Goal: Task Accomplishment & Management: Use online tool/utility

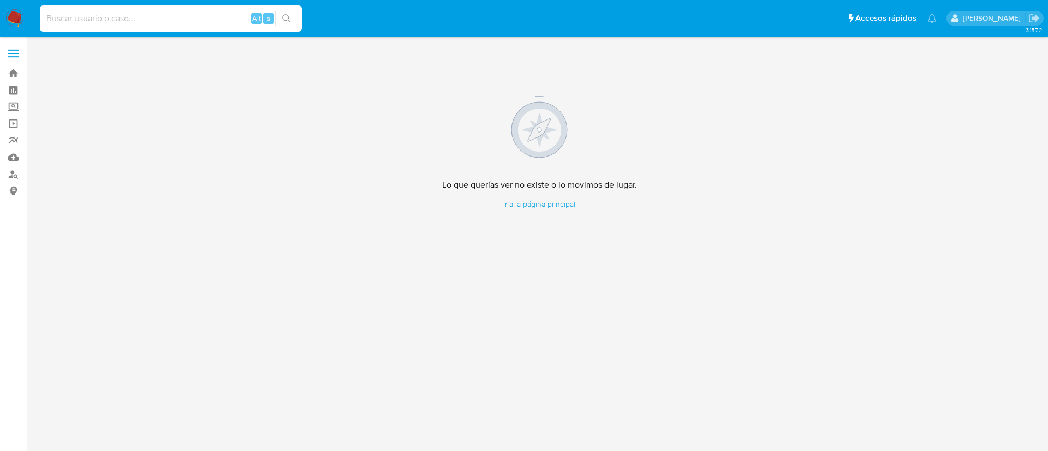
click at [103, 18] on input at bounding box center [171, 18] width 262 height 14
paste input "1273565295"
type input "1273565295"
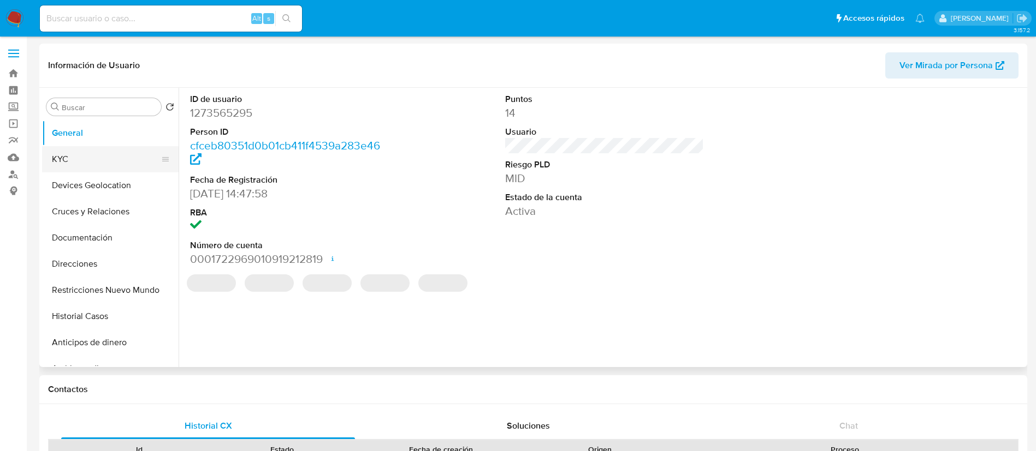
select select "10"
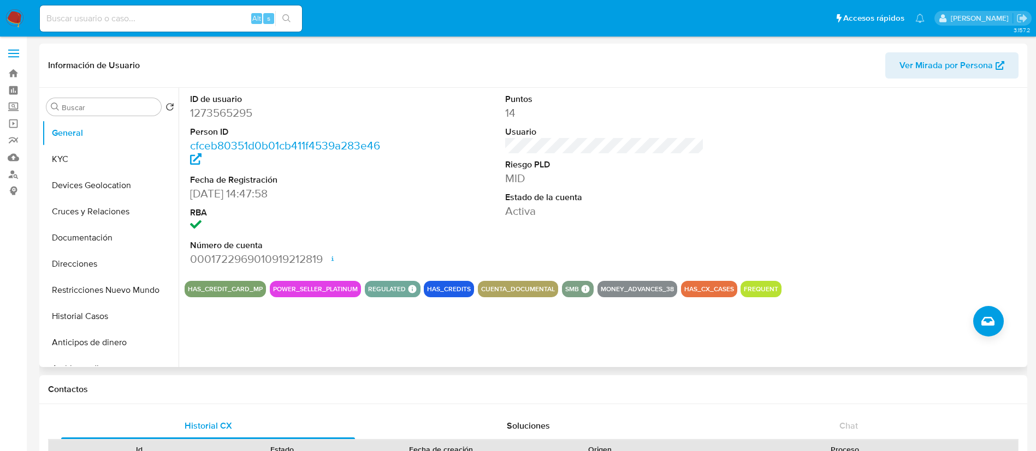
click at [242, 109] on dd "1273565295" at bounding box center [289, 112] width 199 height 15
copy dd "1273565295"
click at [93, 319] on button "Historial Casos" at bounding box center [106, 317] width 128 height 26
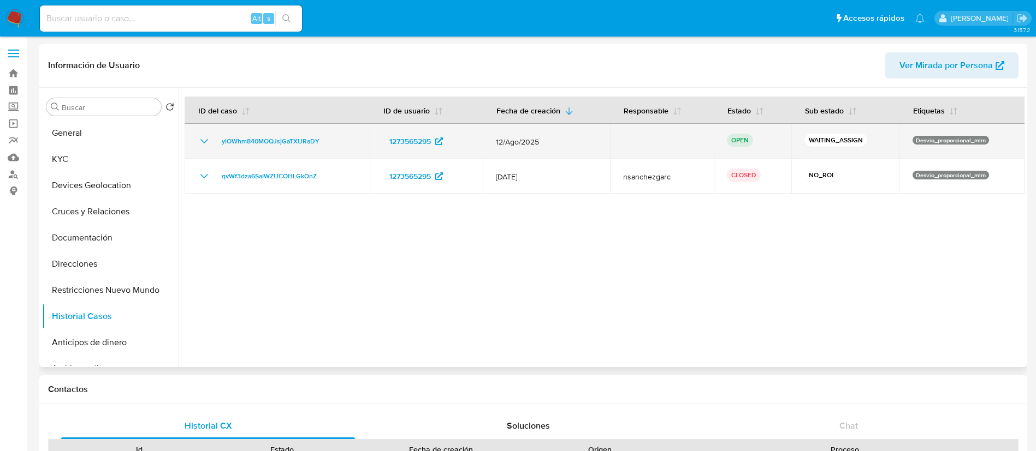
drag, startPoint x: 340, startPoint y: 135, endPoint x: 202, endPoint y: 150, distance: 138.4
click at [202, 150] on td "ylOWhm840MOQJsjGaTXURaDY" at bounding box center [277, 141] width 185 height 35
click at [206, 140] on icon "Mostrar/Ocultar" at bounding box center [204, 141] width 13 height 13
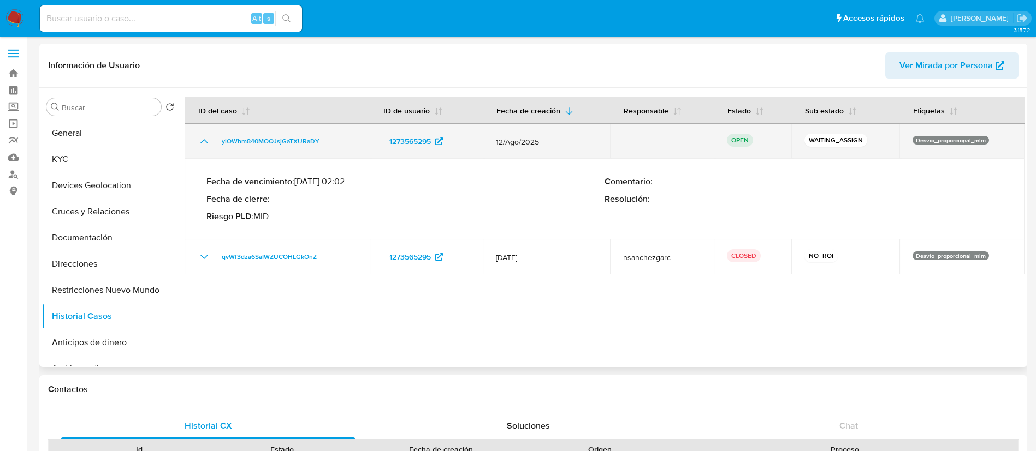
click at [206, 140] on icon "Mostrar/Ocultar" at bounding box center [204, 141] width 13 height 13
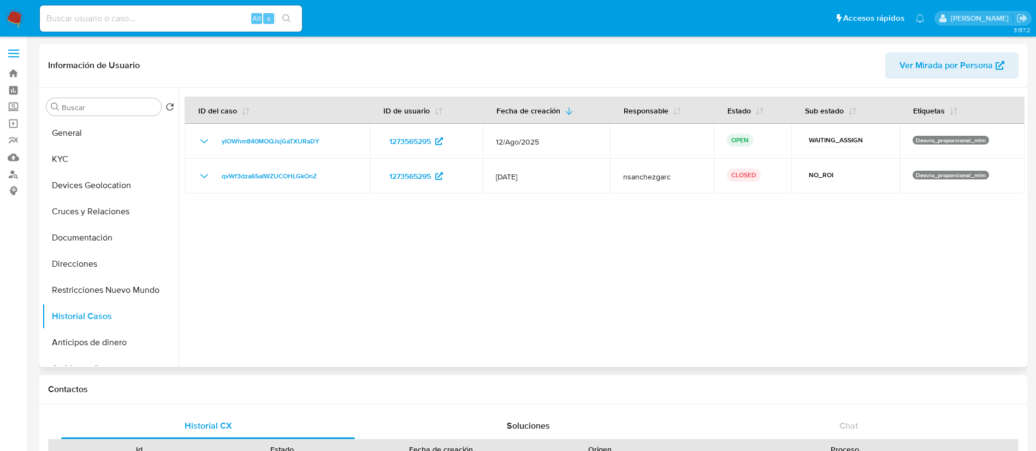
click at [858, 270] on div at bounding box center [602, 228] width 846 height 280
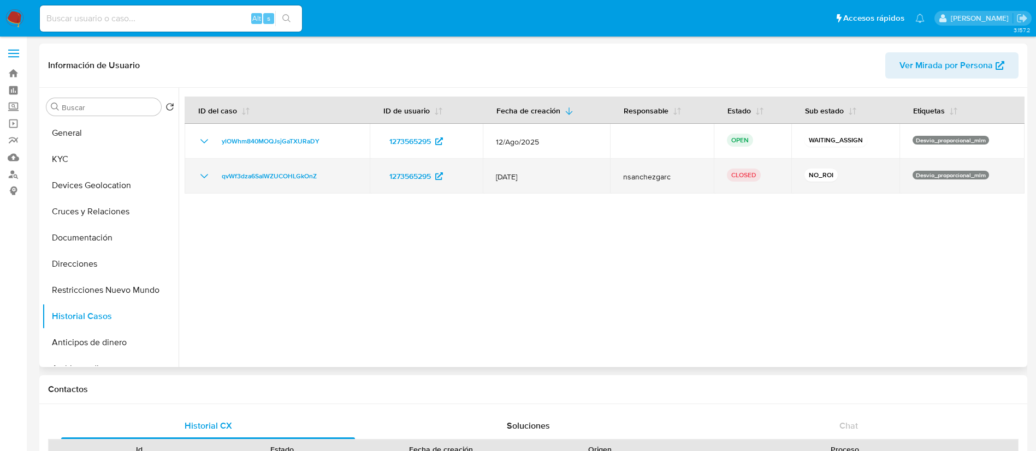
click at [204, 176] on icon "Mostrar/Ocultar" at bounding box center [204, 176] width 13 height 13
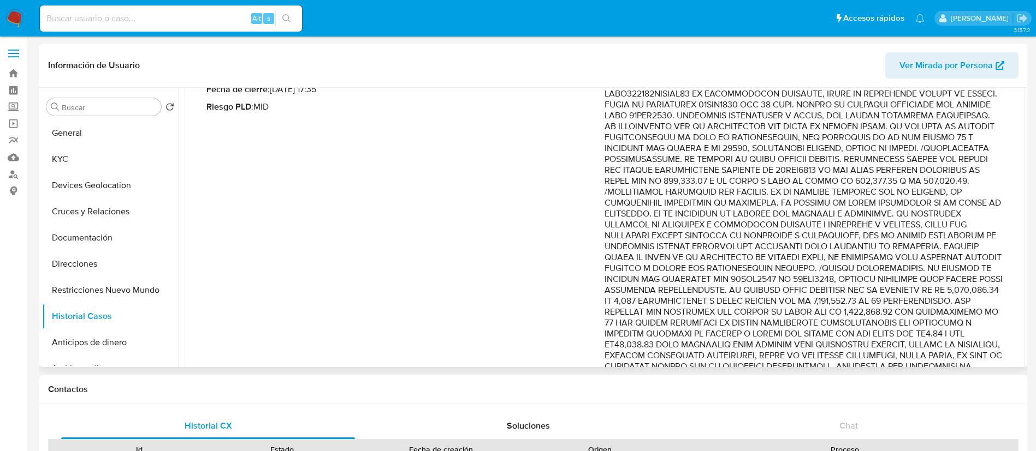
scroll to position [246, 0]
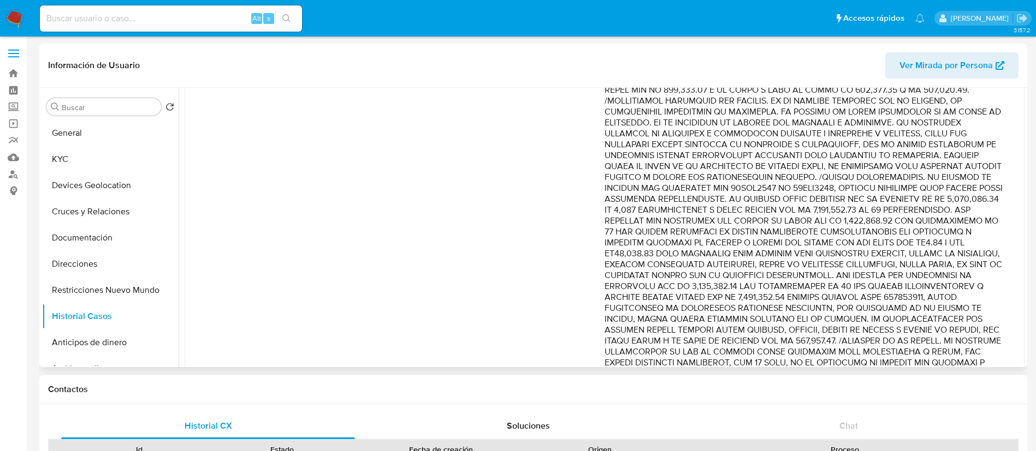
click at [726, 228] on p "Comentario :" at bounding box center [803, 242] width 398 height 535
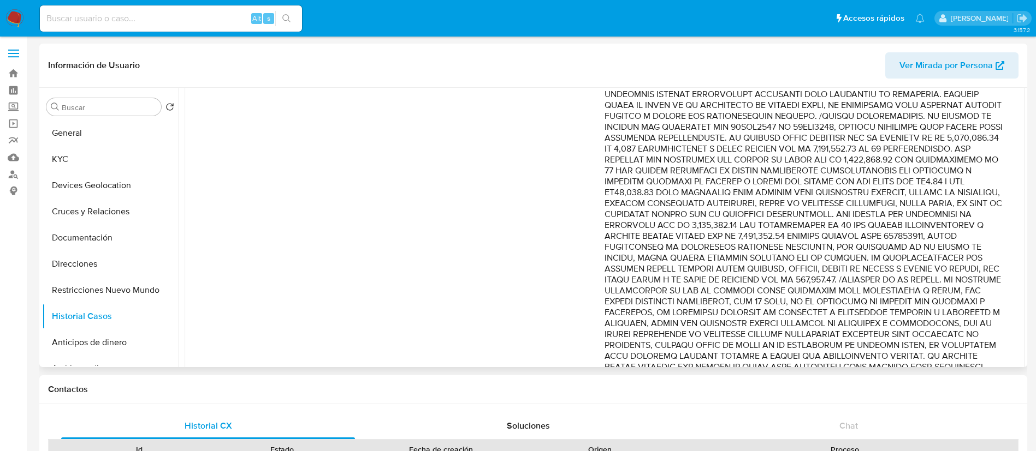
scroll to position [409, 0]
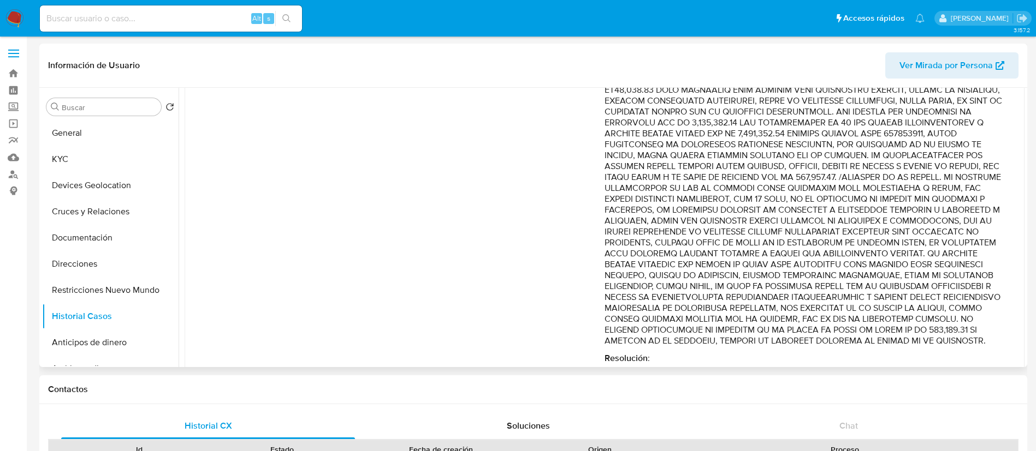
click at [790, 188] on p "Comentario :" at bounding box center [803, 79] width 398 height 535
drag, startPoint x: 736, startPoint y: 192, endPoint x: 657, endPoint y: 223, distance: 84.9
click at [713, 220] on p "Comentario :" at bounding box center [803, 79] width 398 height 535
click at [650, 223] on p "Comentario :" at bounding box center [803, 79] width 398 height 535
drag, startPoint x: 863, startPoint y: 197, endPoint x: 668, endPoint y: 234, distance: 197.8
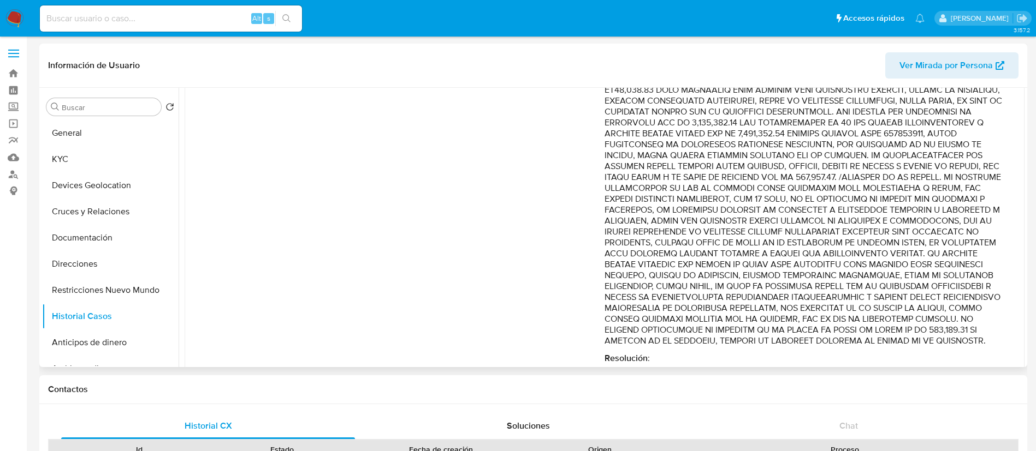
click at [668, 234] on p "Comentario :" at bounding box center [803, 79] width 398 height 535
click at [857, 224] on p "Comentario :" at bounding box center [803, 79] width 398 height 535
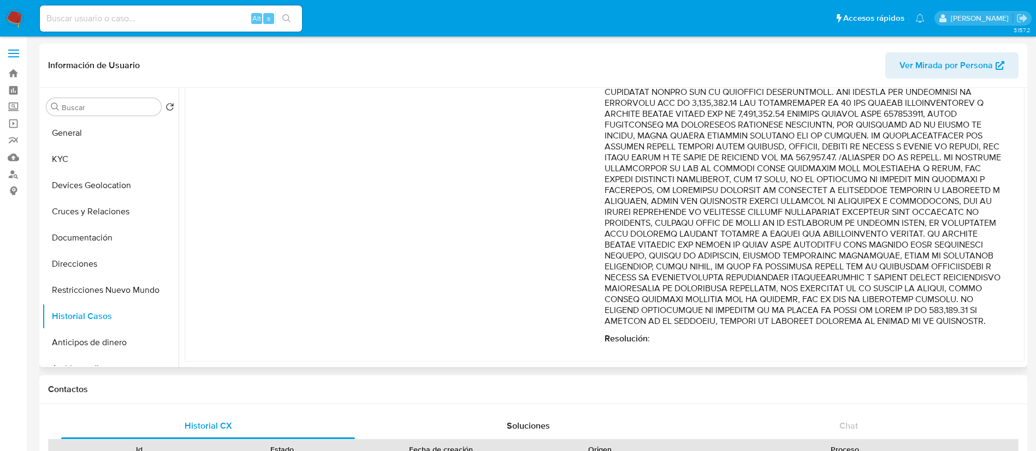
drag, startPoint x: 772, startPoint y: 200, endPoint x: 830, endPoint y: 318, distance: 131.8
click at [830, 318] on p "Comentario :" at bounding box center [803, 59] width 398 height 535
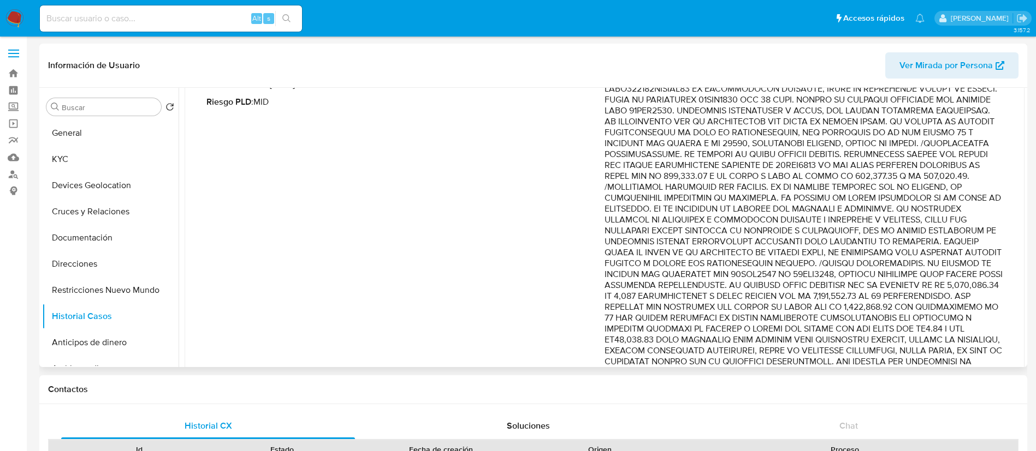
scroll to position [123, 0]
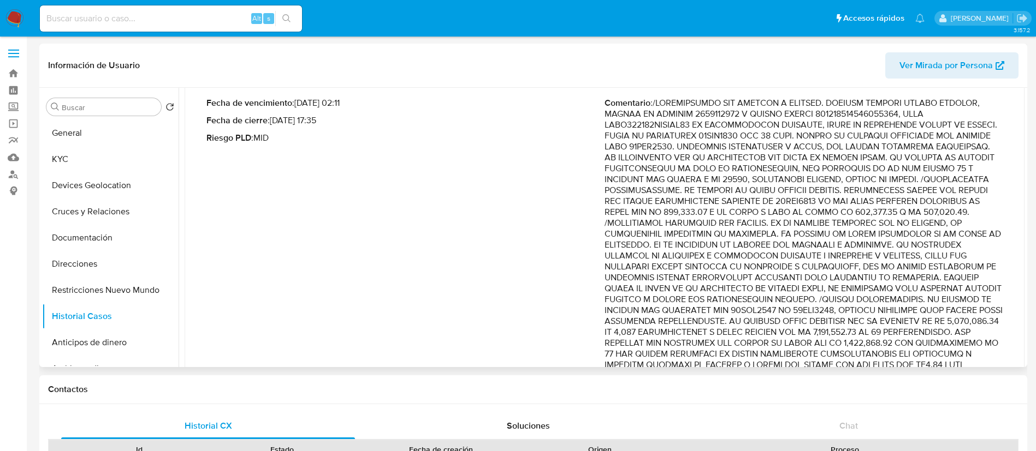
drag, startPoint x: 807, startPoint y: 145, endPoint x: 796, endPoint y: 224, distance: 80.5
click at [796, 224] on p "Comentario :" at bounding box center [803, 365] width 398 height 535
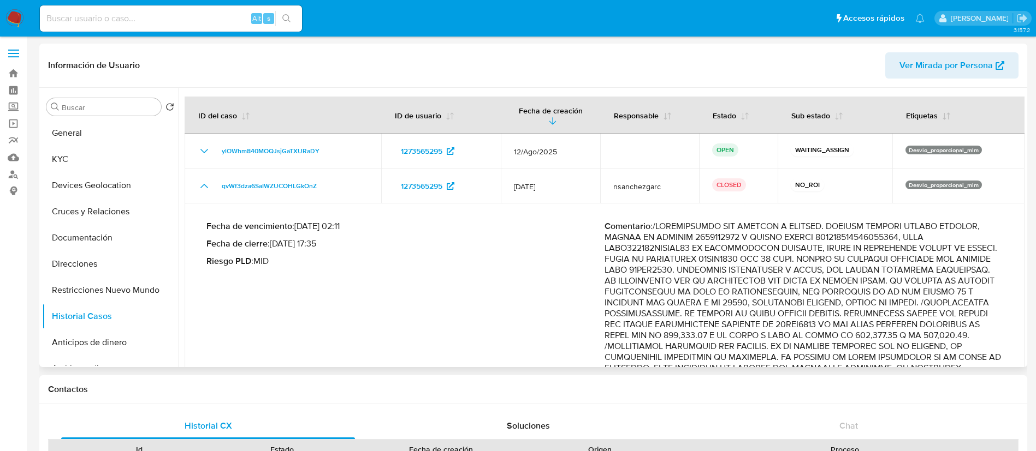
scroll to position [164, 0]
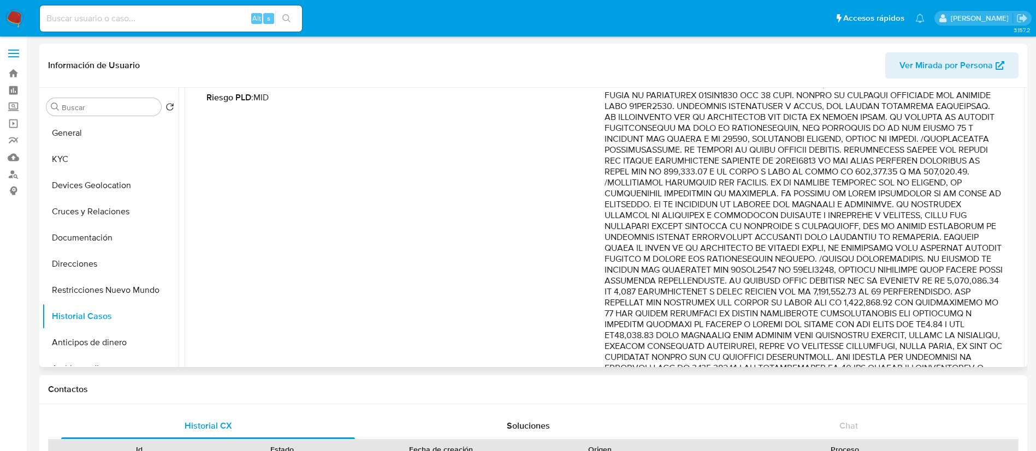
click at [914, 254] on p "Comentario :" at bounding box center [803, 324] width 398 height 535
drag, startPoint x: 843, startPoint y: 271, endPoint x: 940, endPoint y: 274, distance: 96.7
click at [938, 272] on p "Comentario :" at bounding box center [803, 324] width 398 height 535
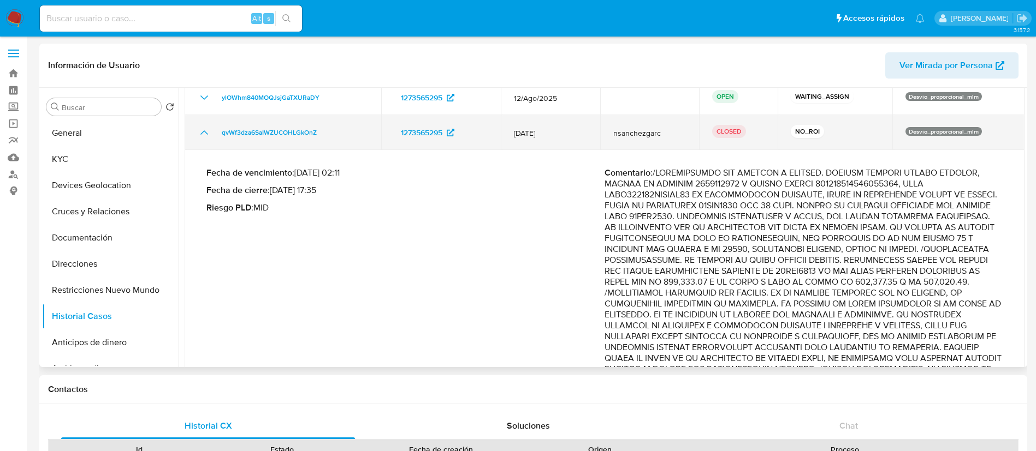
scroll to position [0, 0]
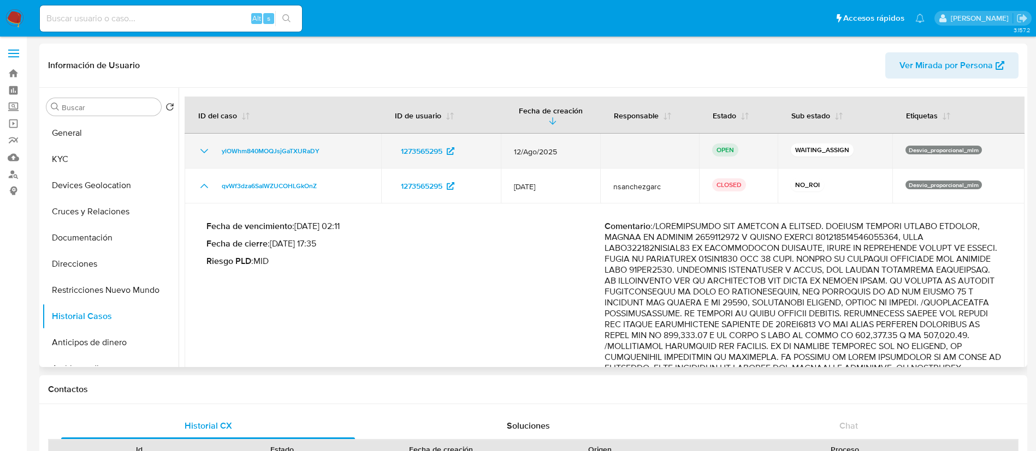
drag, startPoint x: 322, startPoint y: 147, endPoint x: 200, endPoint y: 147, distance: 121.7
click at [200, 147] on div "ylOWhm840MOQJsjGaTXURaDY" at bounding box center [283, 151] width 170 height 13
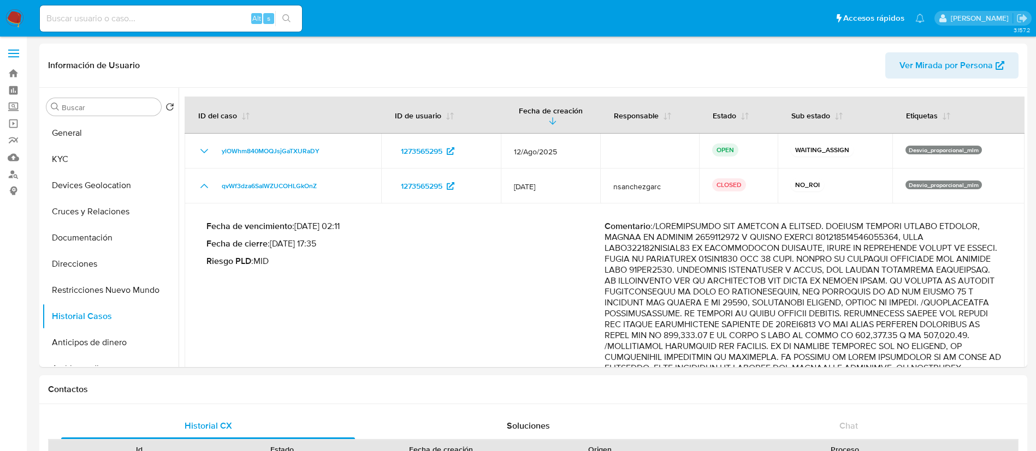
click at [16, 15] on img at bounding box center [14, 18] width 19 height 19
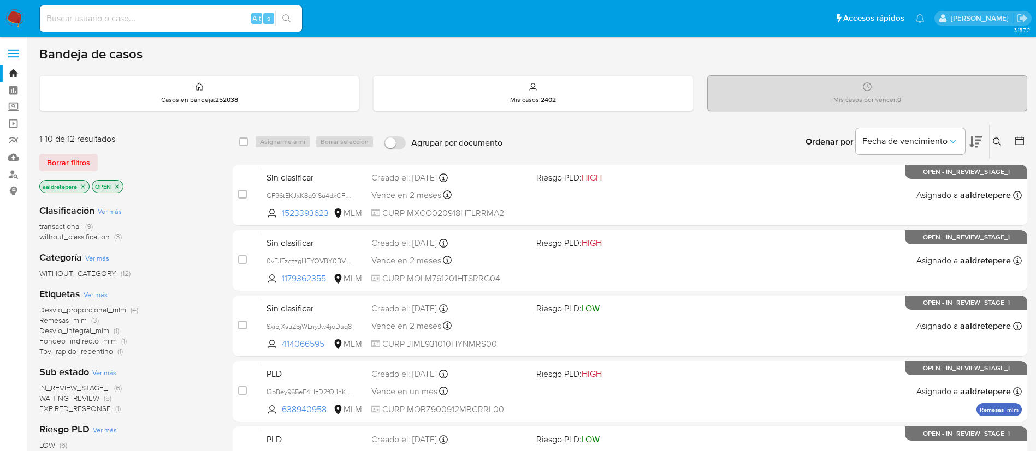
drag, startPoint x: 995, startPoint y: 136, endPoint x: 985, endPoint y: 176, distance: 41.6
click at [996, 139] on button at bounding box center [998, 141] width 18 height 13
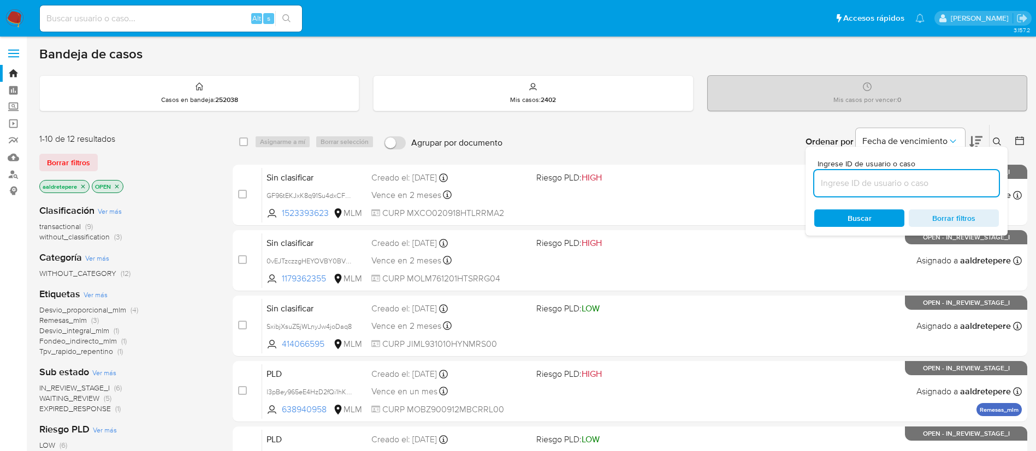
click at [914, 186] on input at bounding box center [906, 183] width 185 height 14
type input "ylOWhm840MOQJsjGaTXURaDY"
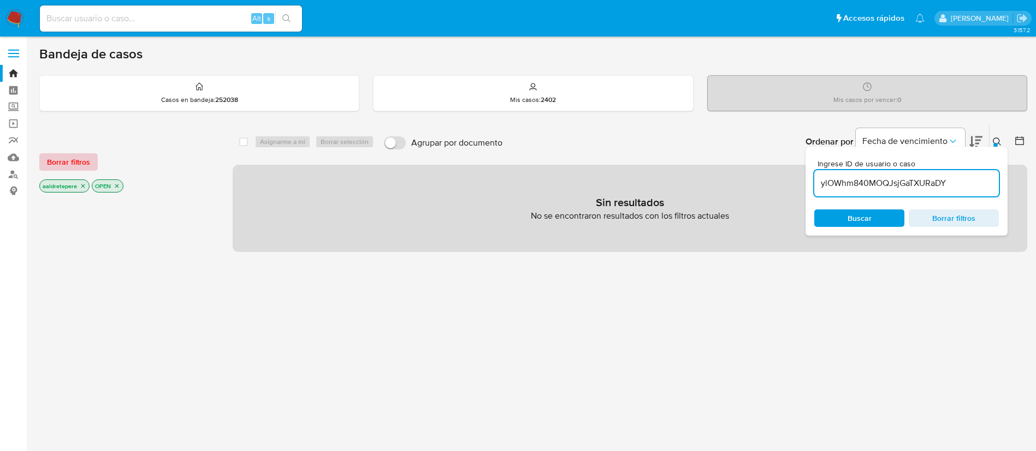
click at [72, 155] on span "Borrar filtros" at bounding box center [68, 161] width 43 height 15
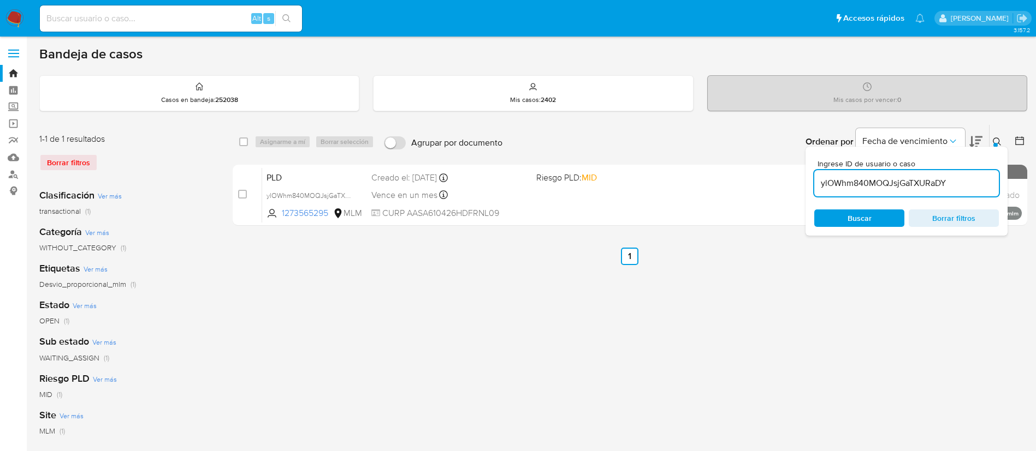
drag, startPoint x: 241, startPoint y: 197, endPoint x: 283, endPoint y: 147, distance: 65.0
click at [241, 196] on input "checkbox" at bounding box center [242, 194] width 9 height 9
checkbox input "true"
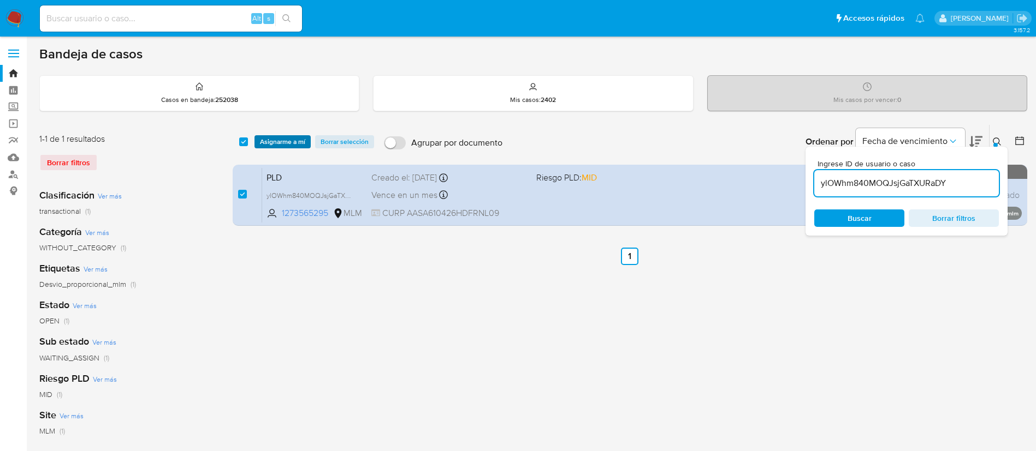
drag, startPoint x: 292, startPoint y: 139, endPoint x: 296, endPoint y: 145, distance: 7.4
click at [293, 139] on span "Asignarme a mí" at bounding box center [282, 141] width 45 height 11
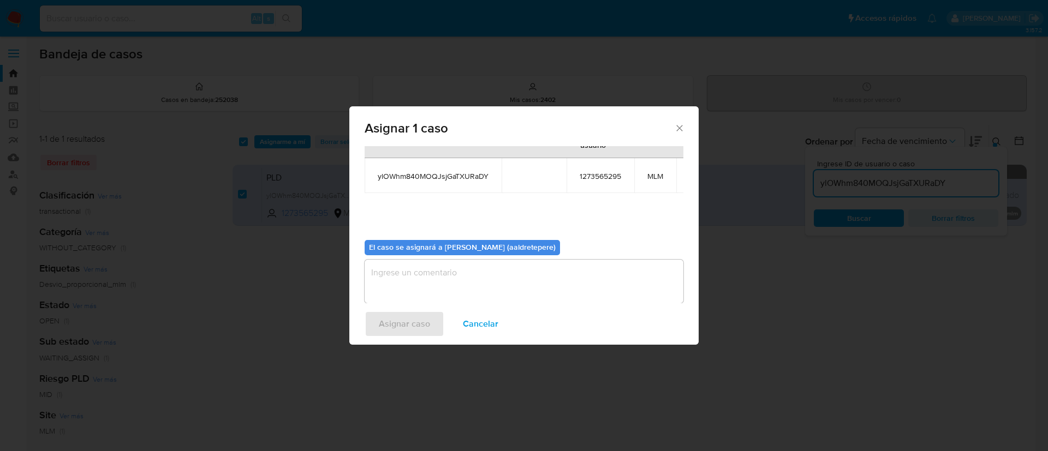
scroll to position [69, 0]
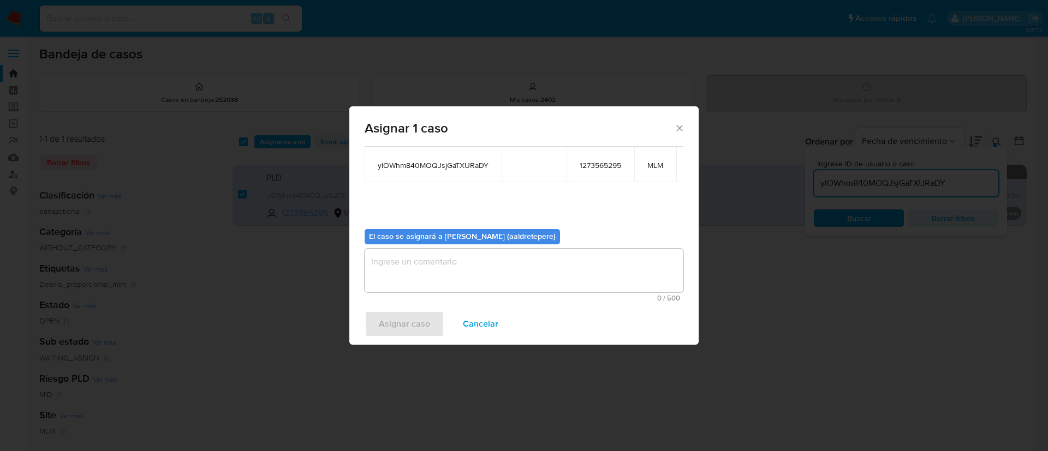
click at [470, 272] on textarea "assign-modal" at bounding box center [524, 271] width 319 height 44
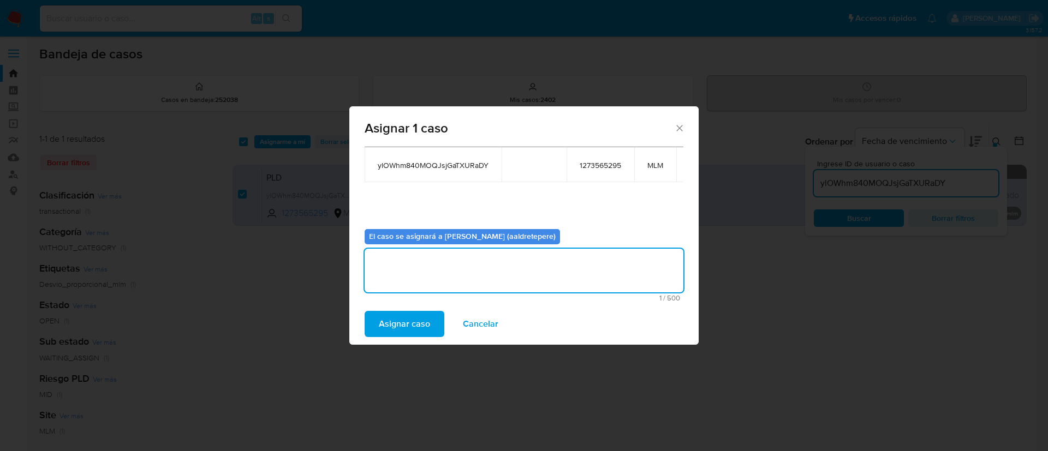
drag, startPoint x: 411, startPoint y: 314, endPoint x: 409, endPoint y: 322, distance: 7.7
click at [409, 322] on span "Asignar caso" at bounding box center [404, 324] width 51 height 24
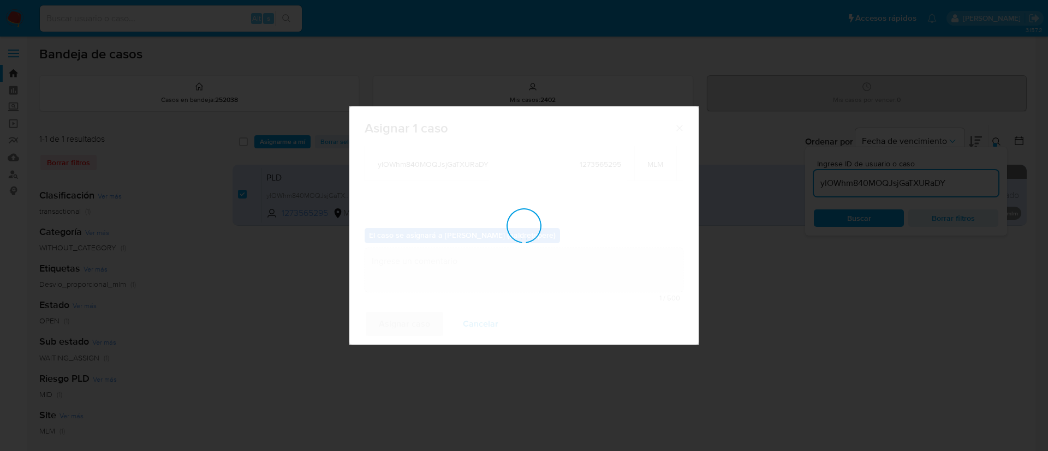
checkbox input "false"
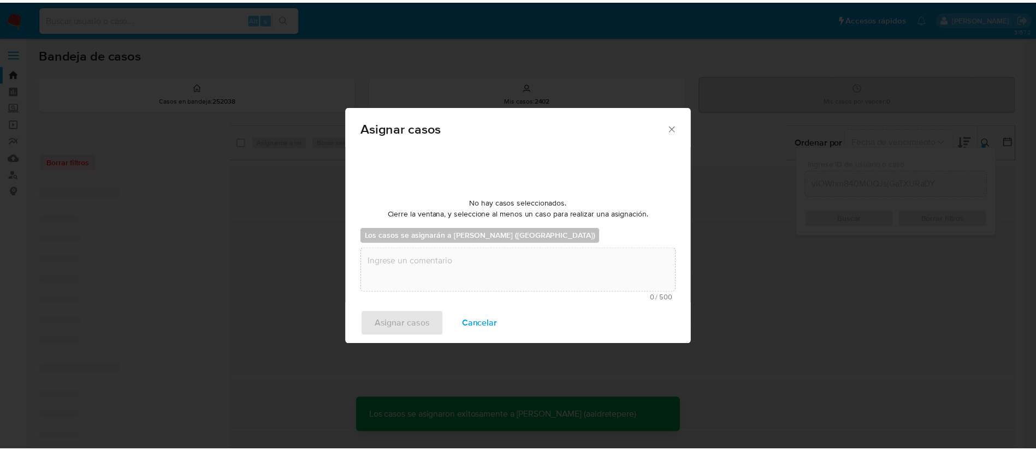
scroll to position [66, 0]
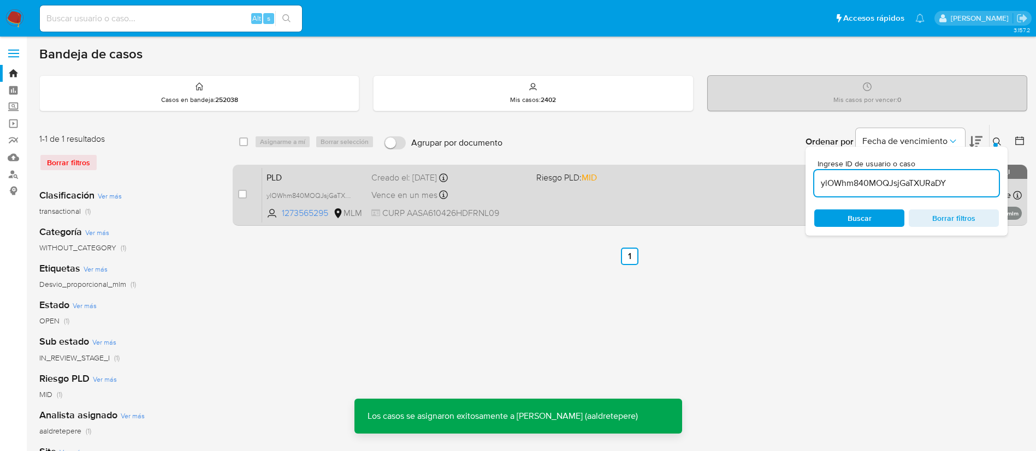
click at [543, 208] on div "PLD ylOWhm840MOQJsjGaTXURaDY 1273565295 MLM Riesgo PLD: MID Creado el: 12/08/20…" at bounding box center [641, 195] width 759 height 55
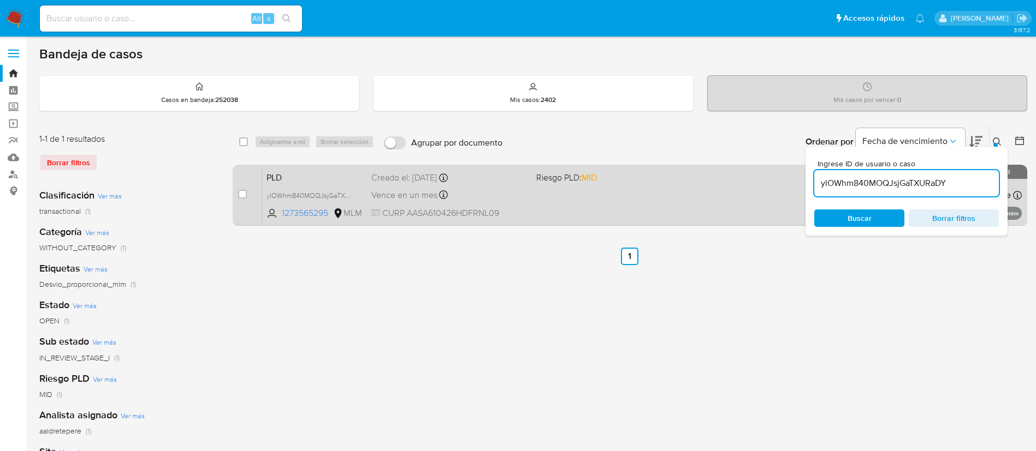
click at [479, 192] on div "Vence en un mes Vence el 11/10/2025 02:02:58" at bounding box center [449, 195] width 156 height 15
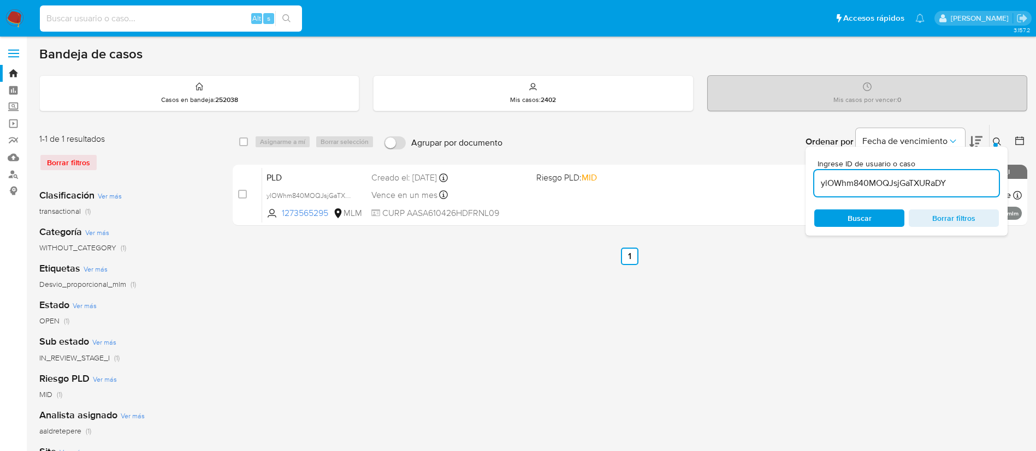
click at [132, 23] on input at bounding box center [171, 18] width 262 height 14
paste input "1532735101"
type input "1532735101"
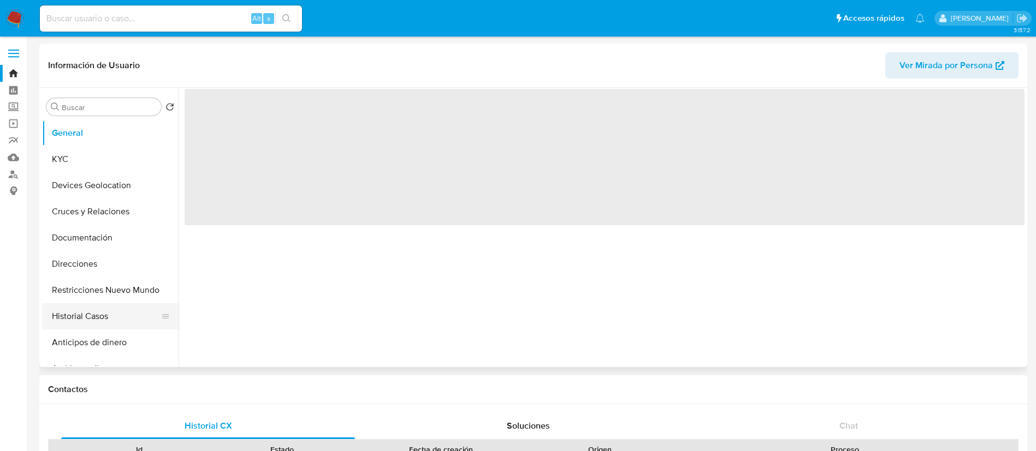
click at [108, 320] on button "Historial Casos" at bounding box center [106, 317] width 128 height 26
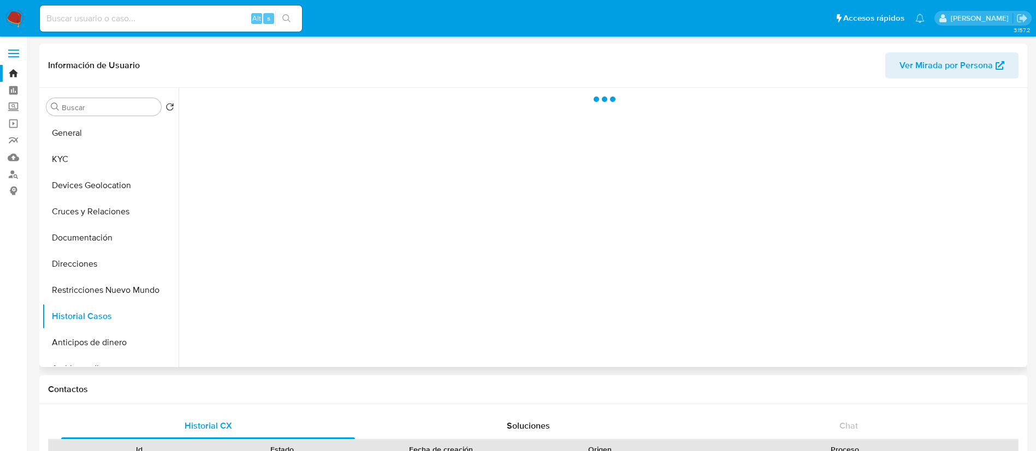
select select "10"
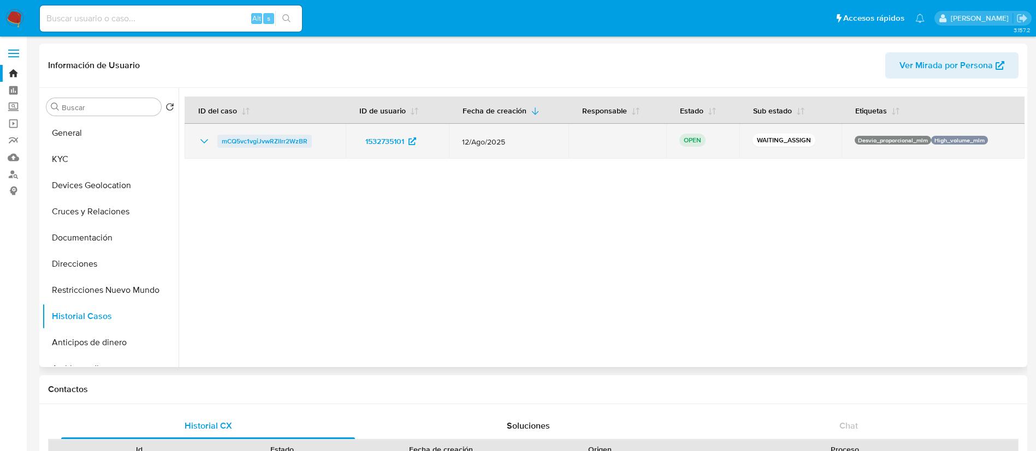
click at [310, 144] on link "mCQ5vc1vgiJvwRZlIrr2WzBR" at bounding box center [264, 141] width 94 height 13
drag, startPoint x: 326, startPoint y: 141, endPoint x: 216, endPoint y: 140, distance: 110.8
click at [216, 140] on div "mCQ5vc1vgiJvwRZlIrr2WzBR" at bounding box center [265, 141] width 135 height 13
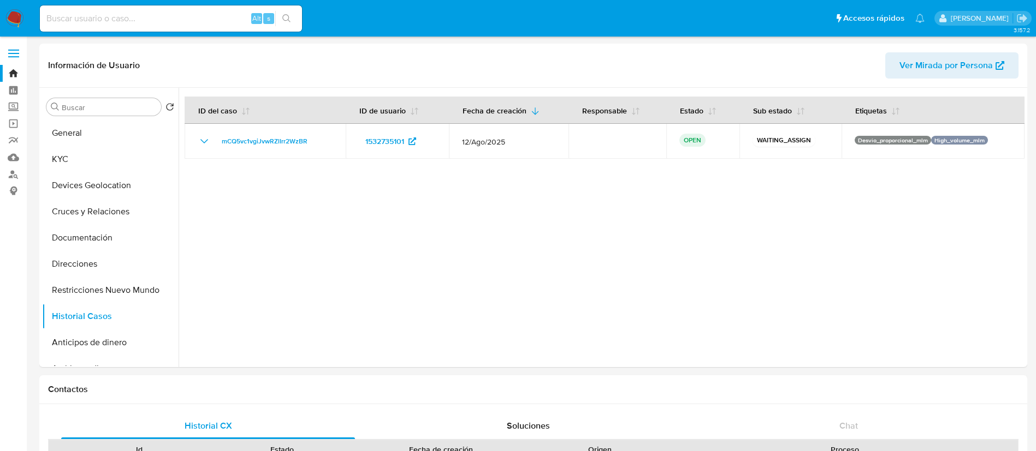
drag, startPoint x: 19, startPoint y: 16, endPoint x: 30, endPoint y: 20, distance: 12.1
click at [18, 15] on img at bounding box center [14, 18] width 19 height 19
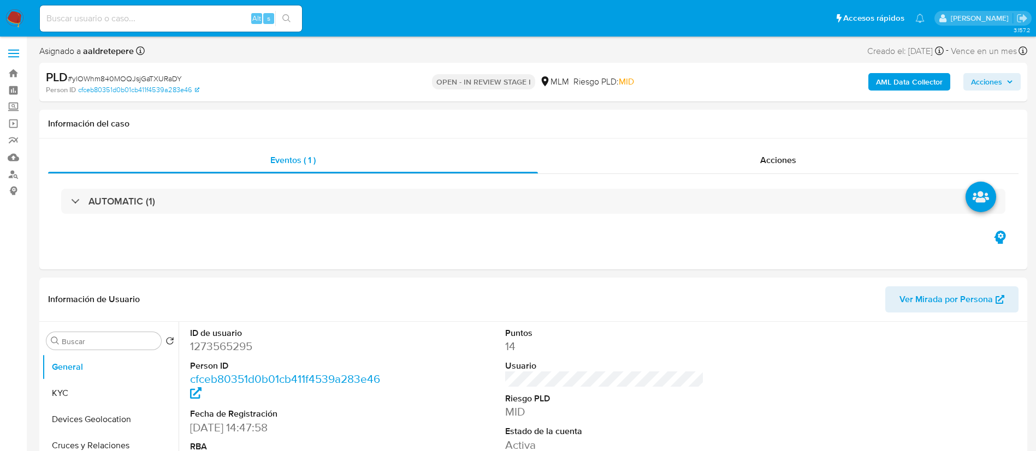
select select "10"
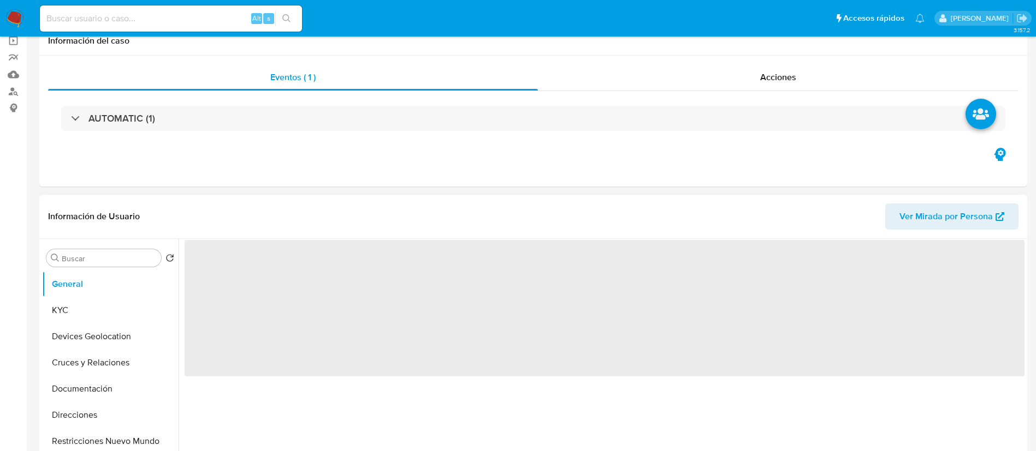
scroll to position [164, 0]
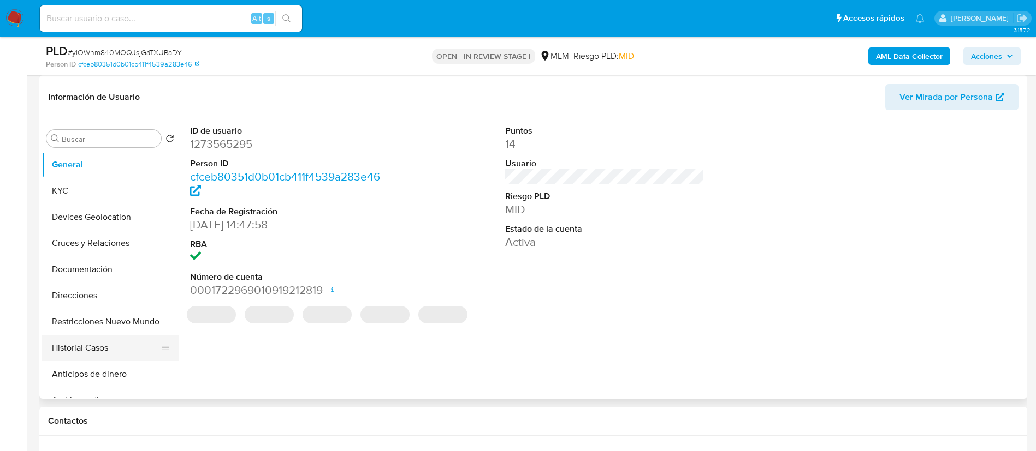
click at [64, 342] on button "Historial Casos" at bounding box center [106, 348] width 128 height 26
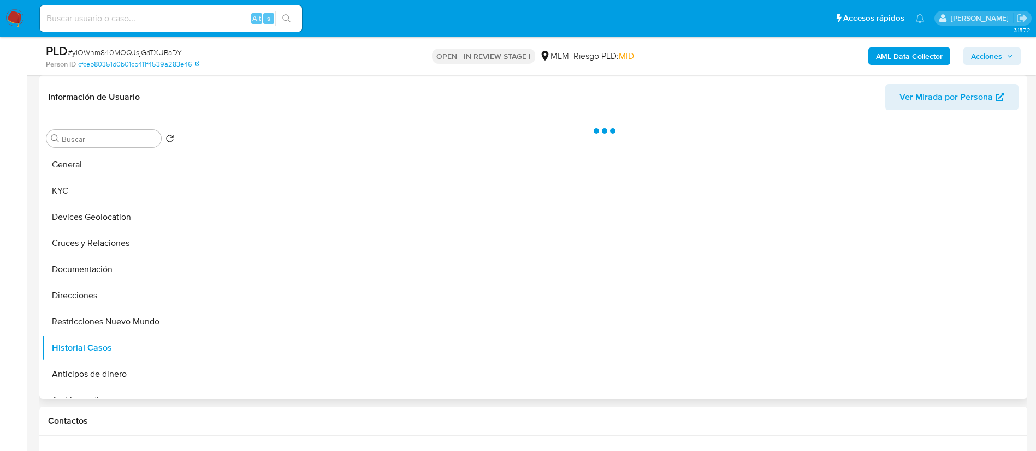
select select "10"
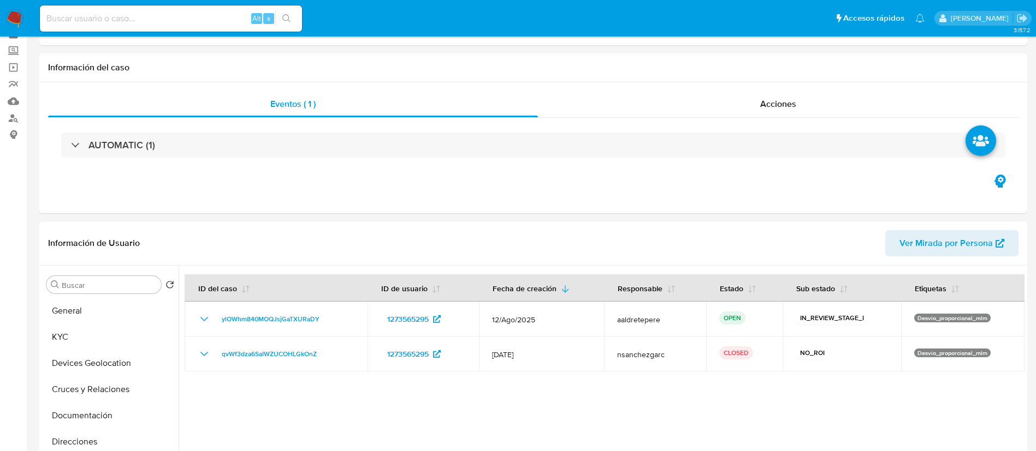
scroll to position [0, 0]
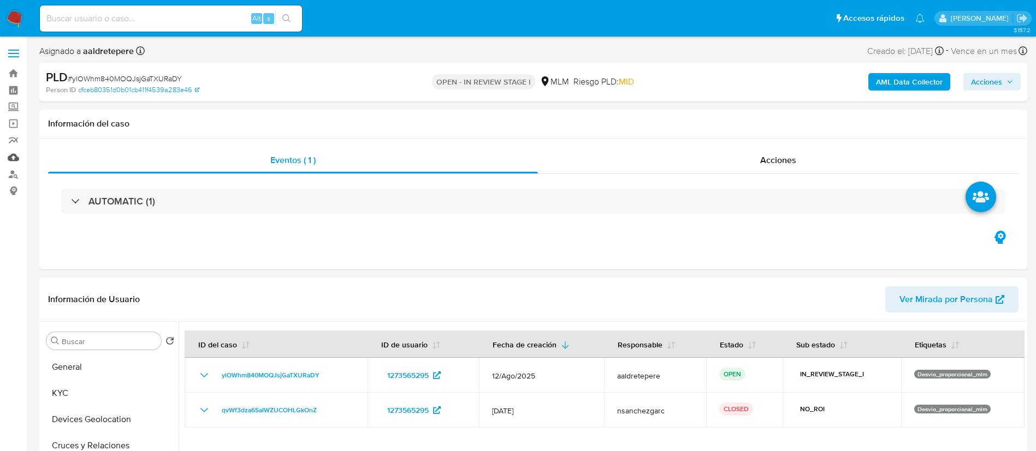
click at [16, 159] on link "Mulan" at bounding box center [65, 157] width 130 height 17
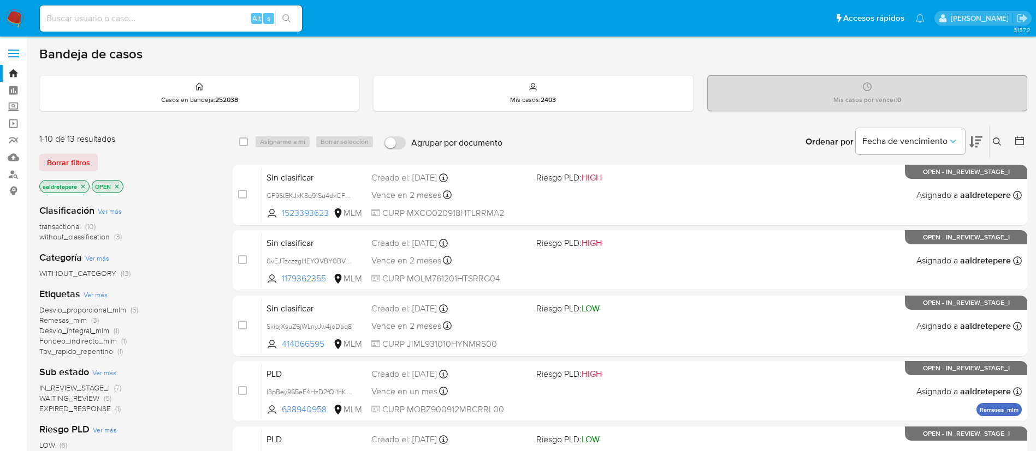
click at [999, 140] on icon at bounding box center [996, 142] width 9 height 9
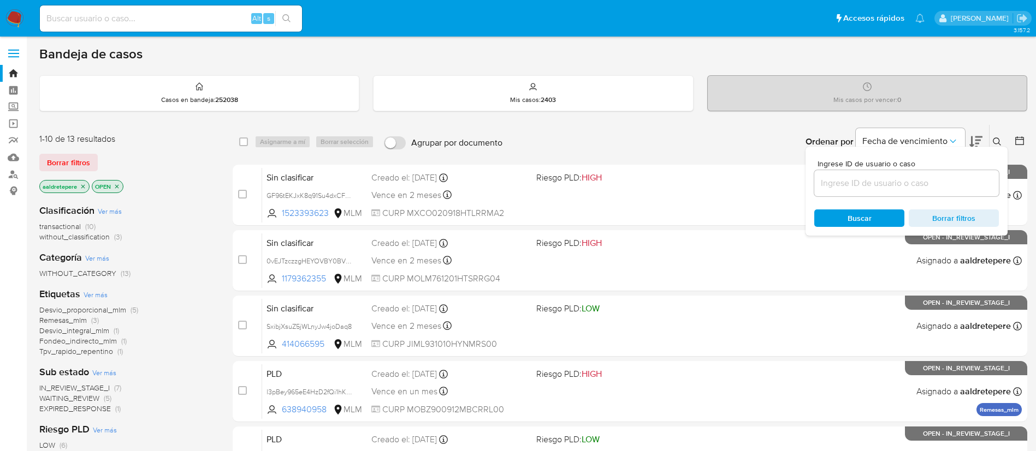
click at [843, 178] on input at bounding box center [906, 183] width 185 height 14
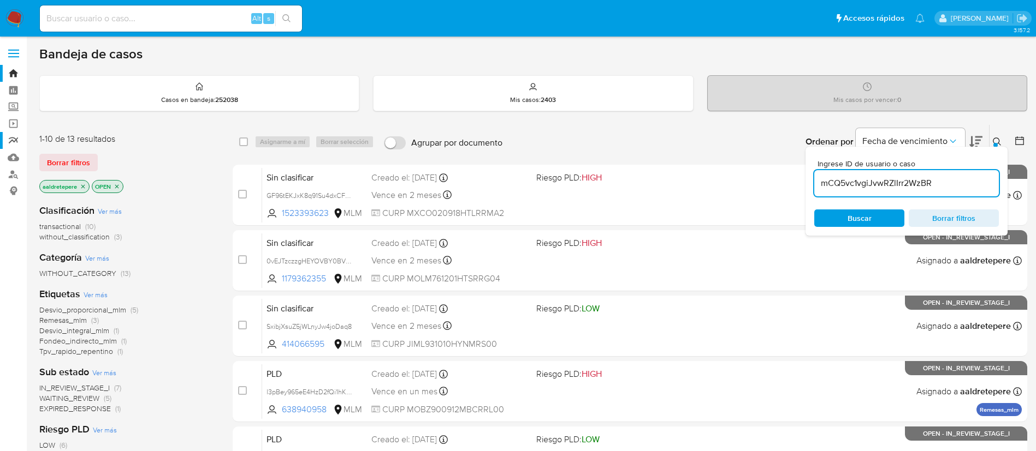
type input "mCQ5vc1vgiJvwRZlIrr2WzBR"
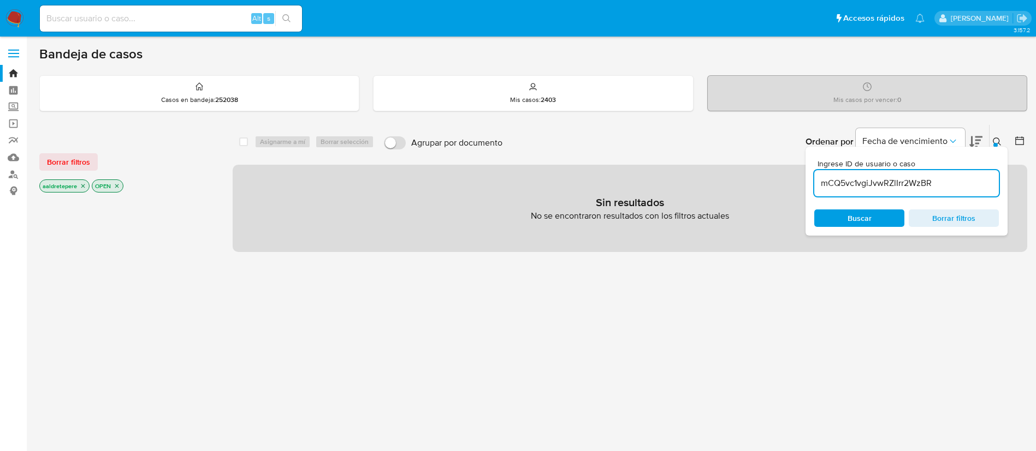
drag, startPoint x: 55, startPoint y: 158, endPoint x: 224, endPoint y: 186, distance: 171.6
click at [60, 162] on span "Borrar filtros" at bounding box center [68, 161] width 43 height 15
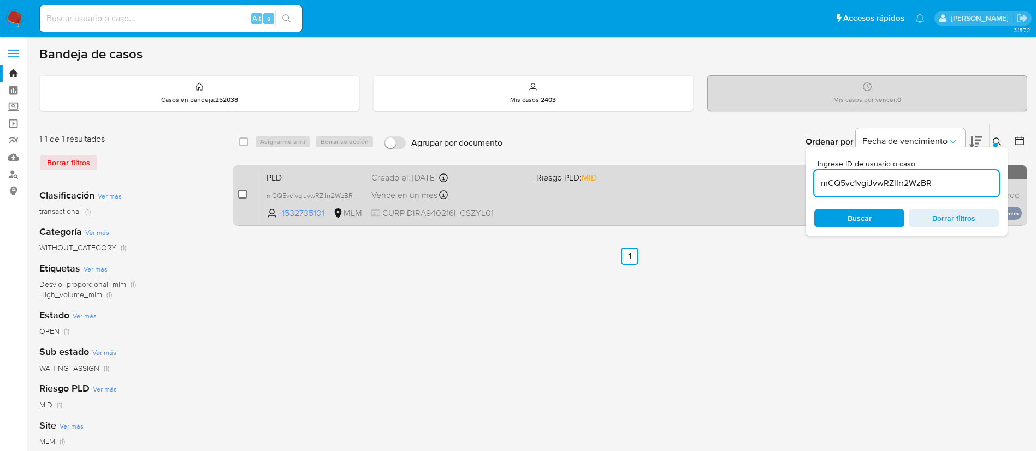
click at [245, 192] on input "checkbox" at bounding box center [242, 194] width 9 height 9
checkbox input "true"
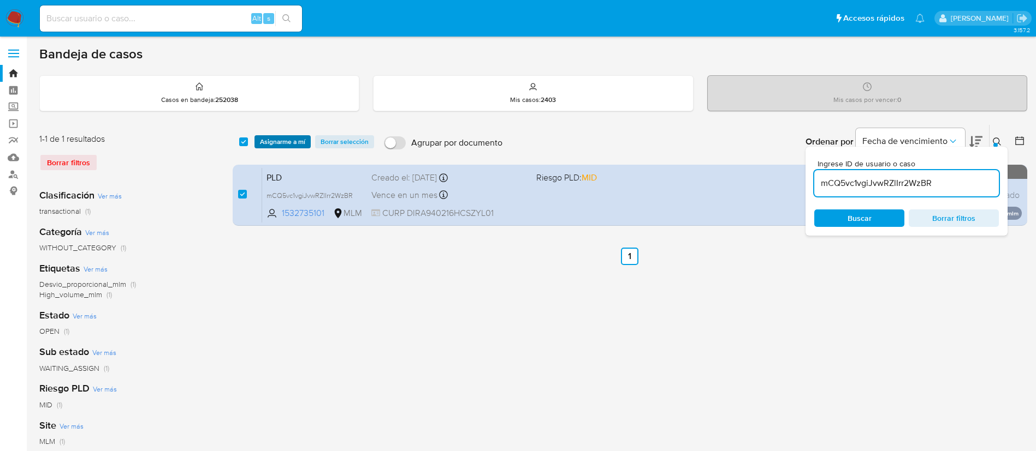
click at [281, 136] on span "Asignarme a mí" at bounding box center [282, 141] width 45 height 11
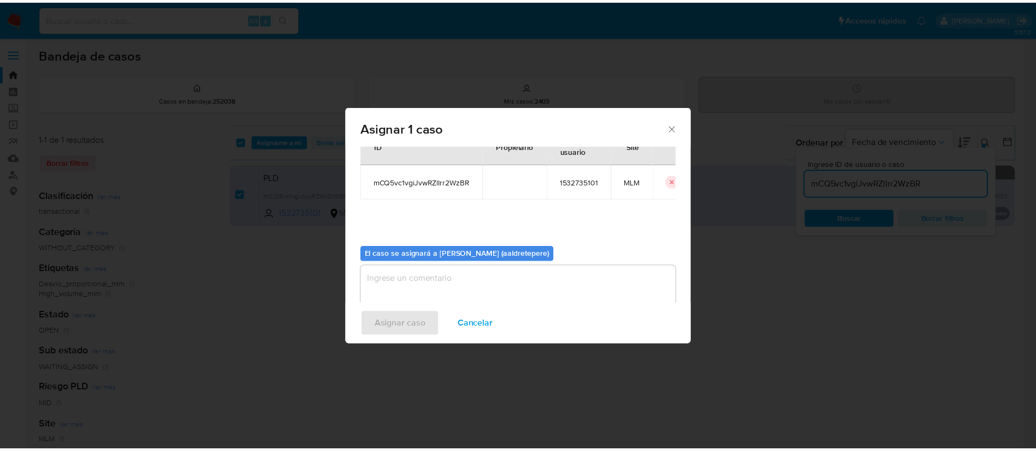
scroll to position [57, 0]
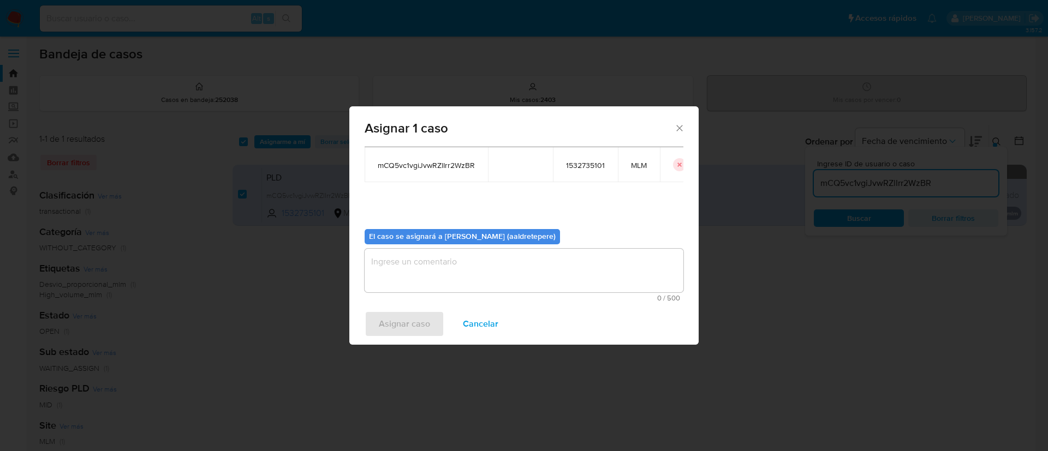
click at [442, 292] on textarea "assign-modal" at bounding box center [524, 271] width 319 height 44
click at [415, 335] on span "Asignar caso" at bounding box center [404, 324] width 51 height 24
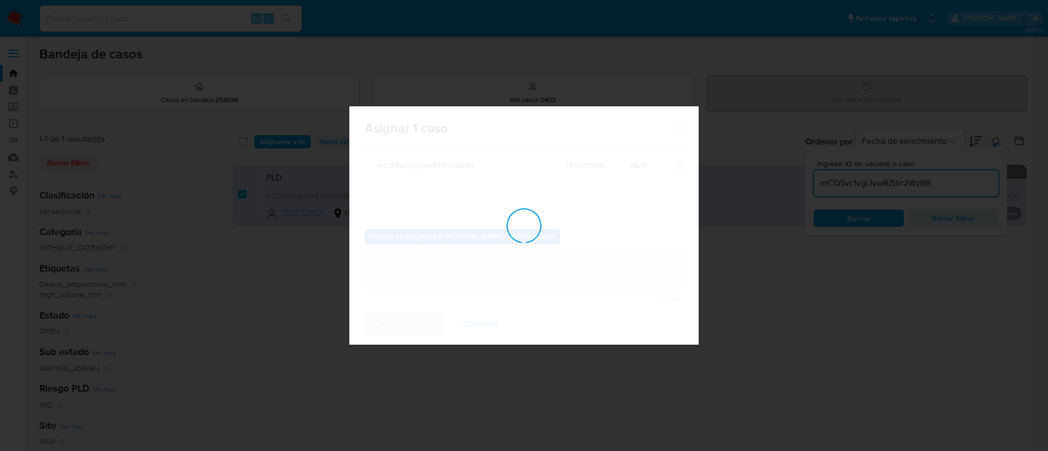
checkbox input "false"
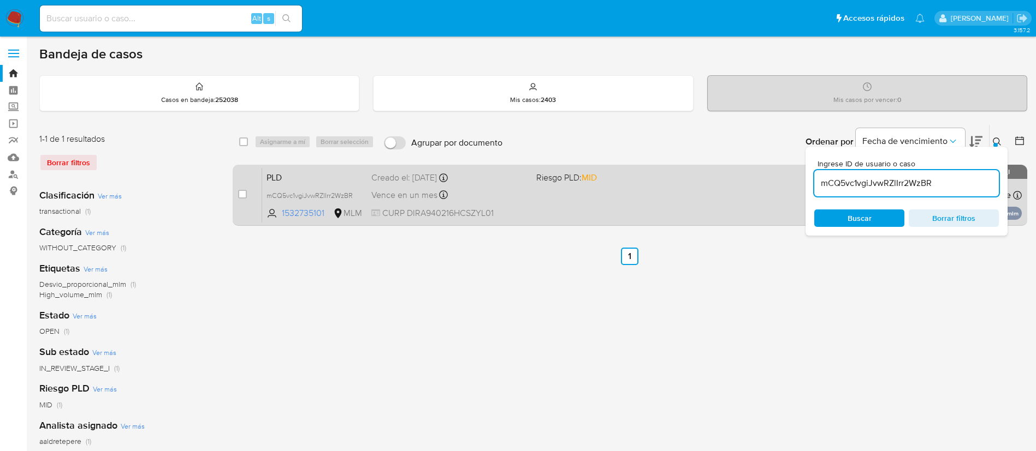
click at [518, 206] on div "PLD mCQ5vc1vgiJvwRZlIrr2WzBR 1532735101 MLM Riesgo PLD: MID Creado el: [DATE] C…" at bounding box center [641, 195] width 759 height 55
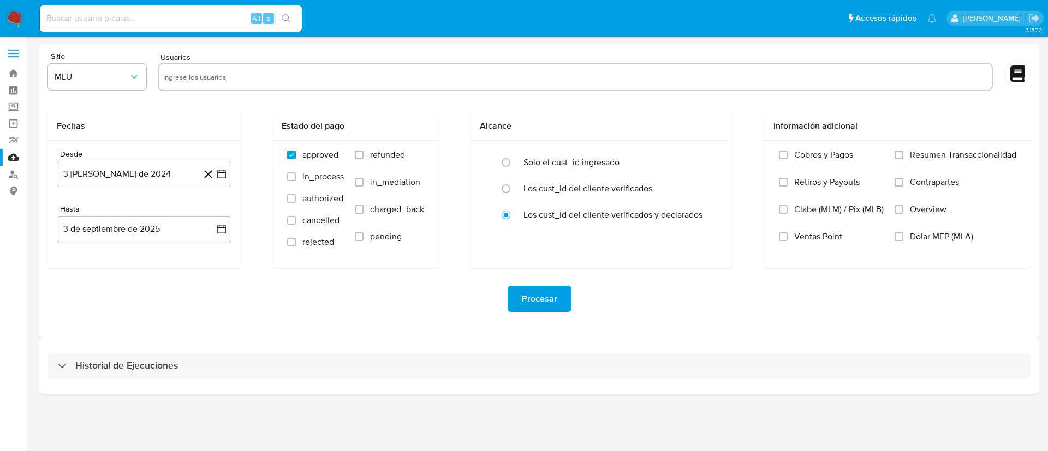
drag, startPoint x: 261, startPoint y: 80, endPoint x: 150, endPoint y: 80, distance: 110.8
click at [261, 79] on input "text" at bounding box center [575, 76] width 824 height 17
paste input "1532735101"
type input "1532735101"
click at [102, 80] on span "MLU" at bounding box center [92, 77] width 74 height 11
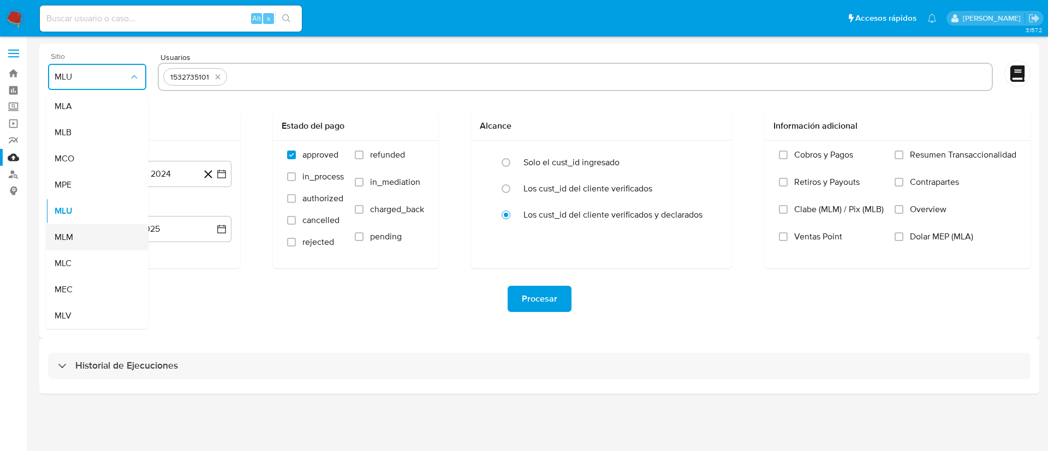
click at [94, 231] on div "MLM" at bounding box center [94, 237] width 79 height 26
click at [130, 170] on button "3 de agosto de 2024" at bounding box center [144, 174] width 175 height 26
click at [139, 209] on span "agosto 2024" at bounding box center [139, 213] width 50 height 11
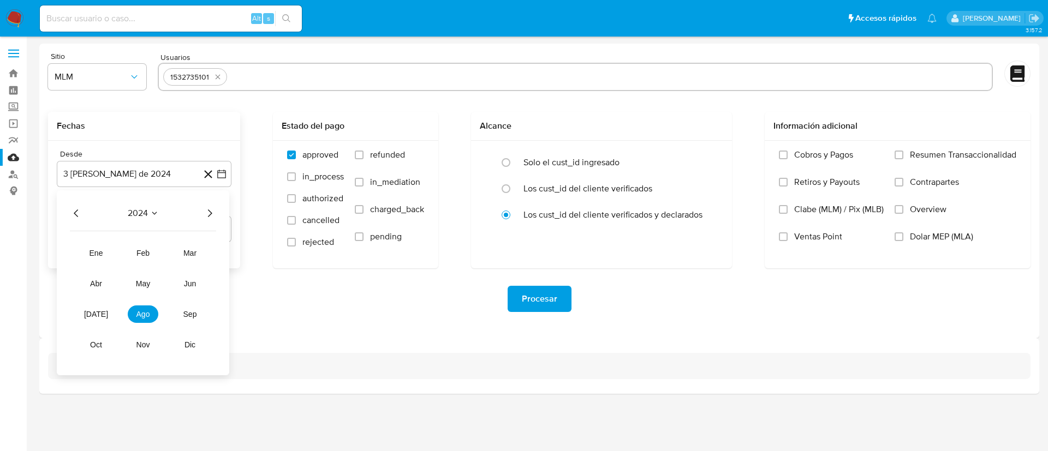
click at [207, 213] on icon "Año siguiente" at bounding box center [209, 213] width 13 height 13
click at [150, 253] on button "feb" at bounding box center [143, 253] width 31 height 17
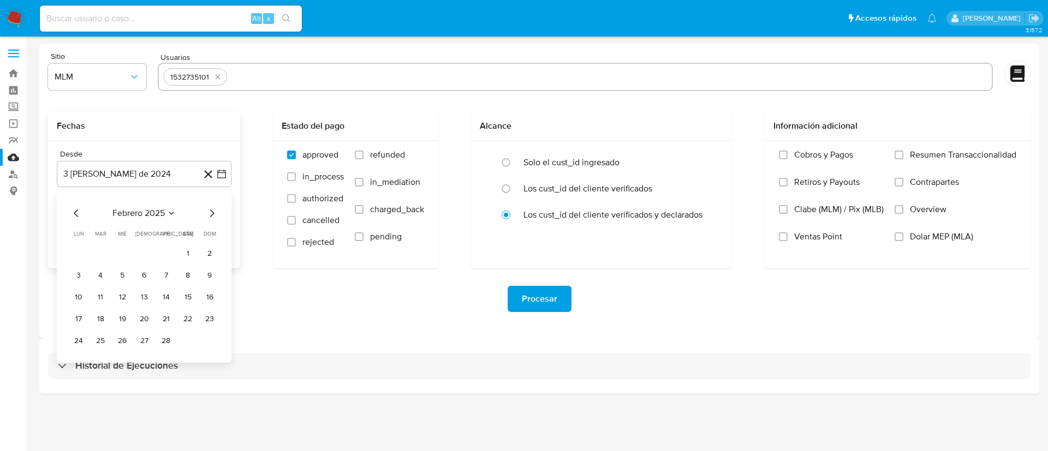
click at [188, 249] on button "1" at bounding box center [187, 253] width 17 height 17
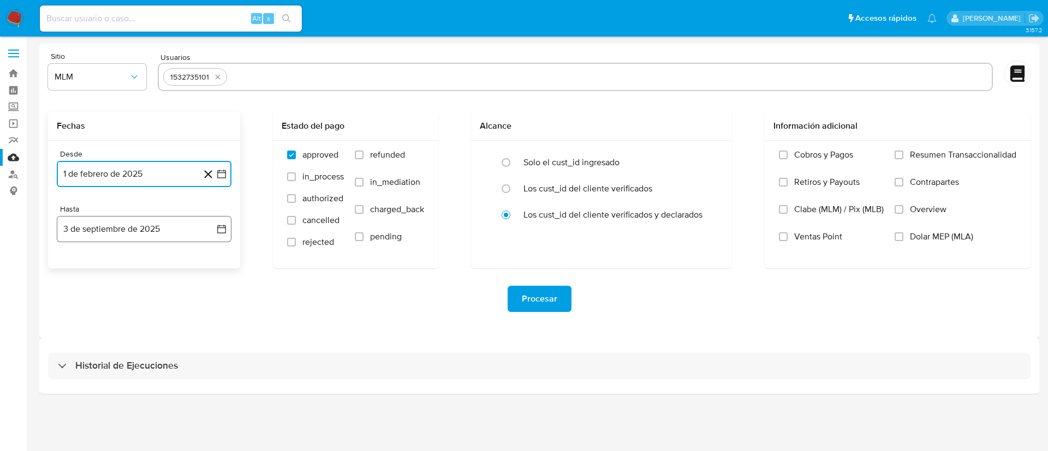
drag, startPoint x: 152, startPoint y: 230, endPoint x: 129, endPoint y: 241, distance: 24.7
click at [141, 236] on button "3 de septiembre de 2025" at bounding box center [144, 229] width 175 height 26
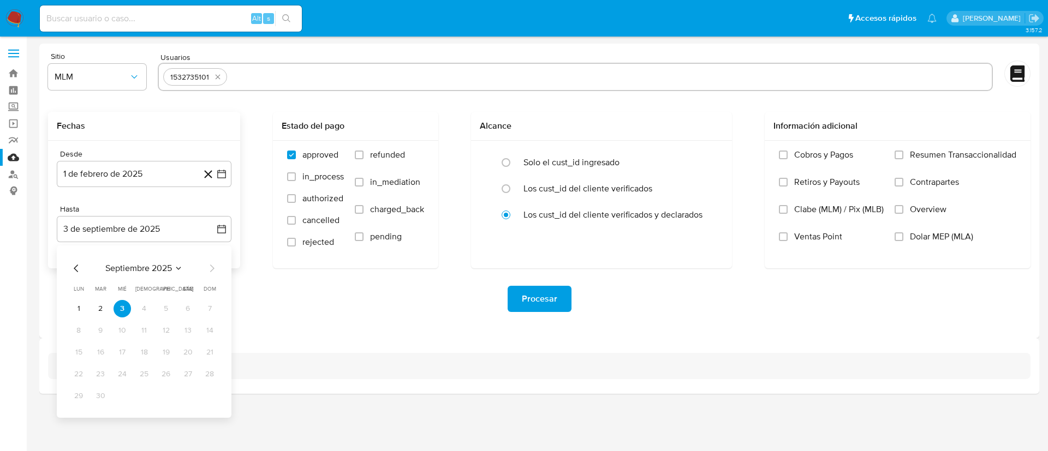
click at [75, 261] on div "septiembre 2025 septiembre 2025 lun lunes mar martes mié miércoles jue jueves v…" at bounding box center [144, 332] width 175 height 173
click at [73, 269] on icon "Mes anterior" at bounding box center [76, 268] width 13 height 13
click at [140, 401] on button "31" at bounding box center [143, 396] width 17 height 17
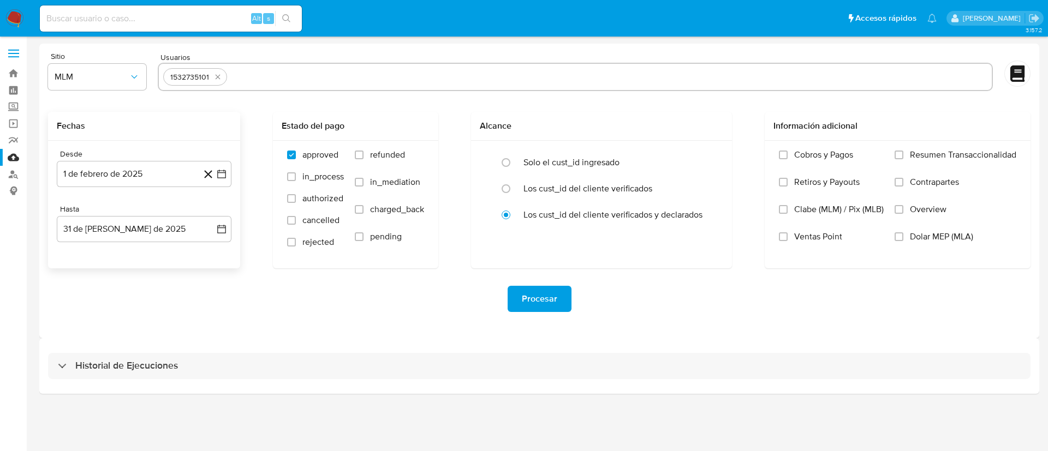
click at [577, 309] on div "Procesar" at bounding box center [539, 299] width 983 height 26
click at [569, 304] on button "Procesar" at bounding box center [540, 299] width 64 height 26
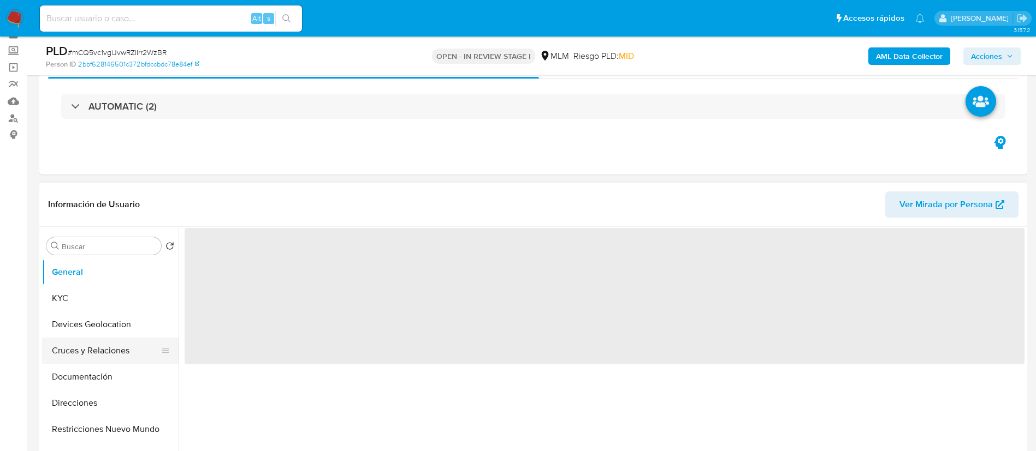
scroll to position [82, 0]
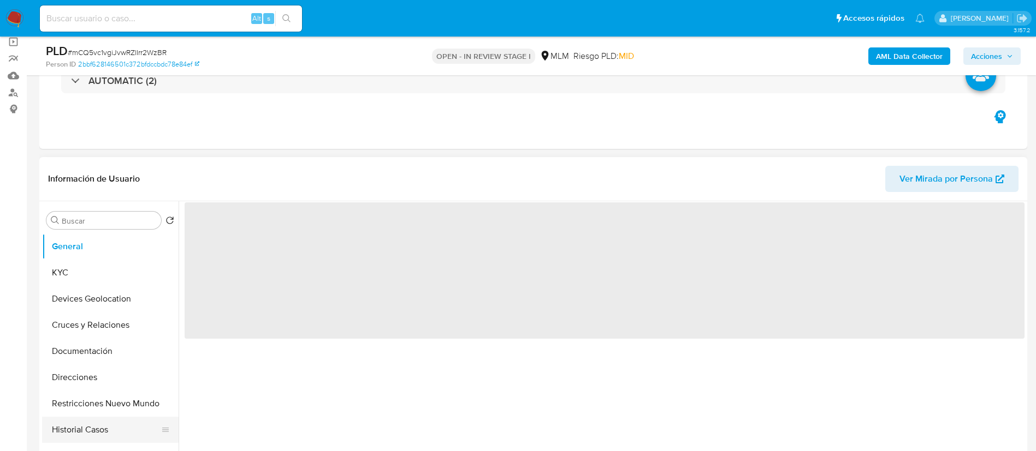
click at [76, 430] on button "Historial Casos" at bounding box center [106, 430] width 128 height 26
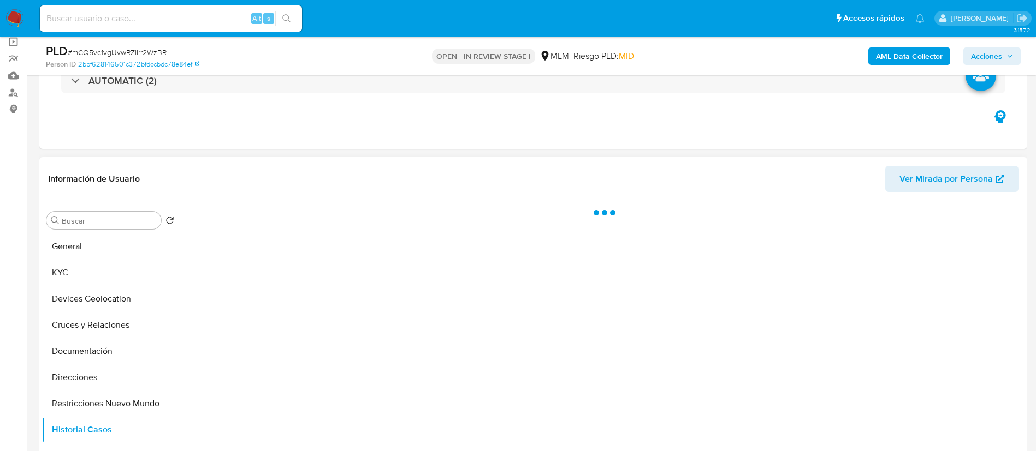
select select "10"
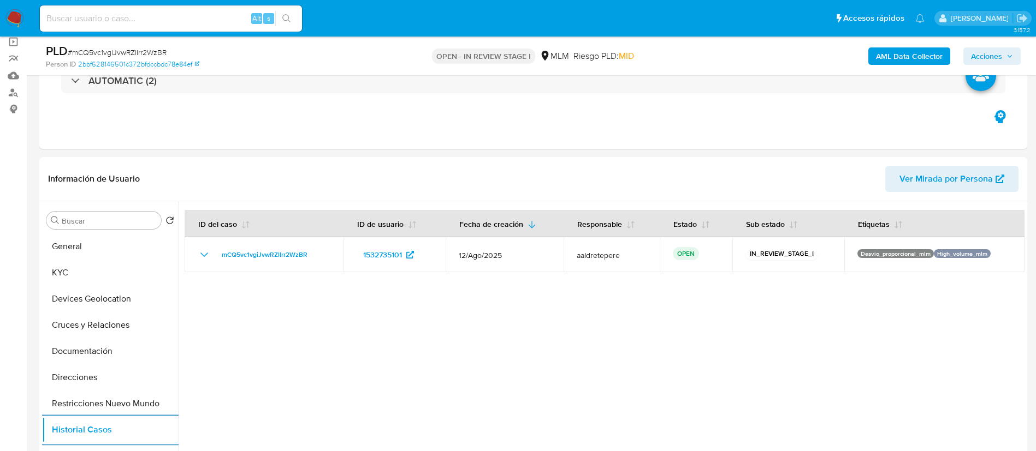
click at [116, 27] on div "Alt s" at bounding box center [171, 18] width 262 height 26
click at [117, 24] on input at bounding box center [171, 18] width 262 height 14
paste input "1980082682"
type input "1980082682"
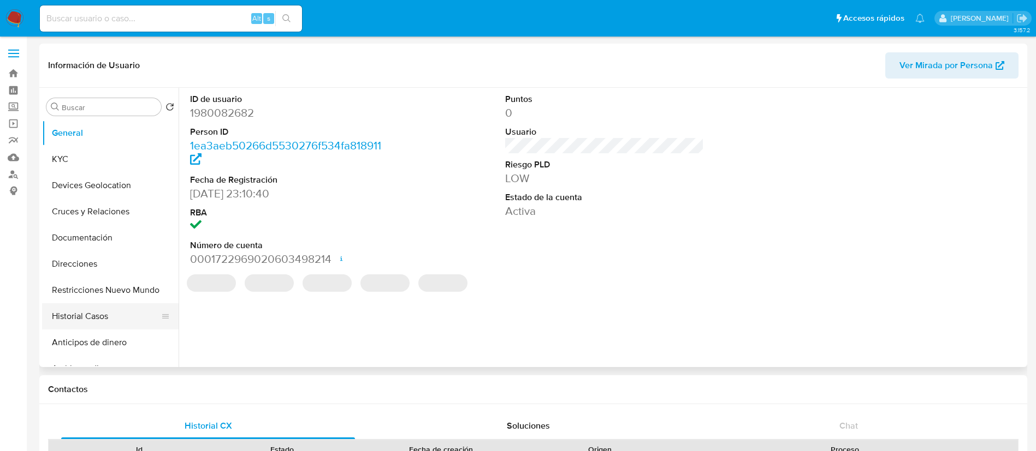
select select "10"
click at [97, 318] on button "Historial Casos" at bounding box center [106, 317] width 128 height 26
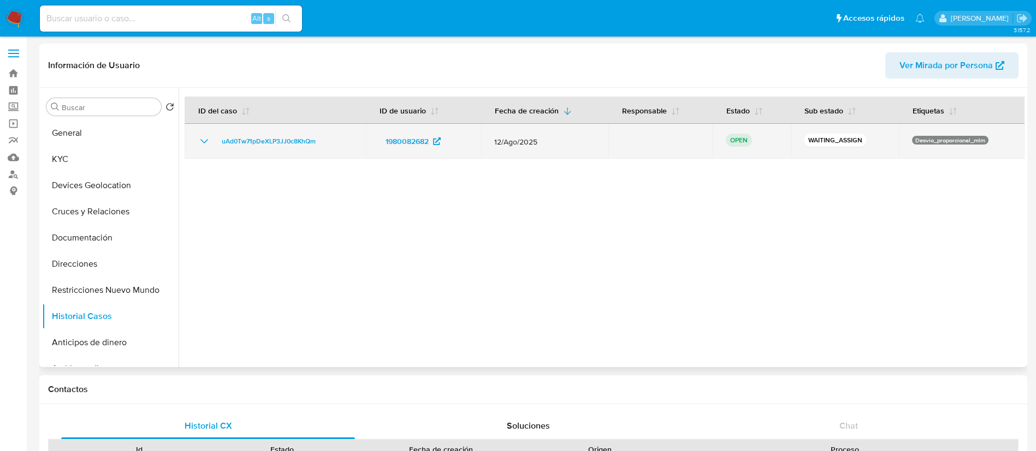
drag, startPoint x: 333, startPoint y: 147, endPoint x: 214, endPoint y: 147, distance: 119.0
click at [214, 147] on div "uAd0Tw71pDeXLP3JJ0c8KhQm" at bounding box center [275, 141] width 155 height 13
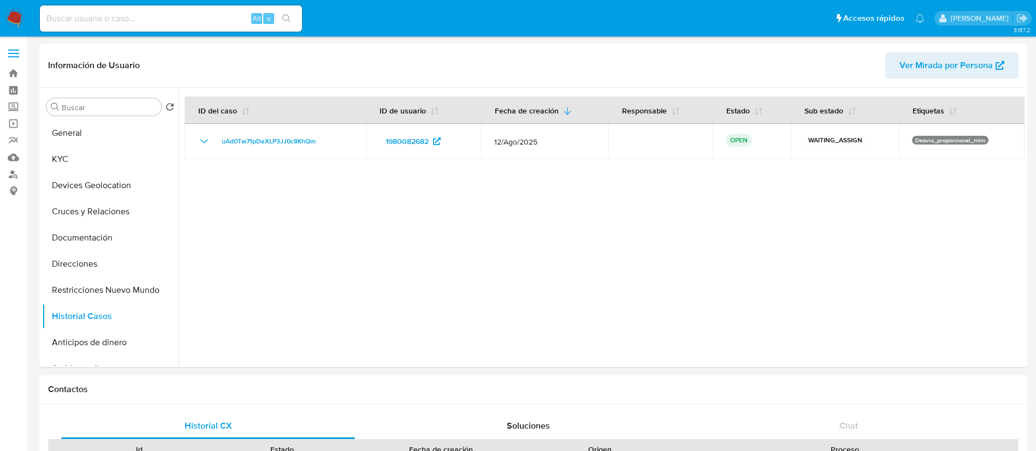
click at [9, 16] on img at bounding box center [14, 18] width 19 height 19
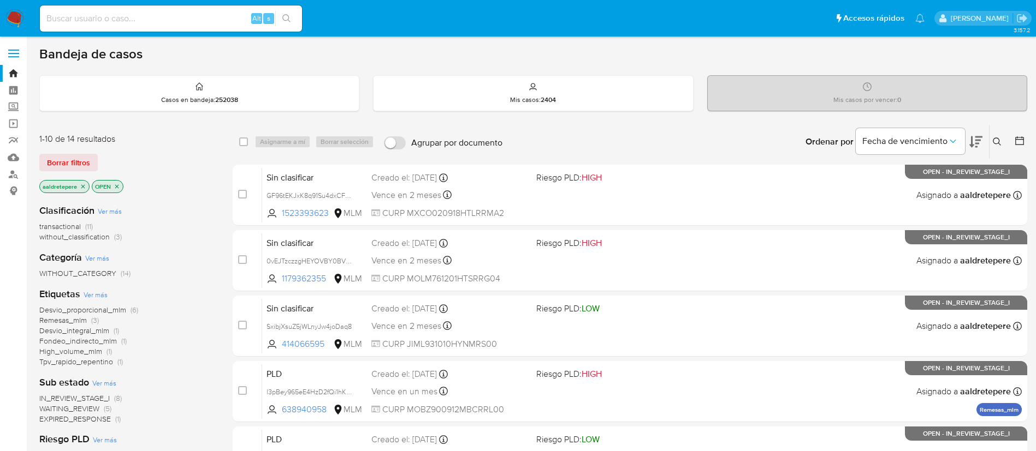
click at [996, 142] on icon at bounding box center [996, 142] width 9 height 9
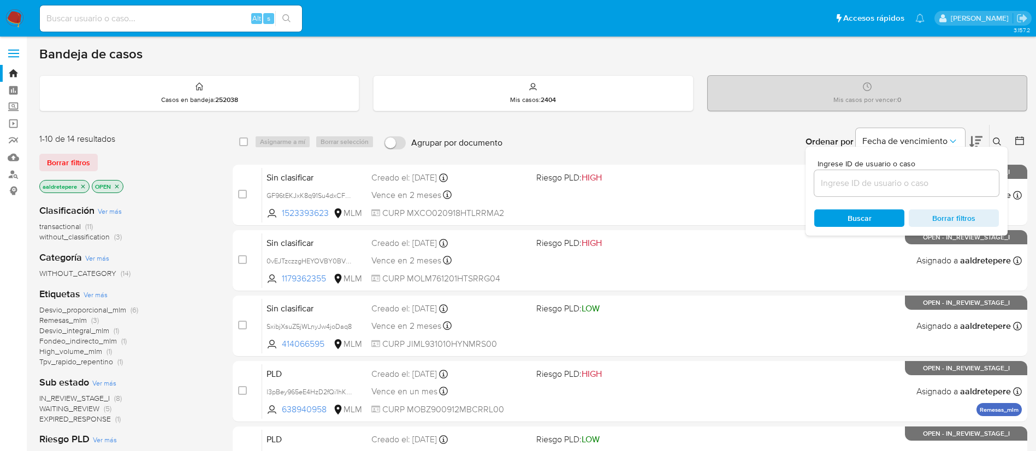
click at [885, 179] on input at bounding box center [906, 183] width 185 height 14
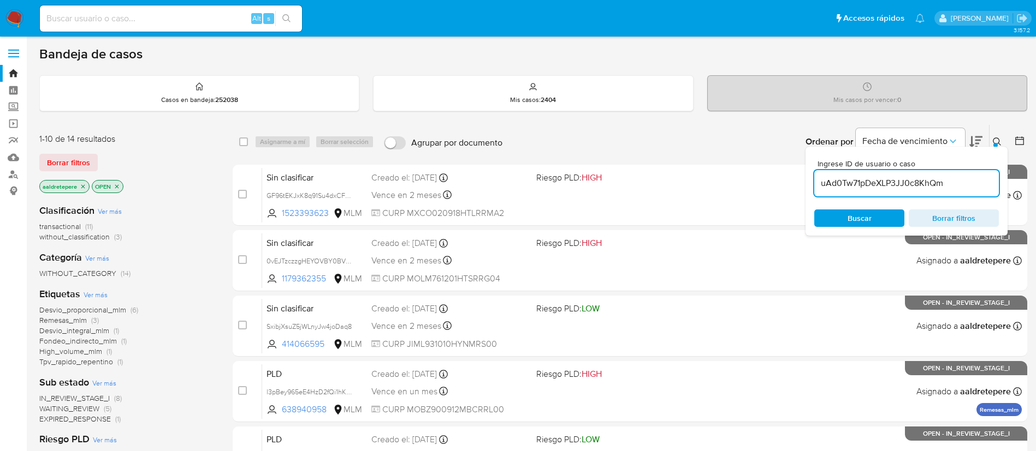
type input "uAd0Tw71pDeXLP3JJ0c8KhQm"
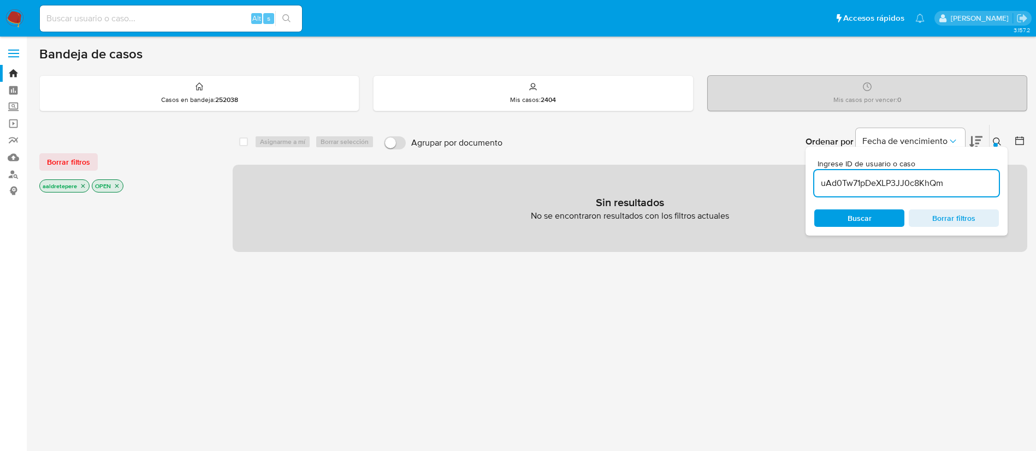
click at [99, 166] on div "Borrar filtros" at bounding box center [126, 161] width 175 height 17
click at [88, 156] on span "Borrar filtros" at bounding box center [68, 161] width 43 height 15
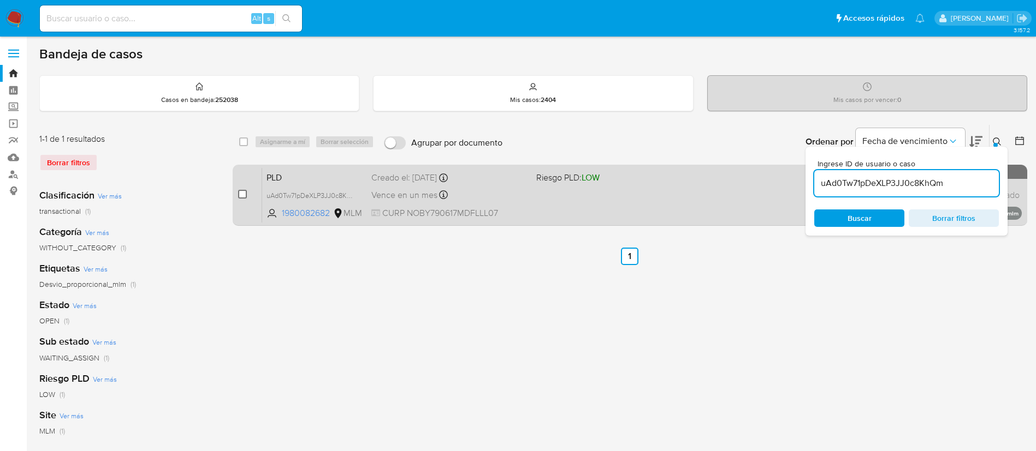
click at [242, 194] on input "checkbox" at bounding box center [242, 194] width 9 height 9
checkbox input "true"
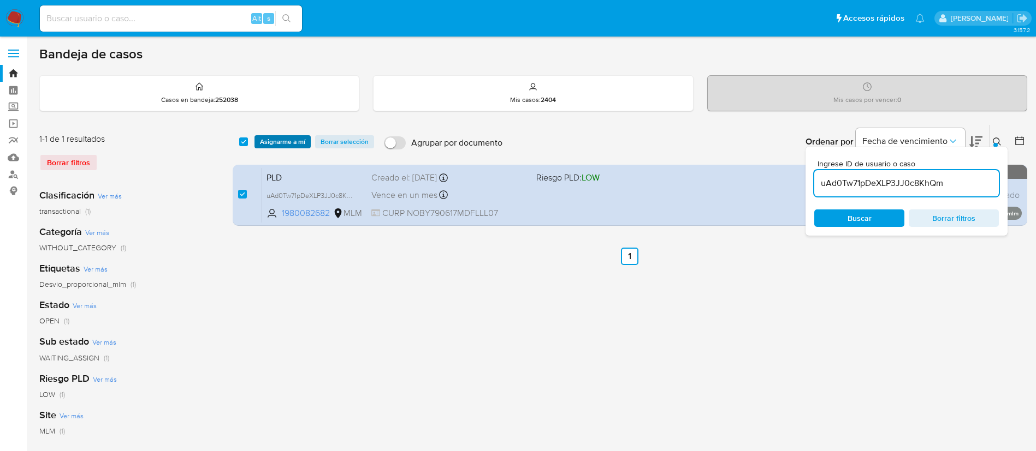
click at [307, 144] on button "Asignarme a mí" at bounding box center [282, 141] width 56 height 13
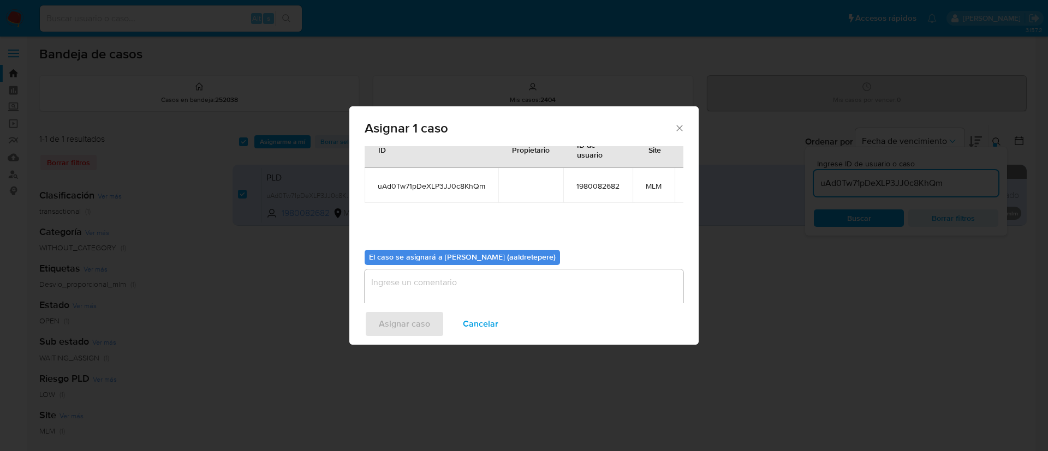
scroll to position [69, 0]
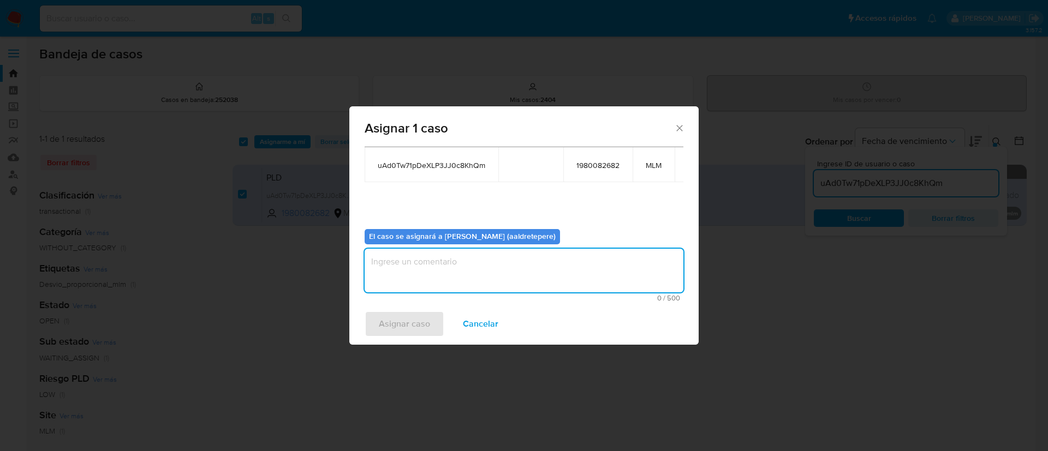
click at [417, 261] on textarea "assign-modal" at bounding box center [524, 271] width 319 height 44
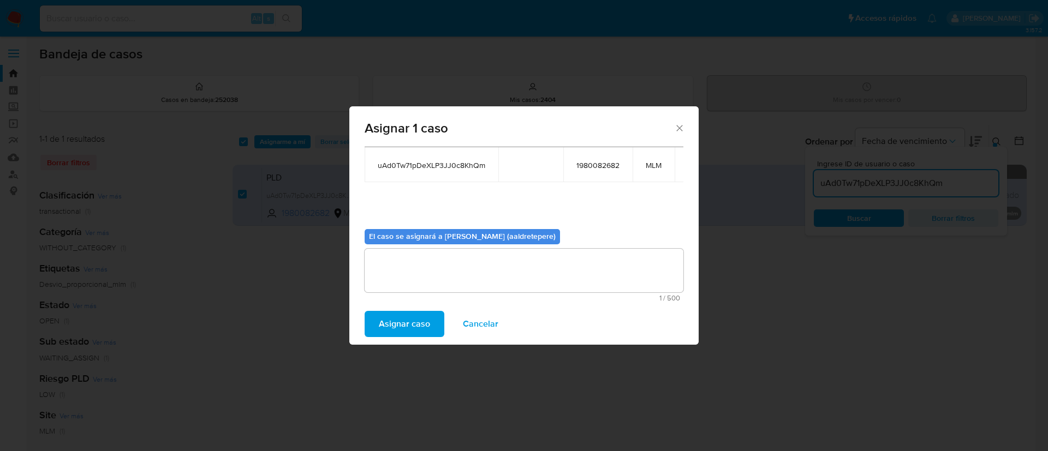
click at [425, 328] on span "Asignar caso" at bounding box center [404, 324] width 51 height 24
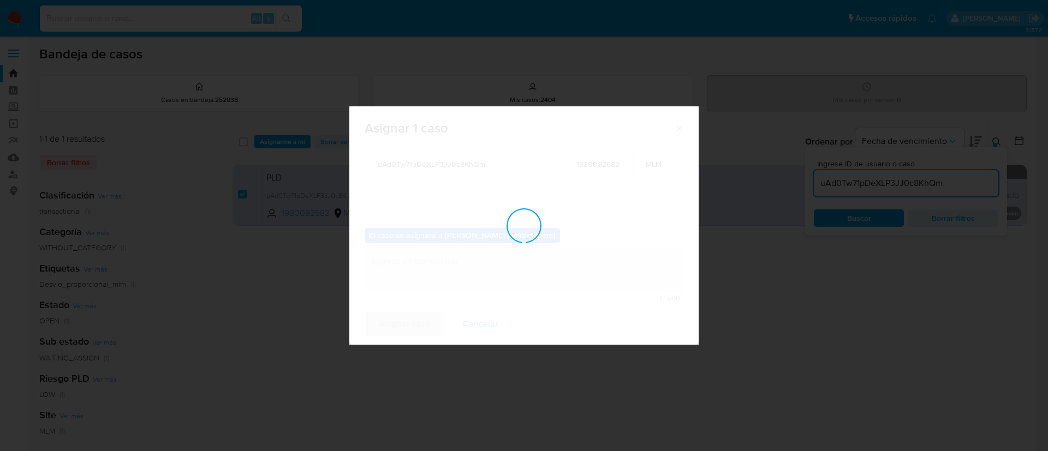
checkbox input "false"
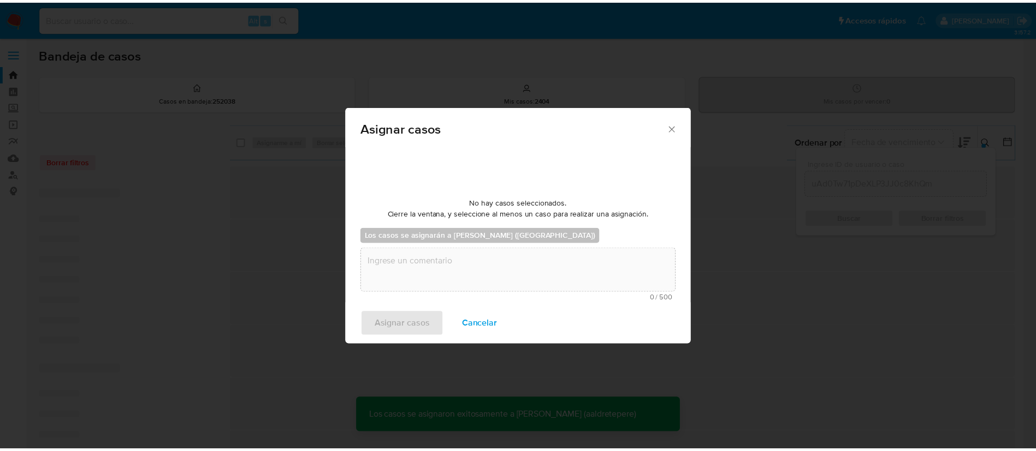
scroll to position [66, 0]
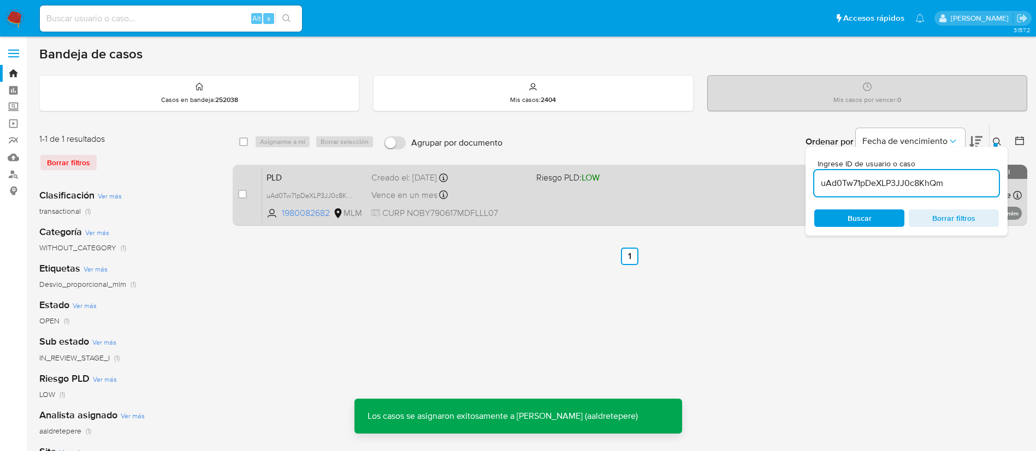
click at [569, 201] on div "PLD uAd0Tw71pDeXLP3JJ0c8KhQm 1980082682 MLM Riesgo PLD: LOW Creado el: 12/08/20…" at bounding box center [641, 195] width 759 height 55
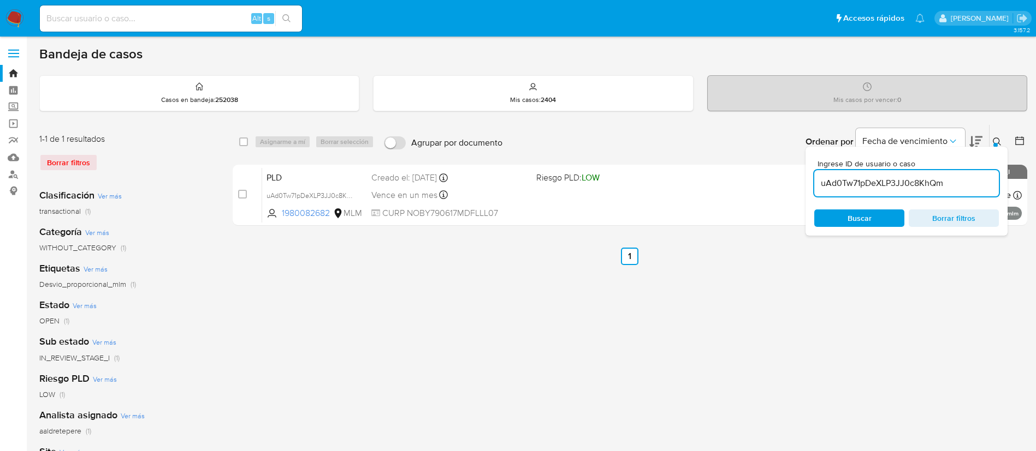
click at [152, 1] on nav "Pausado Ver notificaciones Alt s Accesos rápidos Presiona las siguientes teclas…" at bounding box center [518, 18] width 1036 height 37
drag, startPoint x: 152, startPoint y: 18, endPoint x: 164, endPoint y: 24, distance: 12.9
click at [157, 22] on input at bounding box center [171, 18] width 262 height 14
paste input "2261447931"
type input "2261447931"
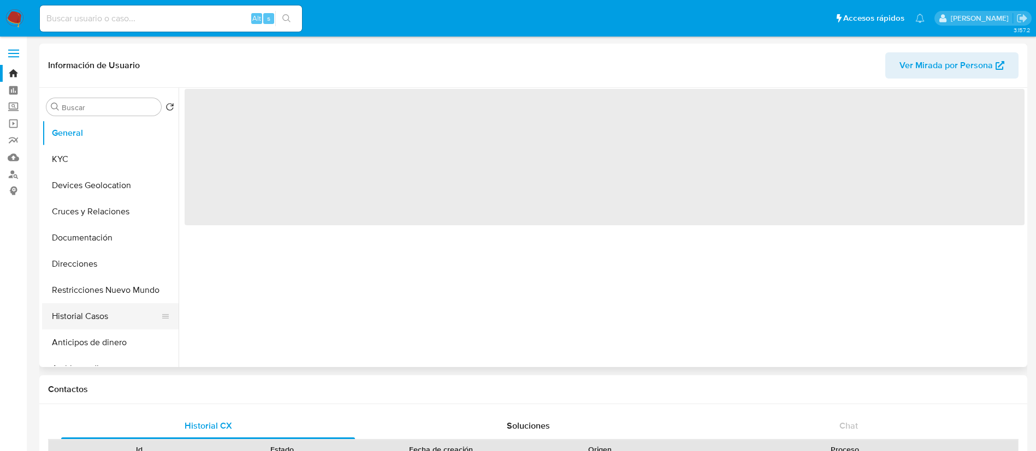
click at [88, 316] on button "Historial Casos" at bounding box center [106, 317] width 128 height 26
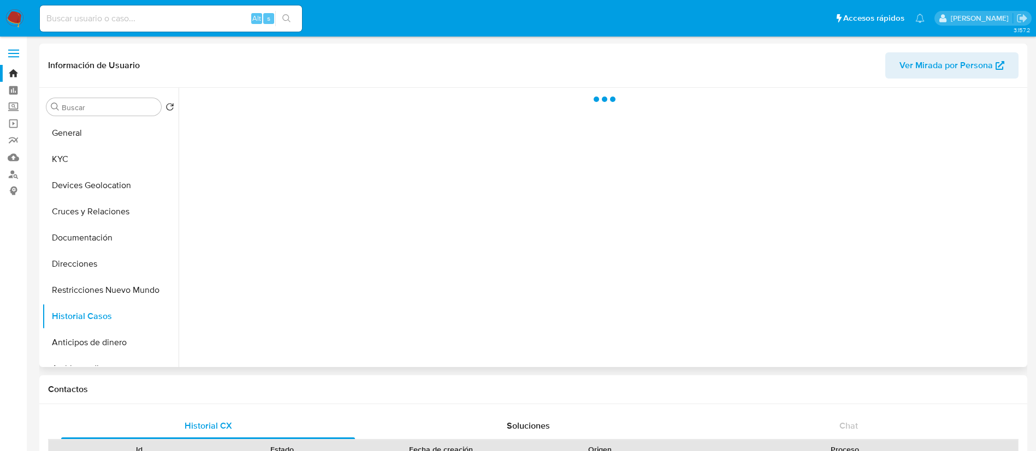
select select "10"
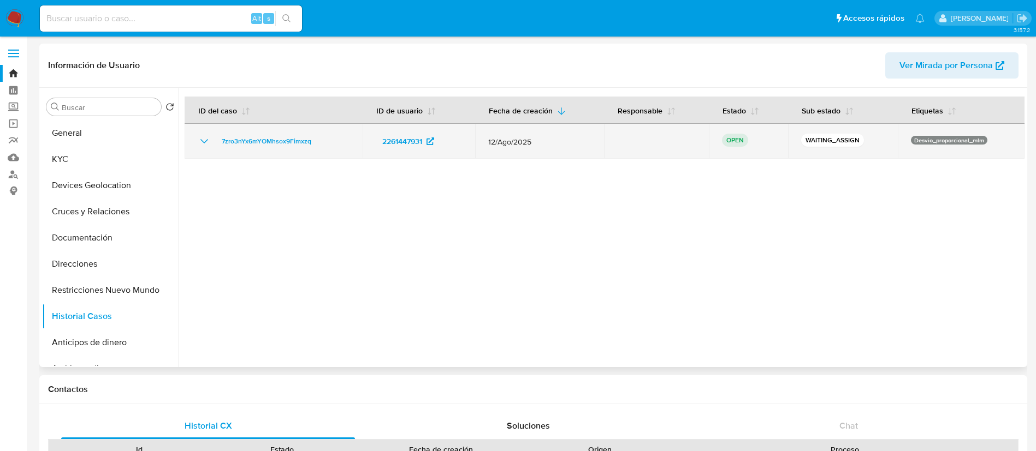
drag, startPoint x: 348, startPoint y: 149, endPoint x: 215, endPoint y: 146, distance: 133.2
click at [215, 146] on td "7zro3nYx6mYOMhsox9Fimxzq" at bounding box center [274, 141] width 178 height 35
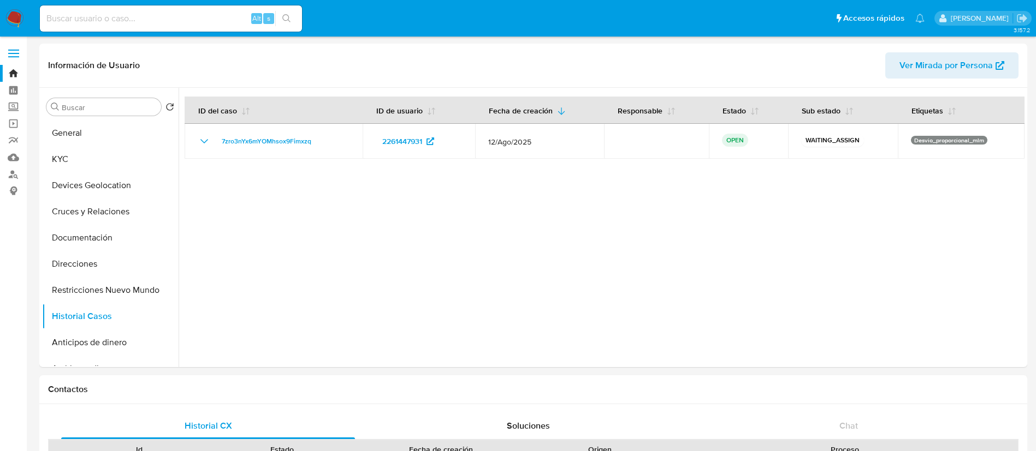
click at [12, 21] on img at bounding box center [14, 18] width 19 height 19
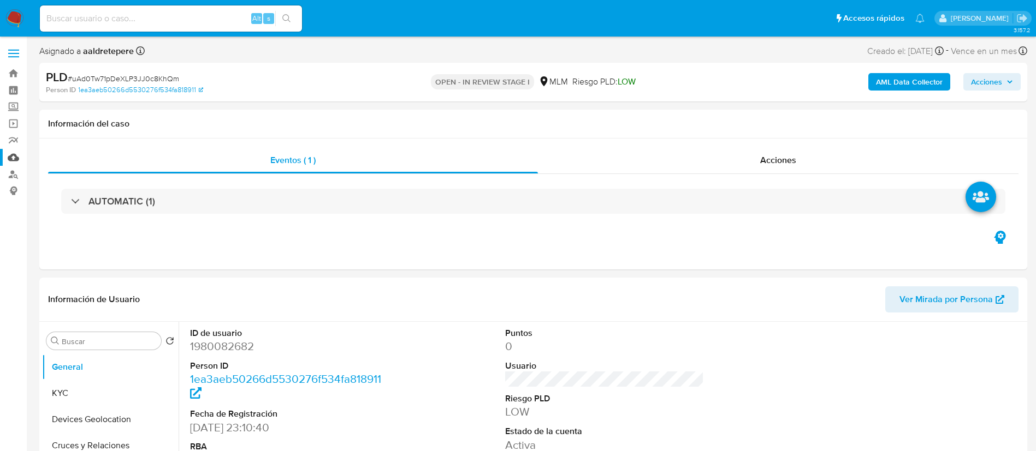
click at [11, 159] on link "Mulan" at bounding box center [65, 157] width 130 height 17
select select "10"
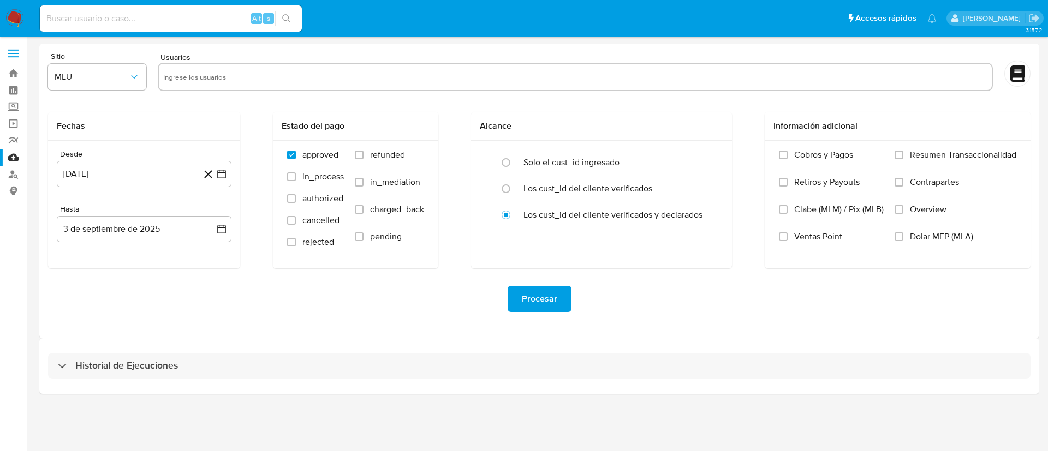
click at [335, 79] on input "text" at bounding box center [575, 76] width 824 height 17
paste input "1980082682"
type input "1980082682"
click at [80, 79] on span "MLU" at bounding box center [92, 77] width 74 height 11
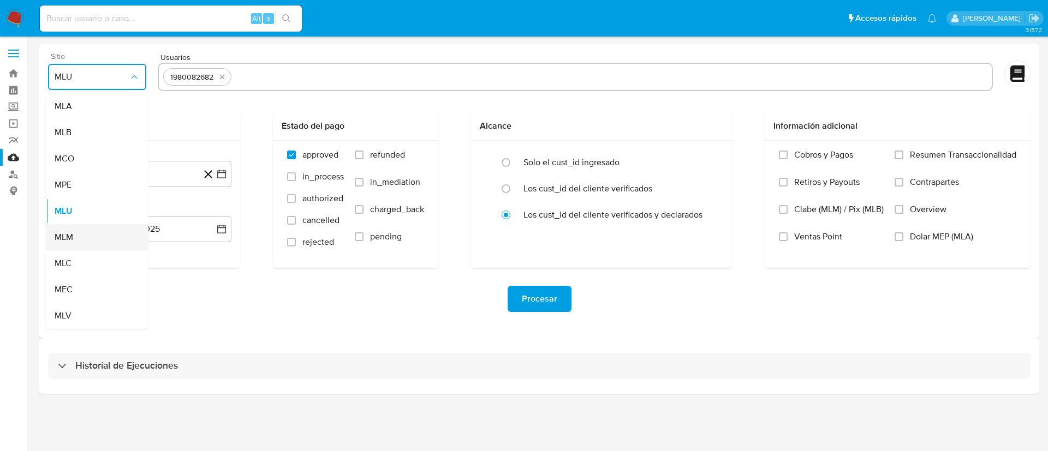
click at [74, 233] on div "MLM" at bounding box center [94, 237] width 79 height 26
click at [140, 187] on div "Desde 3 de agosto de 2024 3-08-2024 Hasta 3 de septiembre de 2025 3-09-2025" at bounding box center [144, 205] width 192 height 128
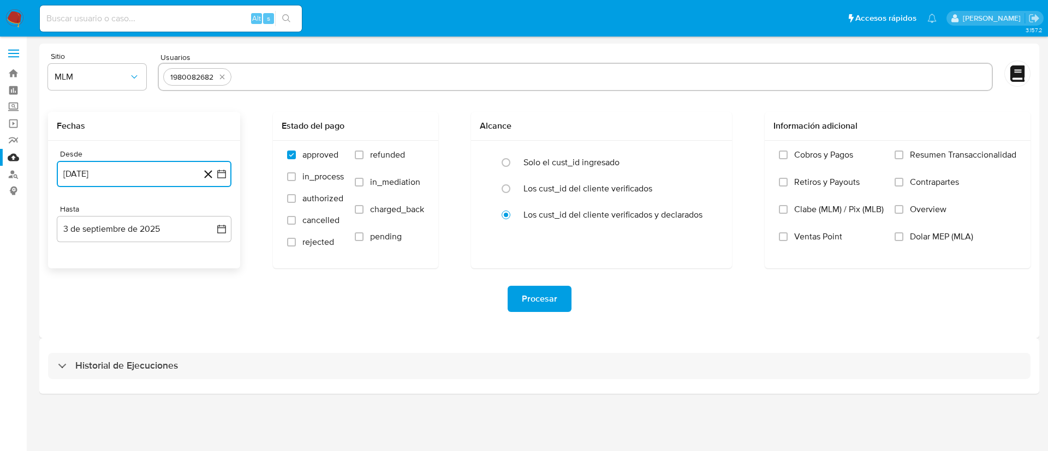
click at [152, 174] on button "[DATE]" at bounding box center [144, 174] width 175 height 26
click at [150, 217] on span "agosto 2024" at bounding box center [139, 213] width 50 height 11
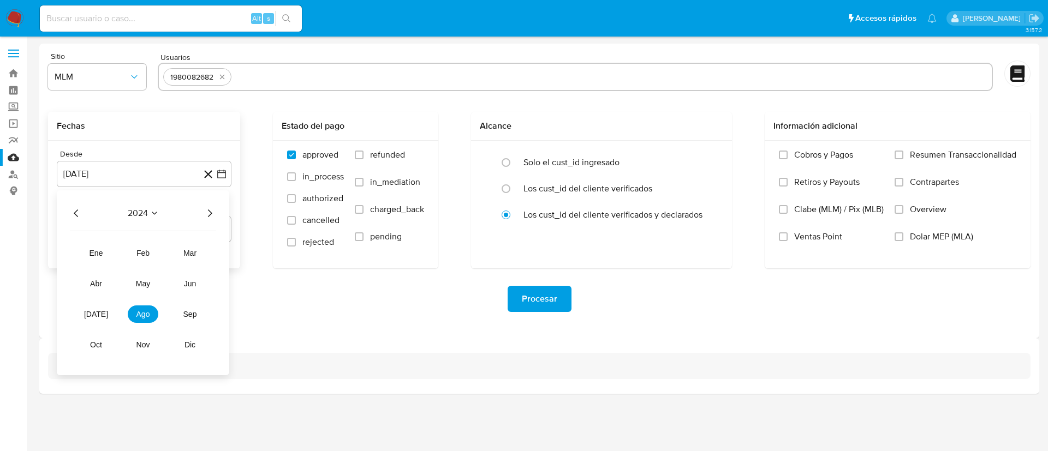
drag, startPoint x: 205, startPoint y: 206, endPoint x: 206, endPoint y: 212, distance: 5.5
click at [206, 212] on icon "Año siguiente" at bounding box center [209, 213] width 13 height 13
click at [145, 260] on button "feb" at bounding box center [143, 253] width 31 height 17
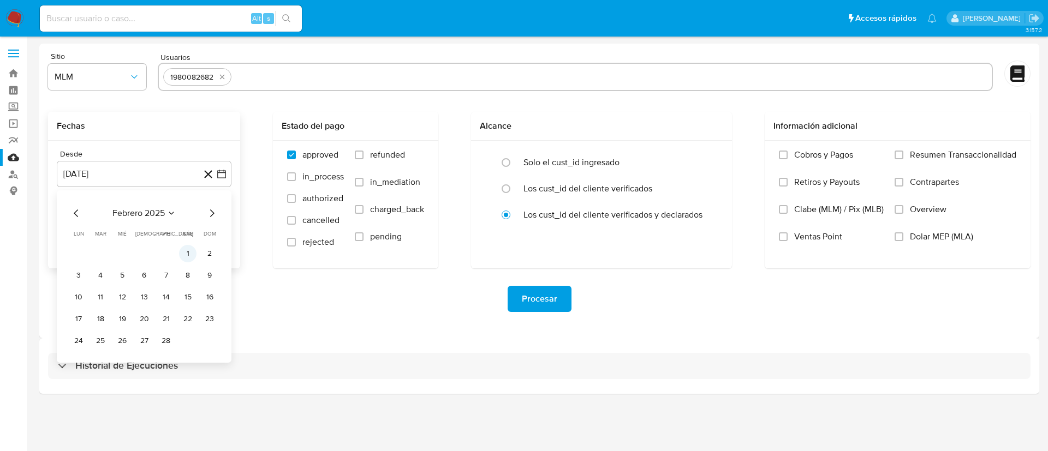
click at [185, 258] on button "1" at bounding box center [187, 253] width 17 height 17
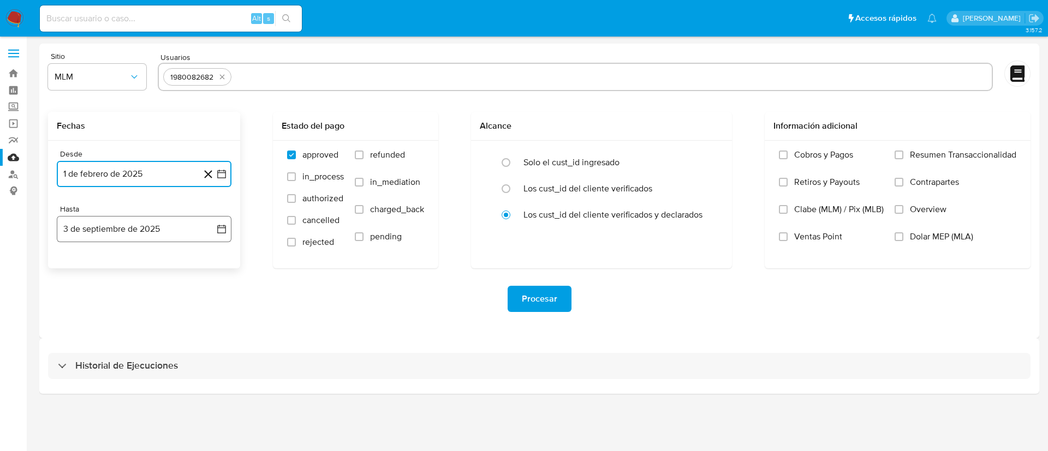
click at [174, 236] on button "3 de septiembre de 2025" at bounding box center [144, 229] width 175 height 26
click at [75, 271] on icon "Mes anterior" at bounding box center [76, 268] width 13 height 13
drag, startPoint x: 75, startPoint y: 271, endPoint x: 78, endPoint y: 277, distance: 5.9
click at [75, 272] on icon "Mes anterior" at bounding box center [76, 268] width 13 height 13
click at [150, 398] on button "31" at bounding box center [143, 396] width 17 height 17
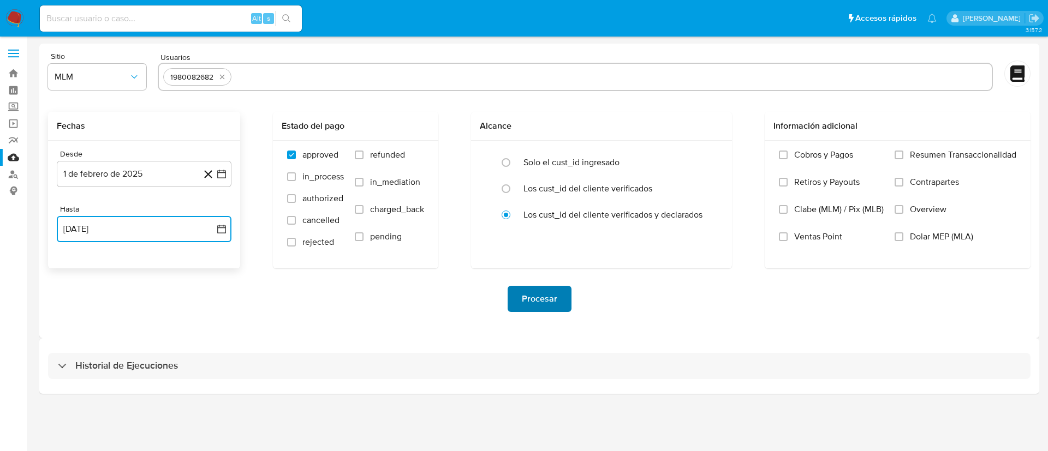
click at [552, 293] on span "Procesar" at bounding box center [539, 299] width 35 height 24
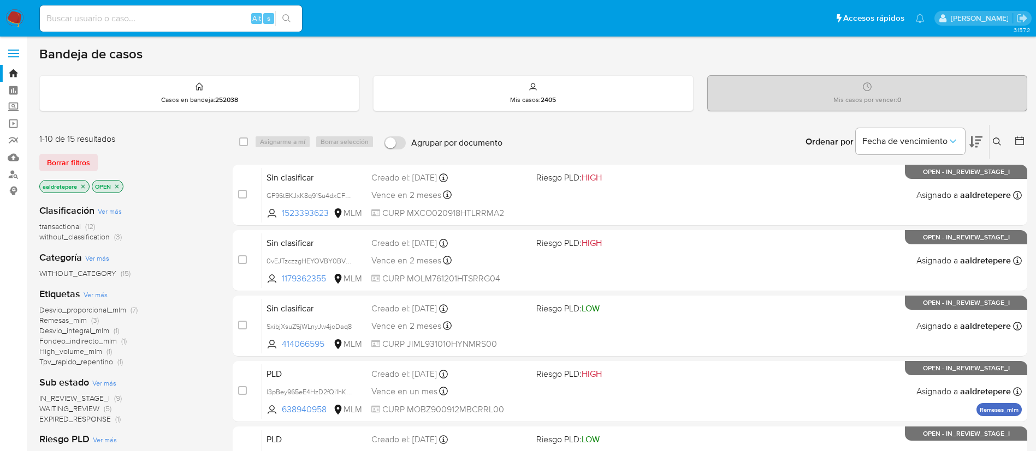
click at [999, 145] on icon at bounding box center [996, 142] width 9 height 9
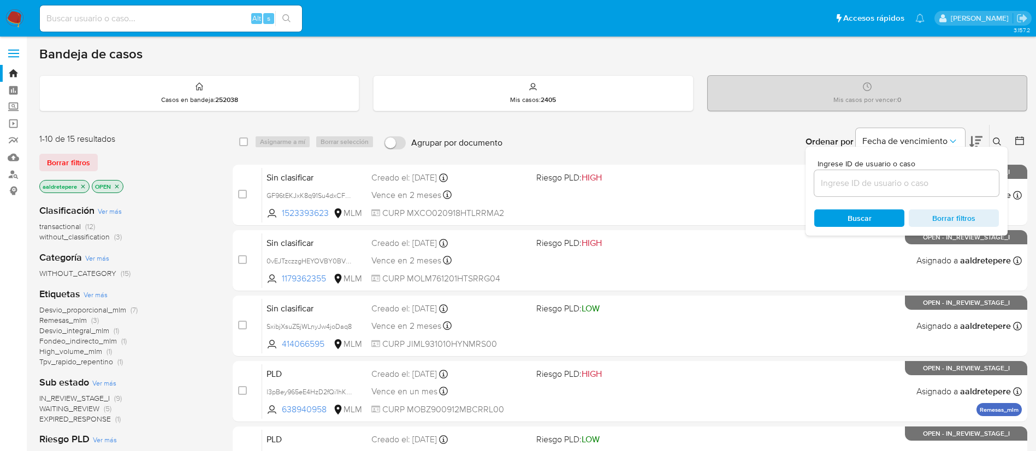
click at [947, 191] on div at bounding box center [906, 183] width 185 height 26
click at [938, 181] on input at bounding box center [906, 183] width 185 height 14
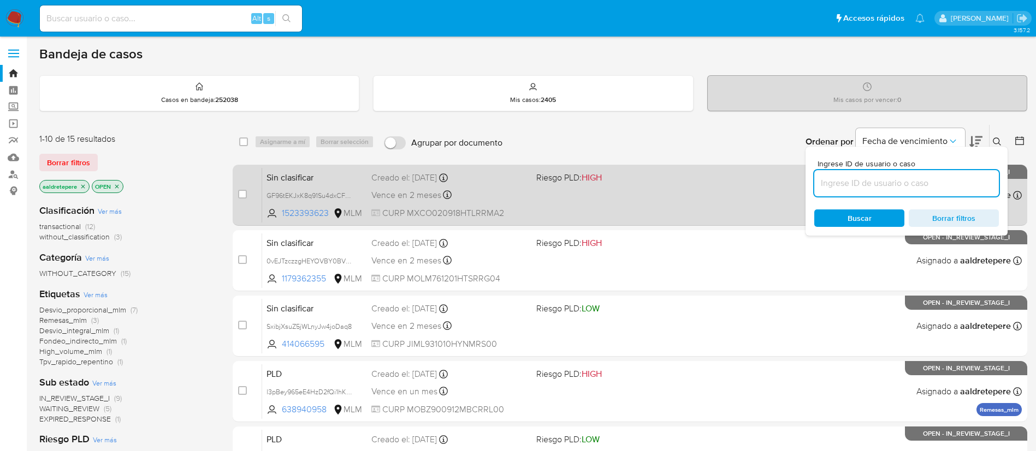
paste input "7zro3nYx6mYOMhsox9Fimxzq"
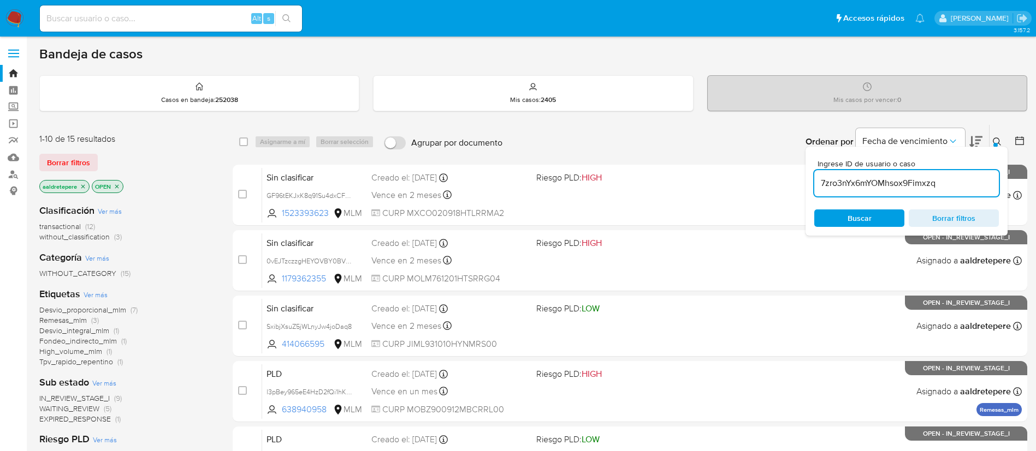
type input "7zro3nYx6mYOMhsox9Fimxzq"
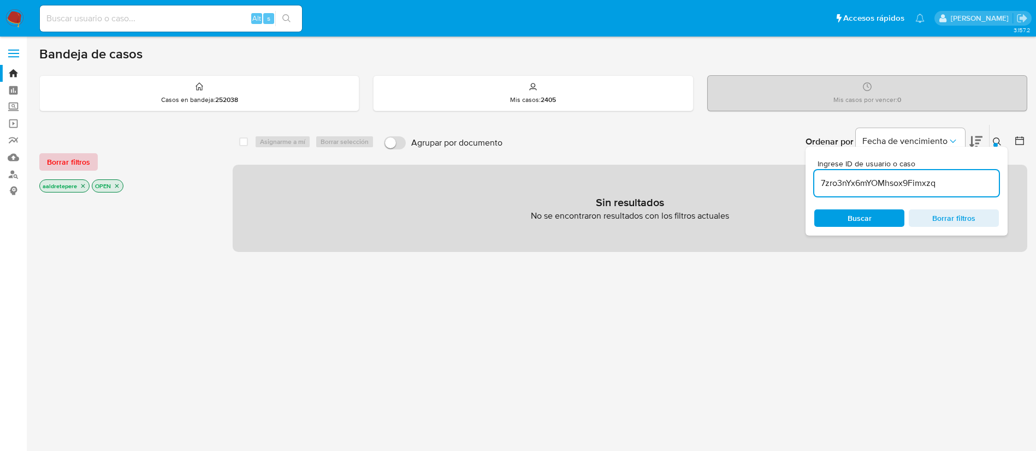
click at [88, 168] on span "Borrar filtros" at bounding box center [68, 161] width 43 height 15
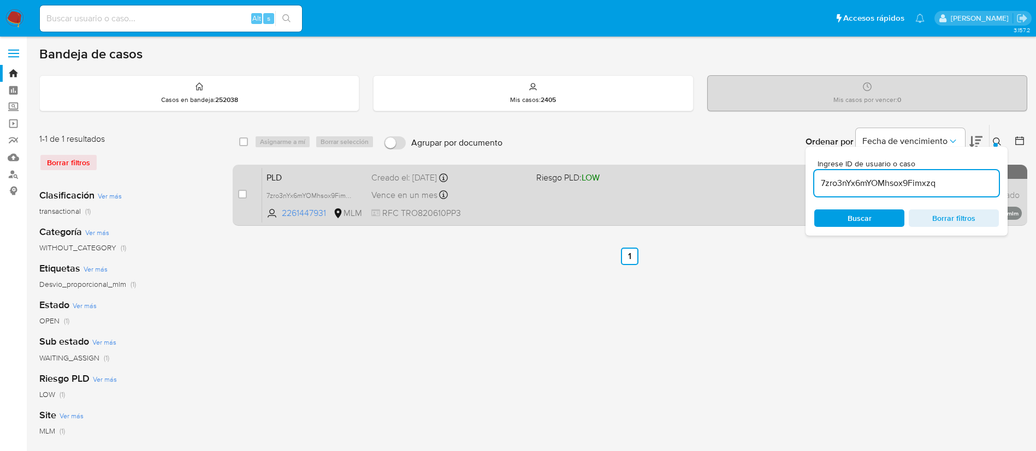
click at [237, 193] on div "case-item-checkbox No es posible asignar el caso PLD 7zro3nYx6mYOMhsox9Fimxzq 2…" at bounding box center [630, 195] width 794 height 61
click at [248, 193] on div "case-item-checkbox No es posible asignar el caso" at bounding box center [250, 195] width 24 height 55
click at [247, 192] on div "case-item-checkbox No es posible asignar el caso" at bounding box center [250, 195] width 24 height 55
click at [244, 190] on input "checkbox" at bounding box center [242, 194] width 9 height 9
checkbox input "true"
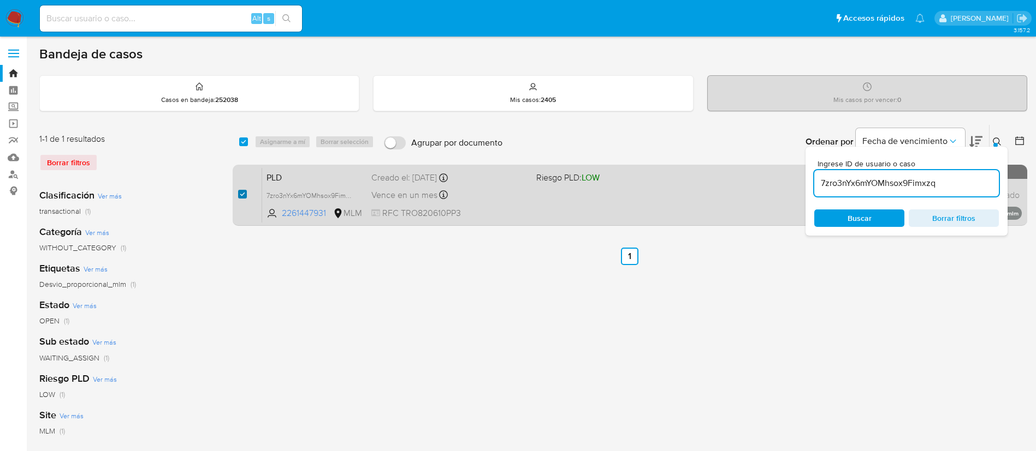
checkbox input "true"
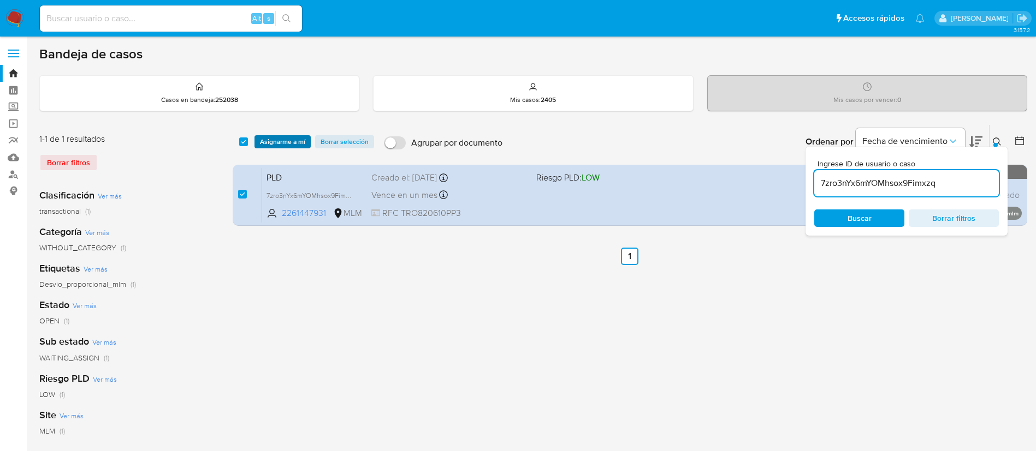
click at [292, 145] on span "Asignarme a mí" at bounding box center [282, 141] width 45 height 11
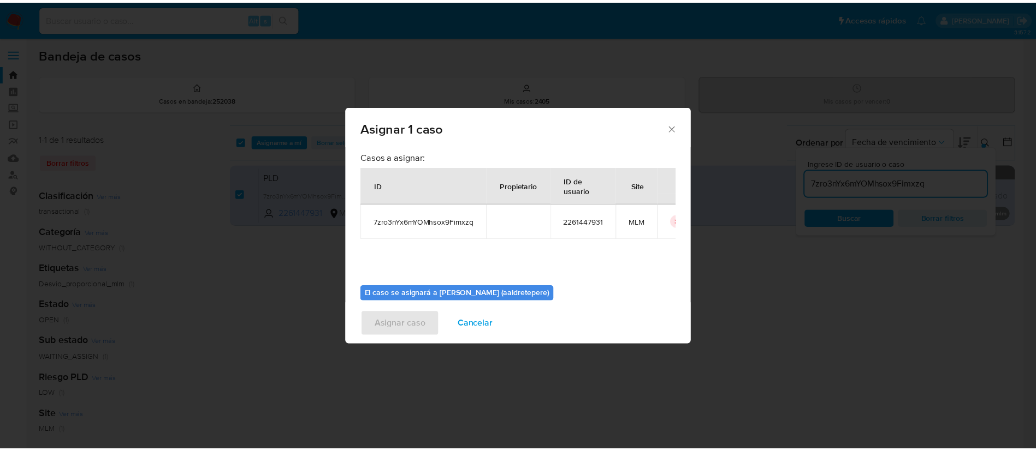
scroll to position [57, 0]
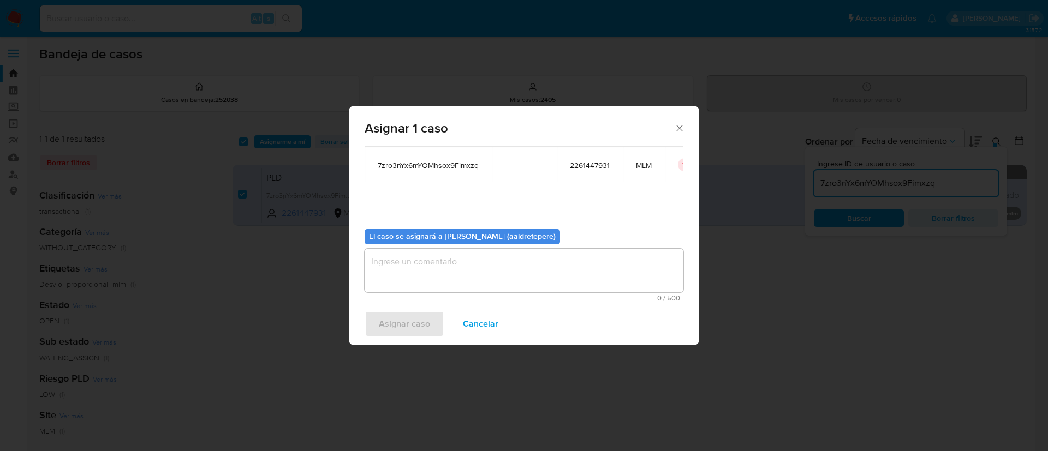
click at [498, 285] on textarea "assign-modal" at bounding box center [524, 271] width 319 height 44
click at [397, 332] on span "Asignar caso" at bounding box center [404, 324] width 51 height 24
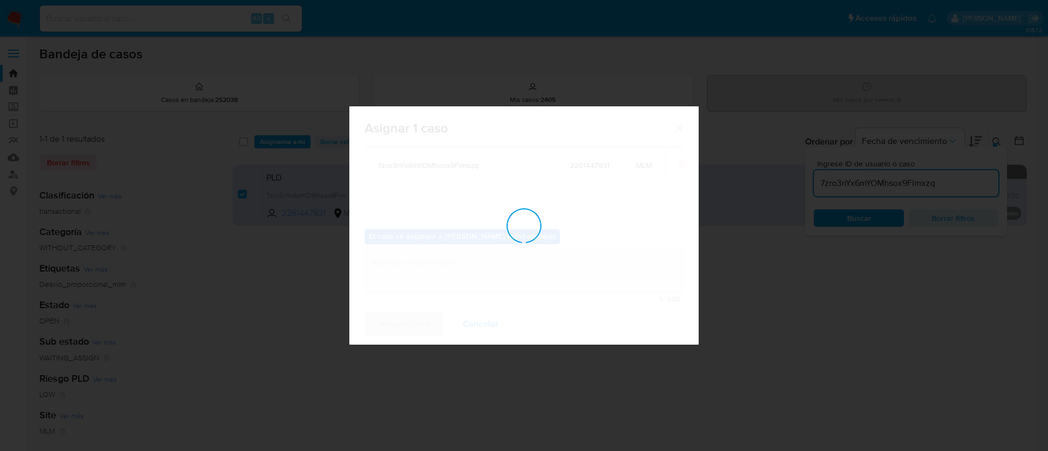
checkbox input "false"
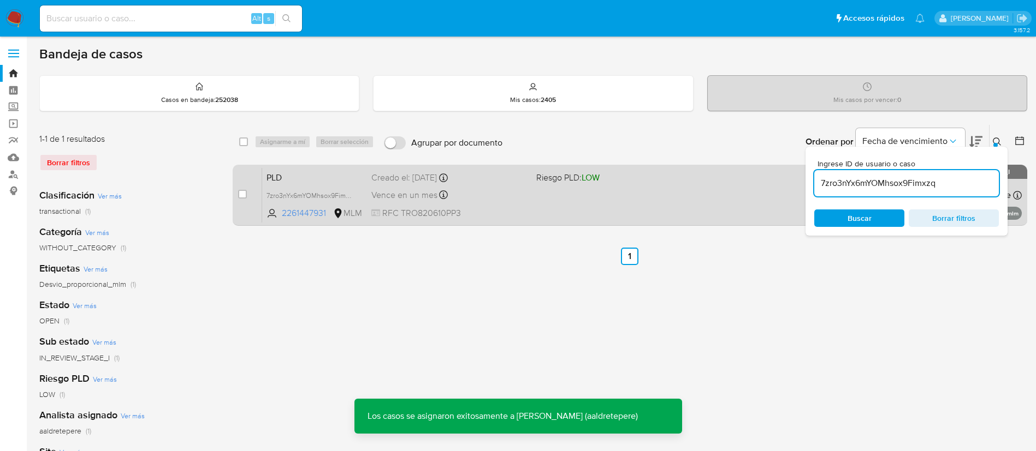
click at [534, 200] on div "PLD 7zro3nYx6mYOMhsox9Fimxzq 2261447931 MLM Riesgo PLD: LOW Creado el: 12/08/20…" at bounding box center [641, 195] width 759 height 55
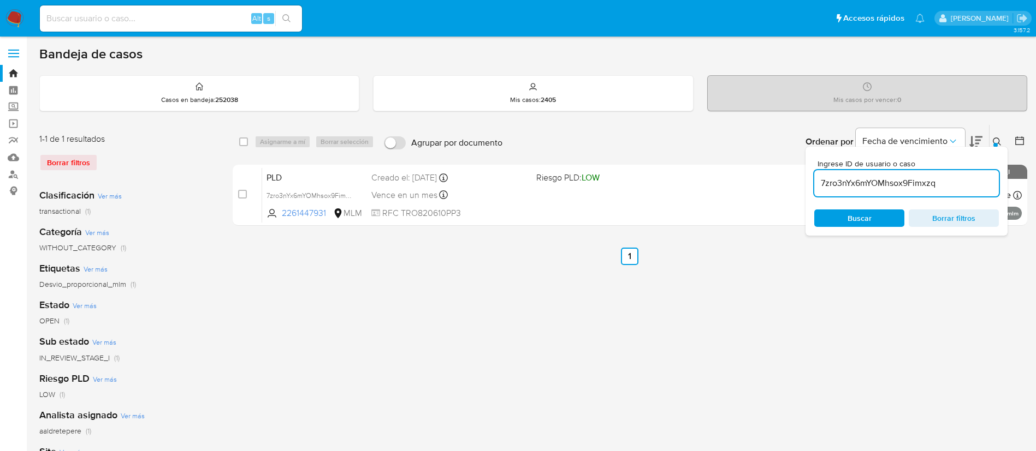
click at [138, 21] on input at bounding box center [171, 18] width 262 height 14
paste input "2264565824"
type input "2264565824"
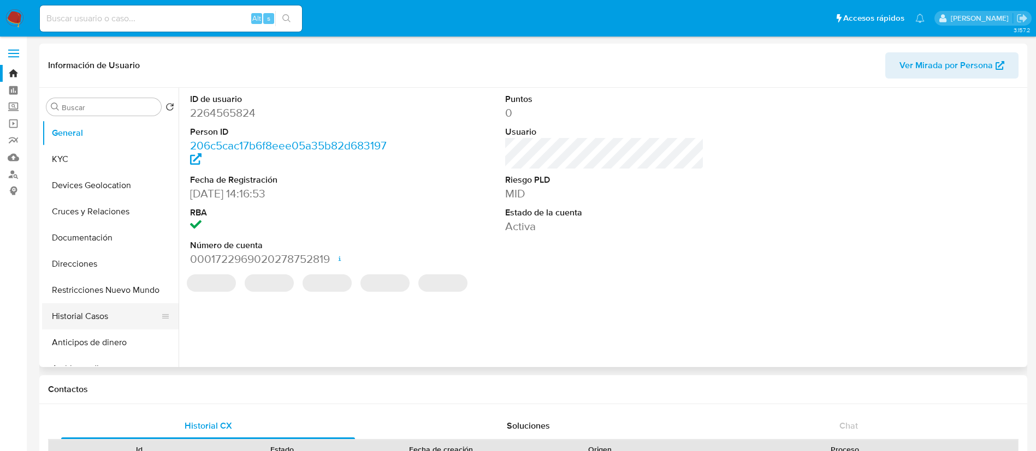
select select "10"
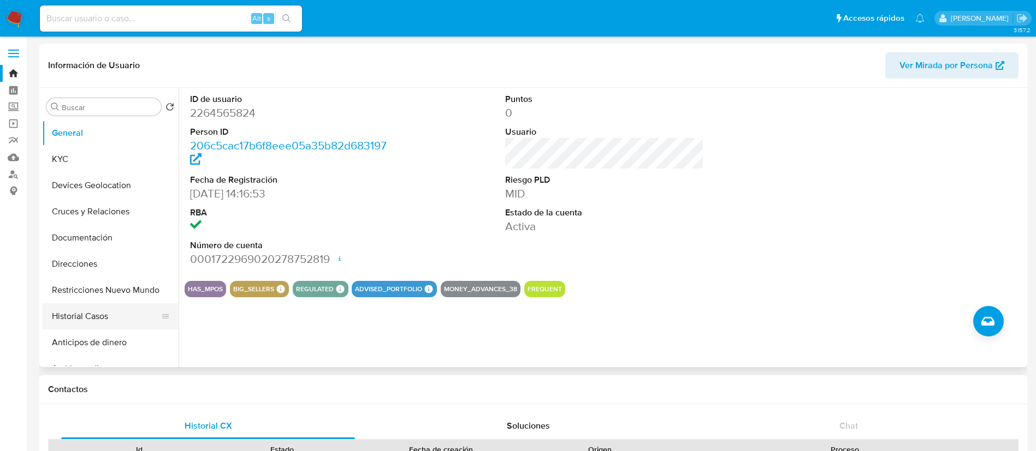
click at [140, 321] on button "Historial Casos" at bounding box center [106, 317] width 128 height 26
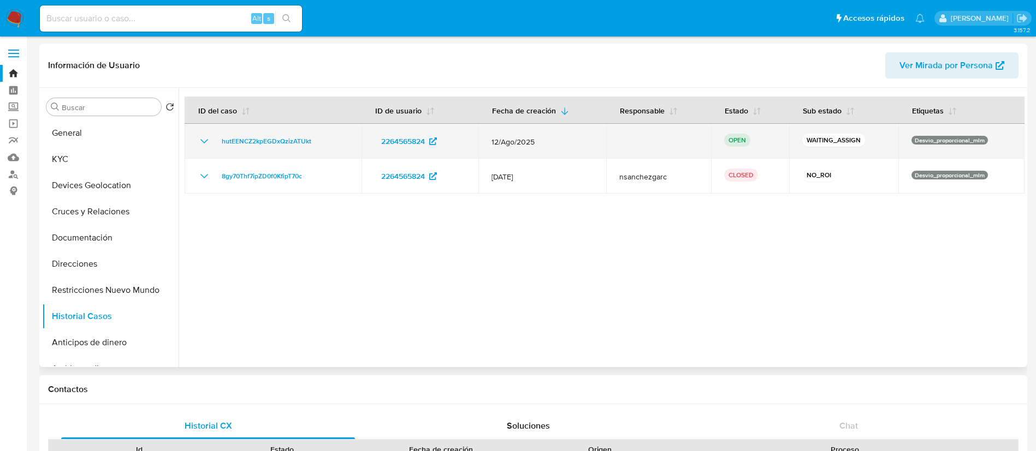
drag, startPoint x: 349, startPoint y: 145, endPoint x: 212, endPoint y: 147, distance: 136.5
click at [212, 147] on td "hutEENCZ2kpEGDxQzizATUkt" at bounding box center [273, 141] width 177 height 35
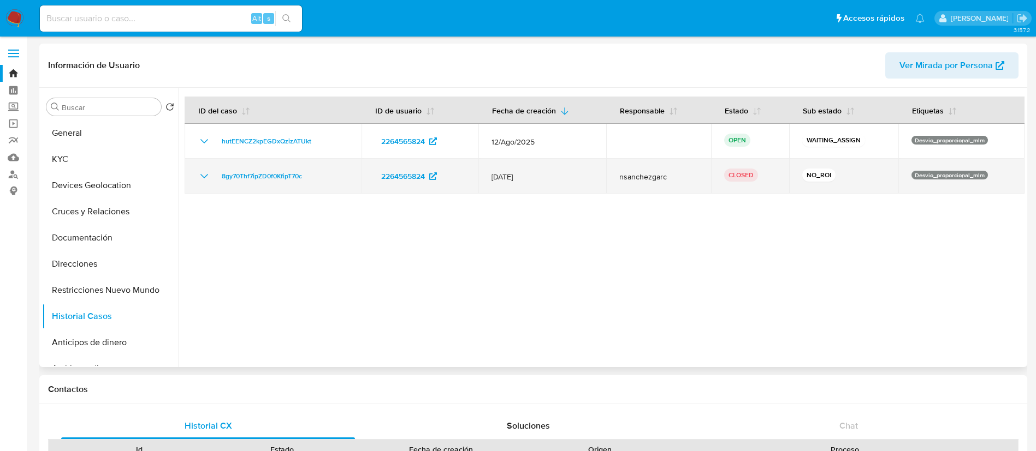
click at [206, 178] on icon "Mostrar/Ocultar" at bounding box center [204, 176] width 13 height 13
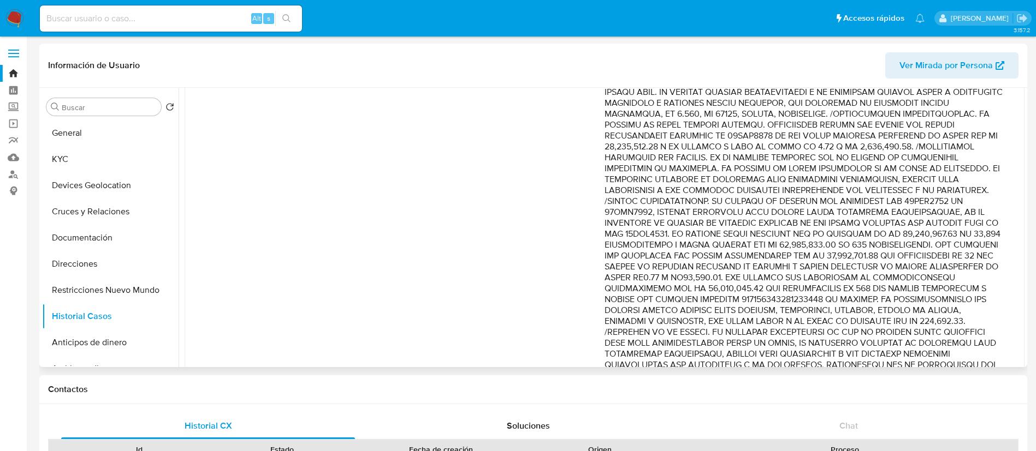
scroll to position [309, 0]
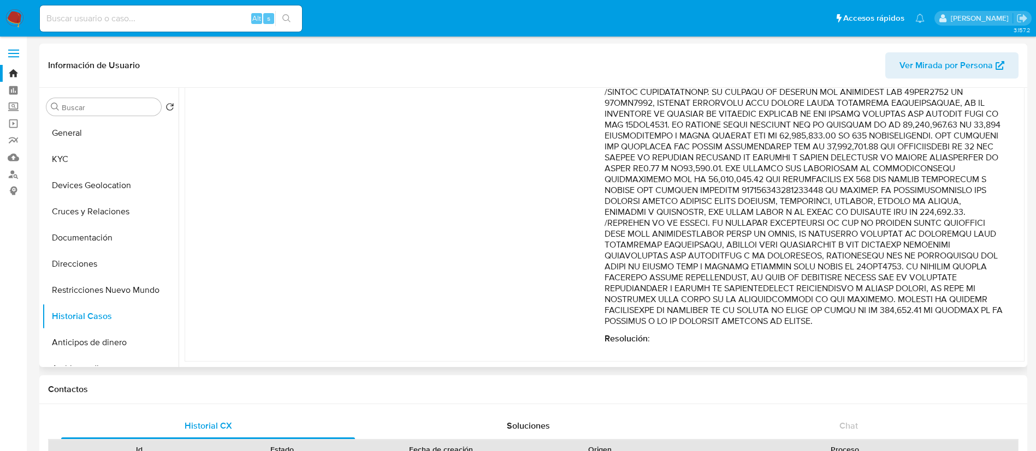
click at [748, 213] on p "Comentario :" at bounding box center [803, 125] width 398 height 404
drag, startPoint x: 830, startPoint y: 227, endPoint x: 911, endPoint y: 327, distance: 128.6
click at [911, 327] on div "Comentario : Resolución :" at bounding box center [803, 133] width 398 height 421
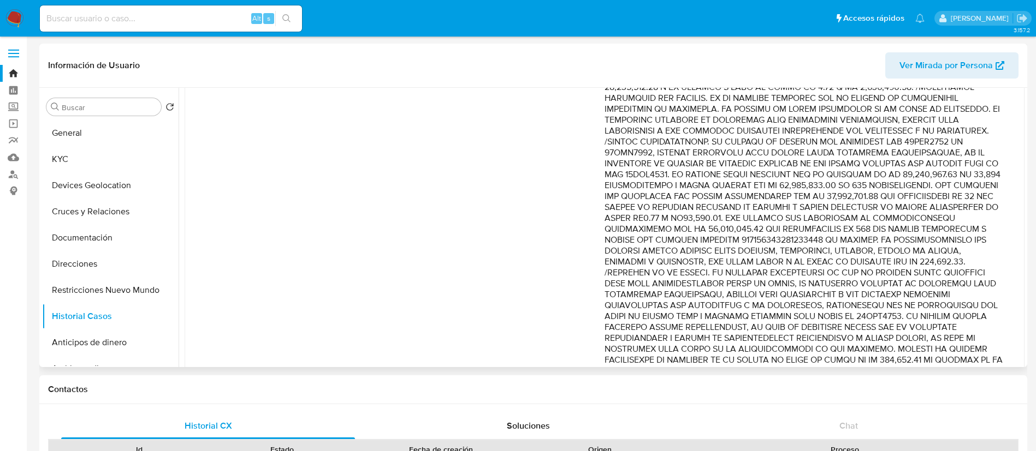
scroll to position [145, 0]
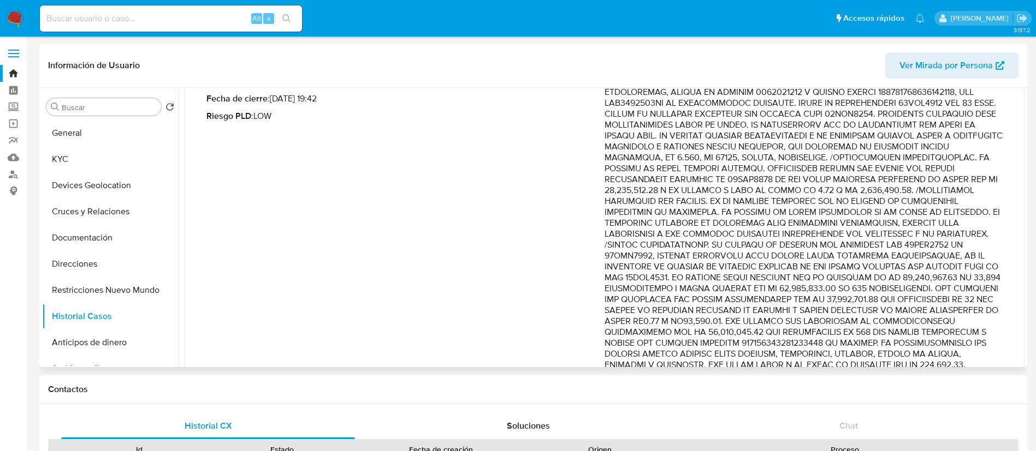
drag, startPoint x: 643, startPoint y: 262, endPoint x: 675, endPoint y: 271, distance: 33.9
click at [675, 271] on p "Comentario :" at bounding box center [803, 278] width 398 height 404
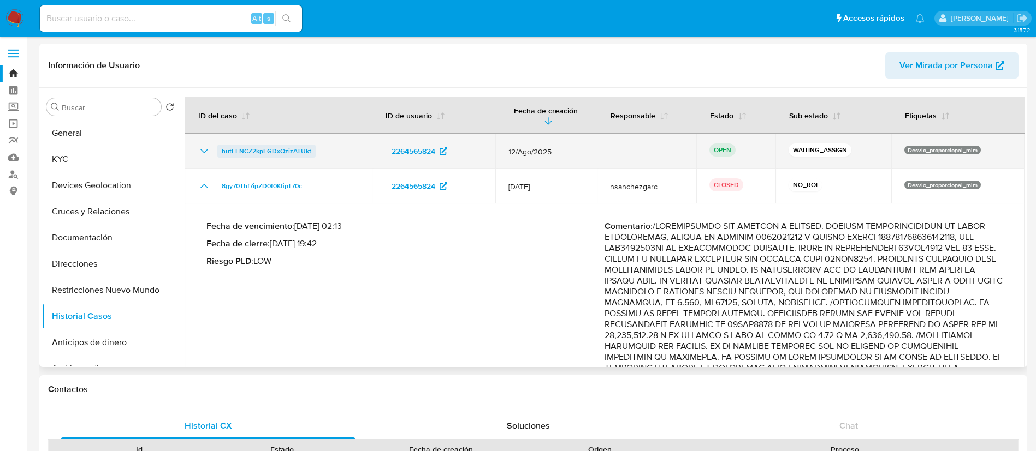
drag, startPoint x: 346, startPoint y: 162, endPoint x: 217, endPoint y: 156, distance: 129.0
click at [217, 156] on td "hutEENCZ2kpEGDxQzizATUkt" at bounding box center [278, 151] width 187 height 35
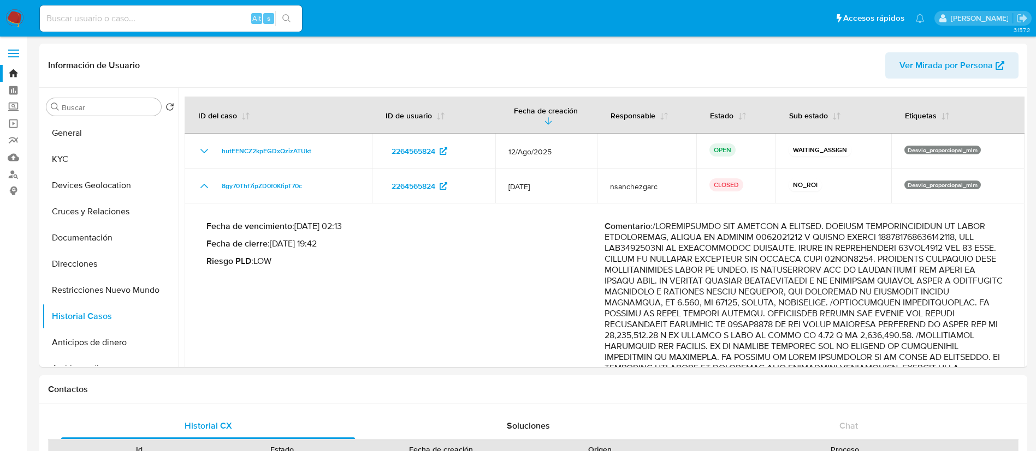
click at [20, 17] on img at bounding box center [14, 18] width 19 height 19
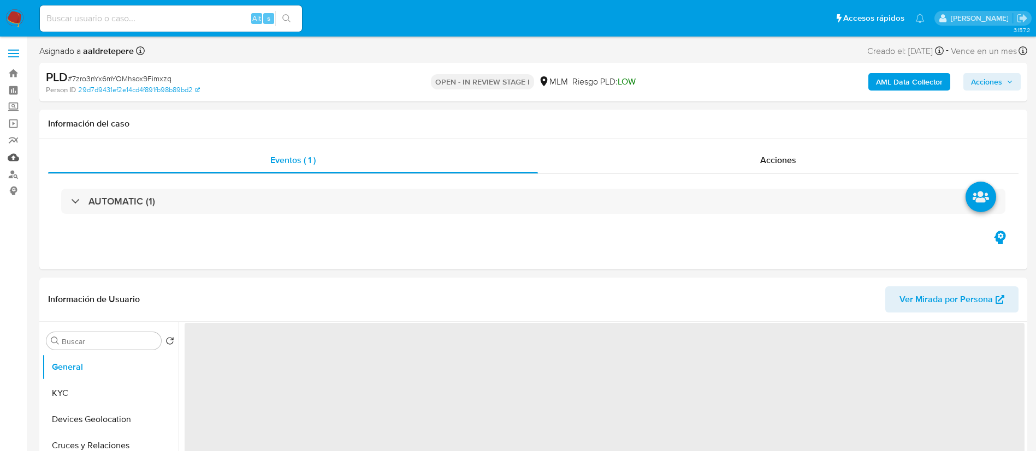
click at [13, 158] on link "Mulan" at bounding box center [65, 157] width 130 height 17
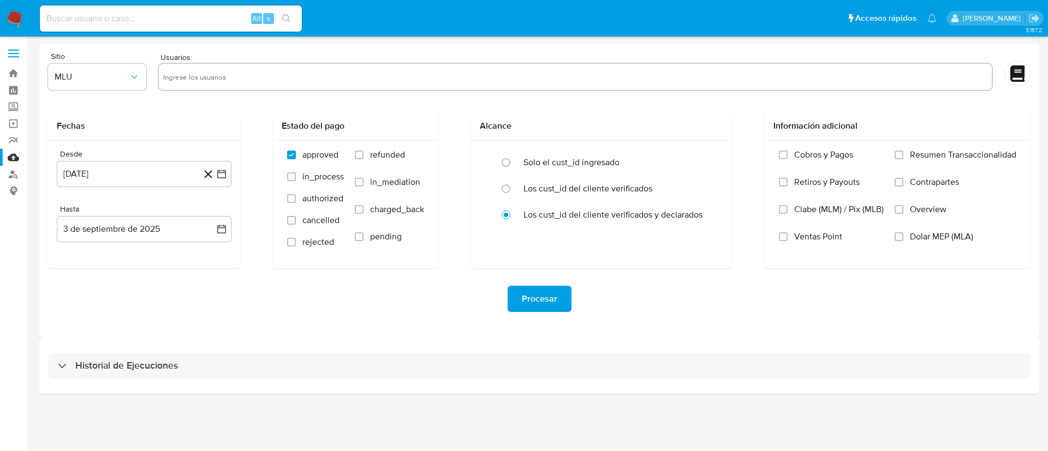
click at [225, 78] on input "text" at bounding box center [575, 76] width 824 height 17
paste input "2261447931"
type input "2261447931"
click at [107, 86] on button "MLU" at bounding box center [97, 77] width 98 height 26
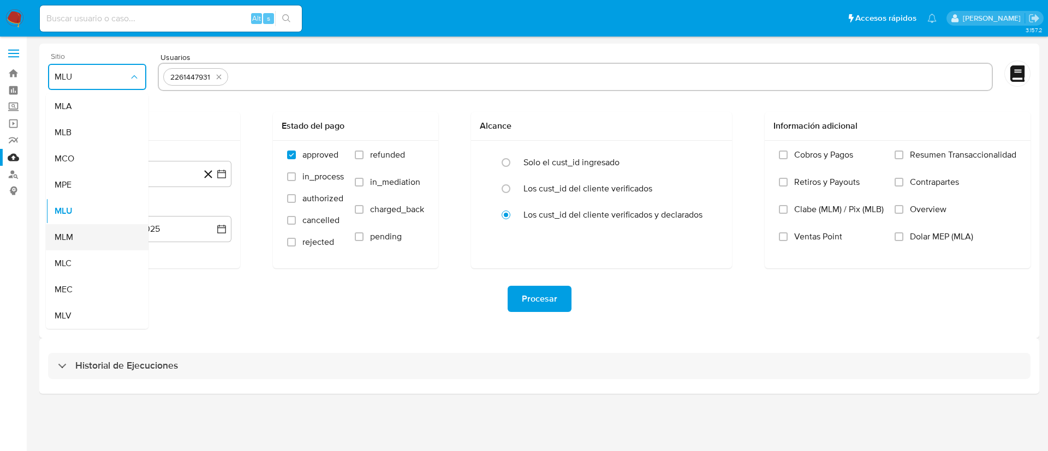
click at [79, 228] on div "MLM" at bounding box center [94, 237] width 79 height 26
click at [99, 177] on button "[DATE]" at bounding box center [144, 174] width 175 height 26
click at [129, 214] on span "agosto 2024" at bounding box center [139, 213] width 50 height 11
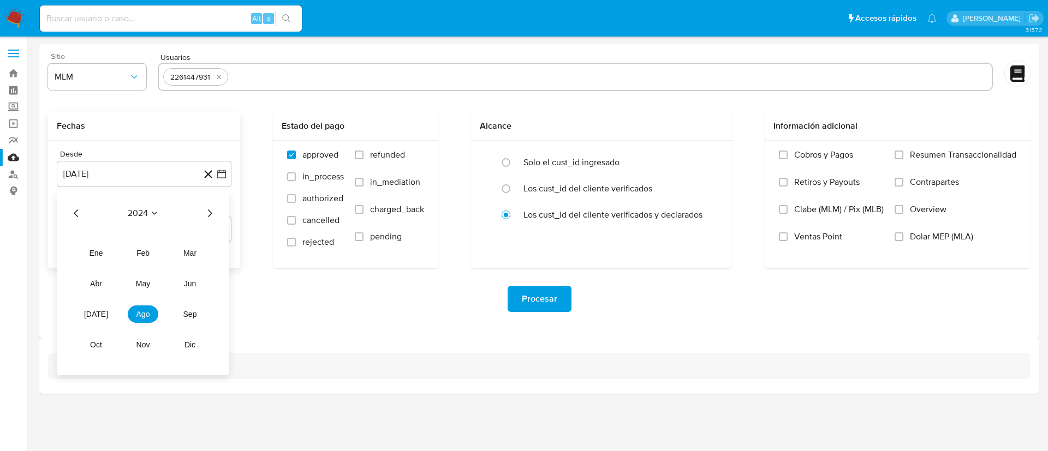
click at [212, 212] on icon "Año siguiente" at bounding box center [209, 213] width 13 height 13
click at [135, 258] on button "feb" at bounding box center [143, 253] width 31 height 17
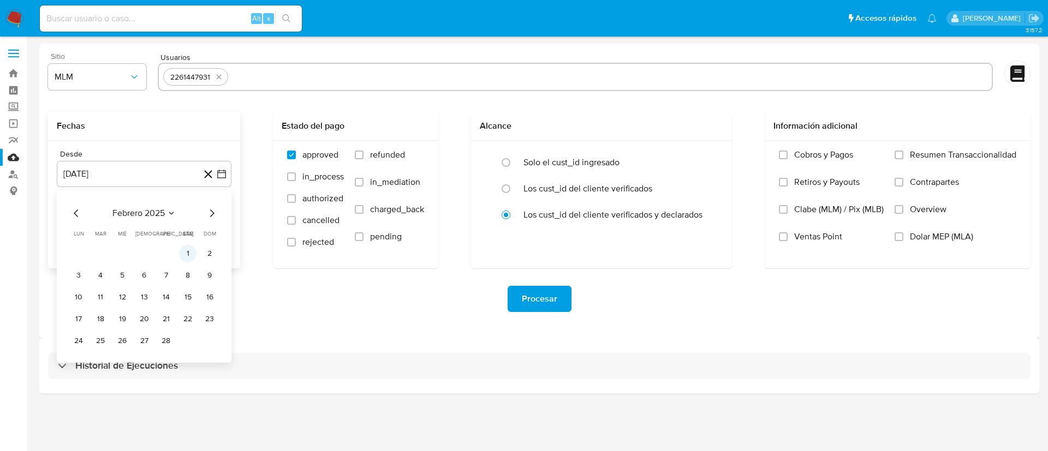
click at [186, 256] on button "1" at bounding box center [187, 253] width 17 height 17
click at [169, 259] on div "Desde [DATE] [DATE] Hasta [DATE] [DATE]" at bounding box center [144, 205] width 192 height 128
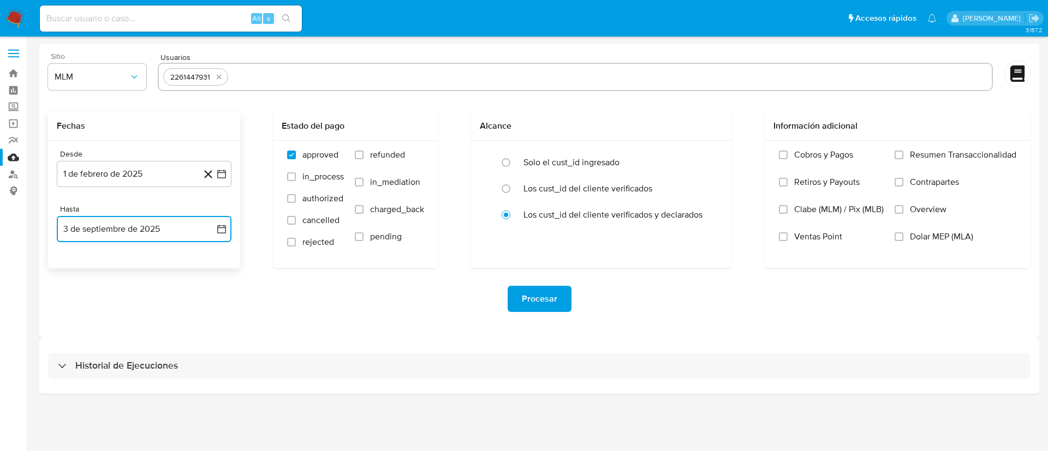
click at [163, 237] on button "3 de septiembre de 2025" at bounding box center [144, 229] width 175 height 26
click at [75, 271] on icon "Mes anterior" at bounding box center [76, 268] width 13 height 13
click at [81, 264] on icon "Mes anterior" at bounding box center [76, 268] width 13 height 13
drag, startPoint x: 146, startPoint y: 393, endPoint x: 183, endPoint y: 393, distance: 37.1
click at [147, 394] on button "31" at bounding box center [143, 396] width 17 height 17
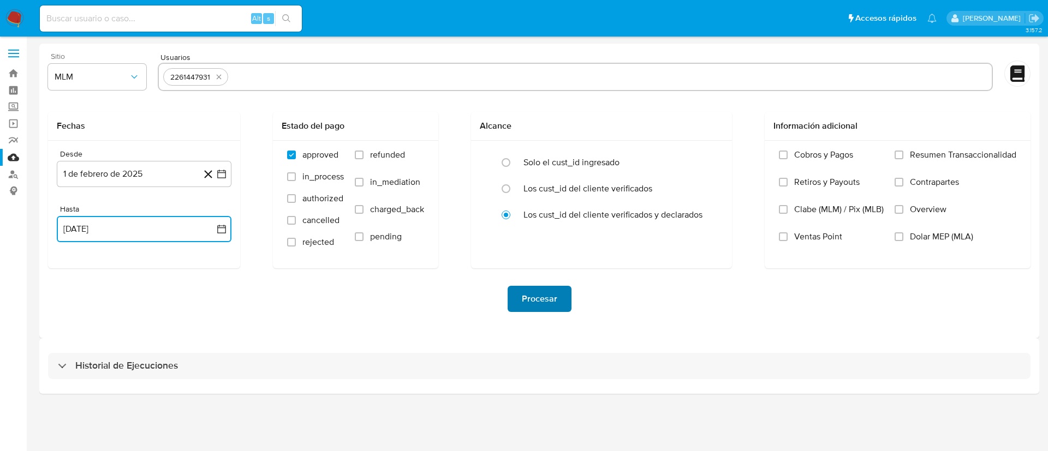
click at [562, 295] on button "Procesar" at bounding box center [540, 299] width 64 height 26
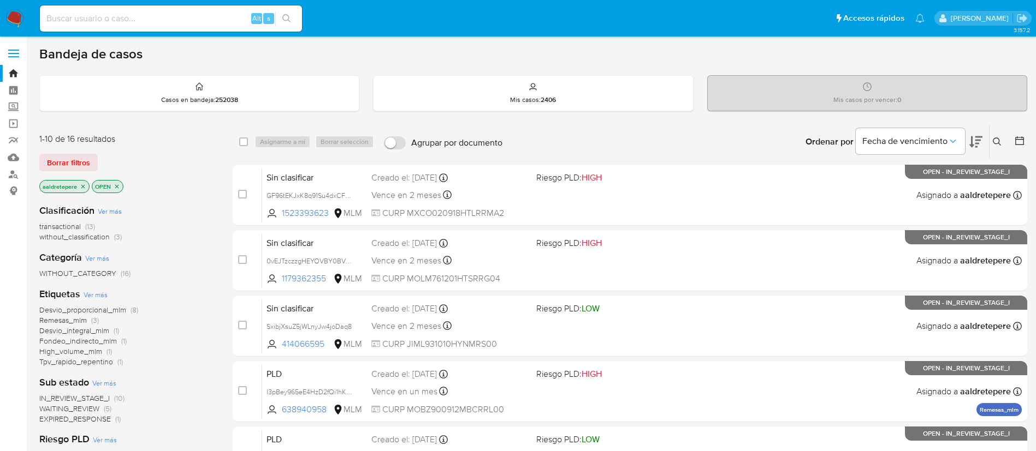
click at [992, 139] on button at bounding box center [998, 141] width 18 height 13
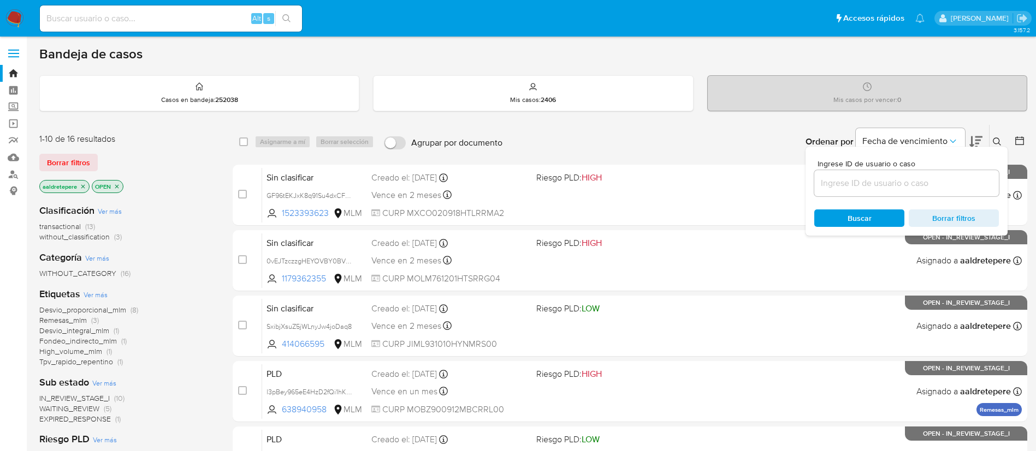
click at [977, 187] on input at bounding box center [906, 183] width 185 height 14
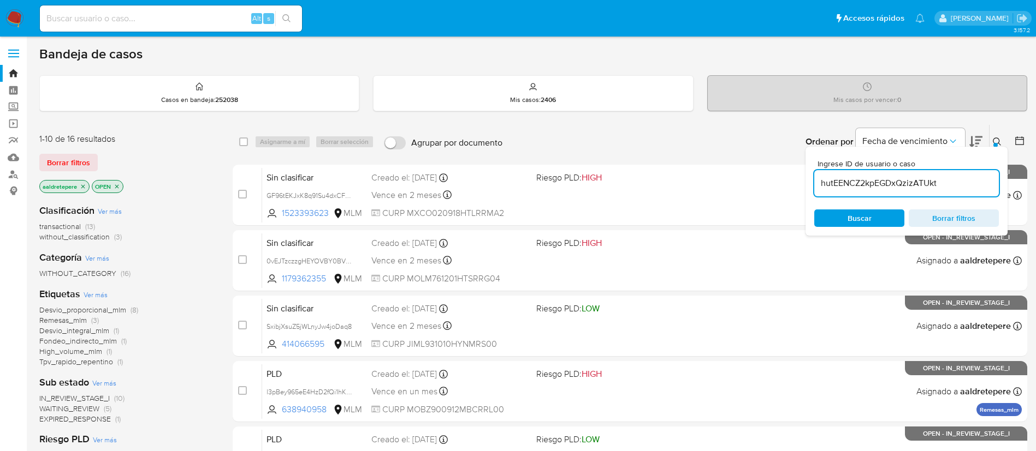
type input "hutEENCZ2kpEGDxQzizATUkt"
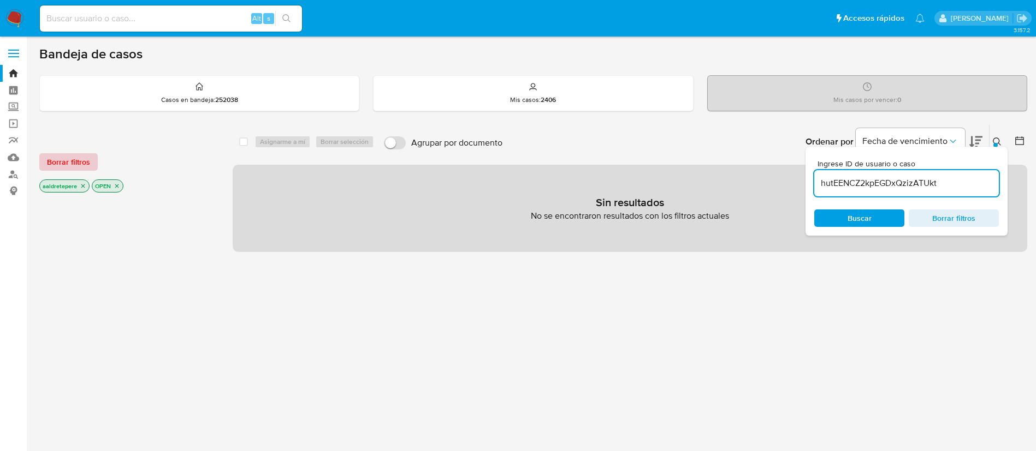
click at [57, 167] on span "Borrar filtros" at bounding box center [68, 161] width 43 height 15
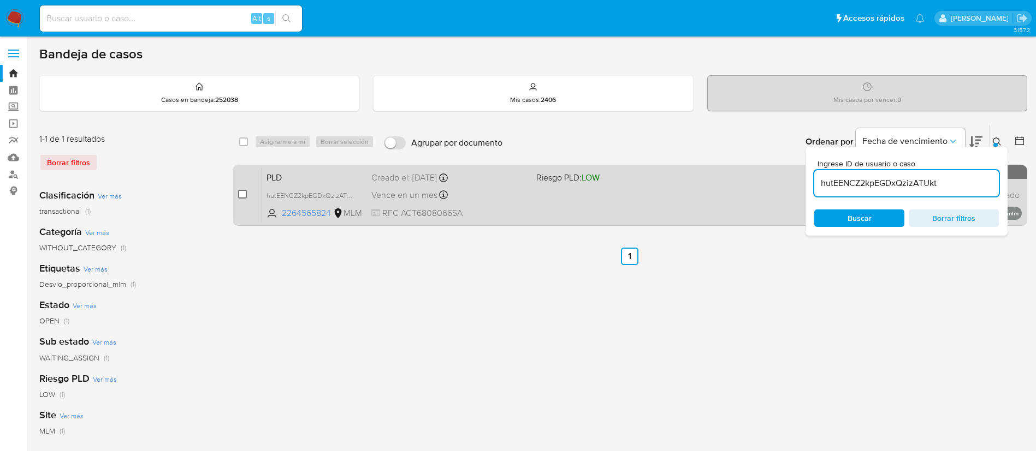
click at [241, 193] on input "checkbox" at bounding box center [242, 194] width 9 height 9
checkbox input "true"
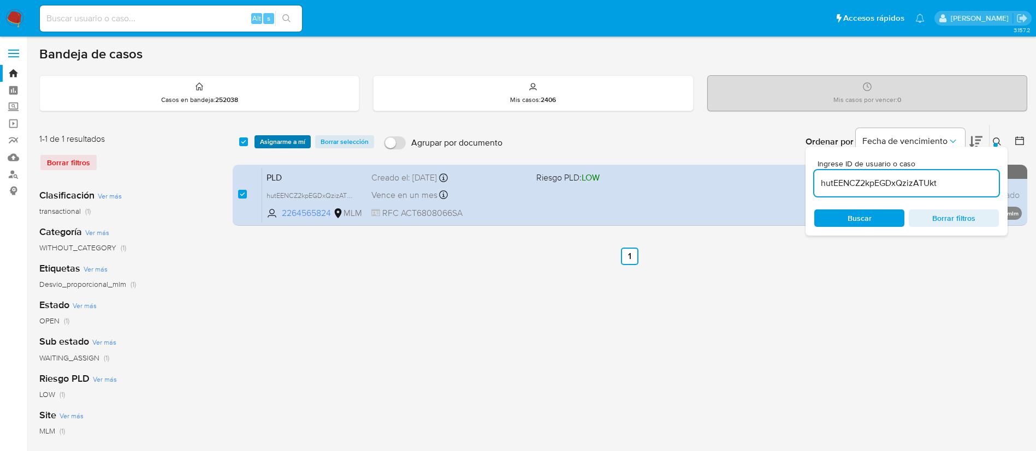
click at [283, 144] on span "Asignarme a mí" at bounding box center [282, 141] width 45 height 11
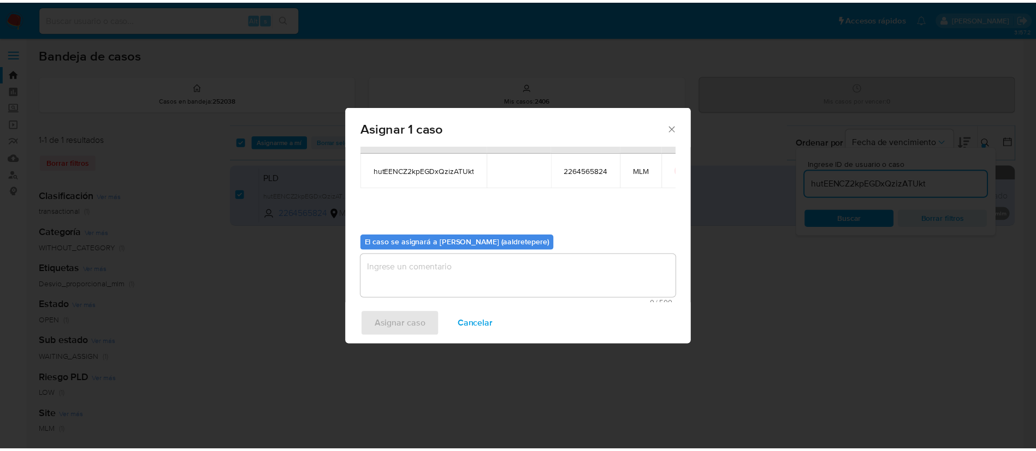
scroll to position [57, 0]
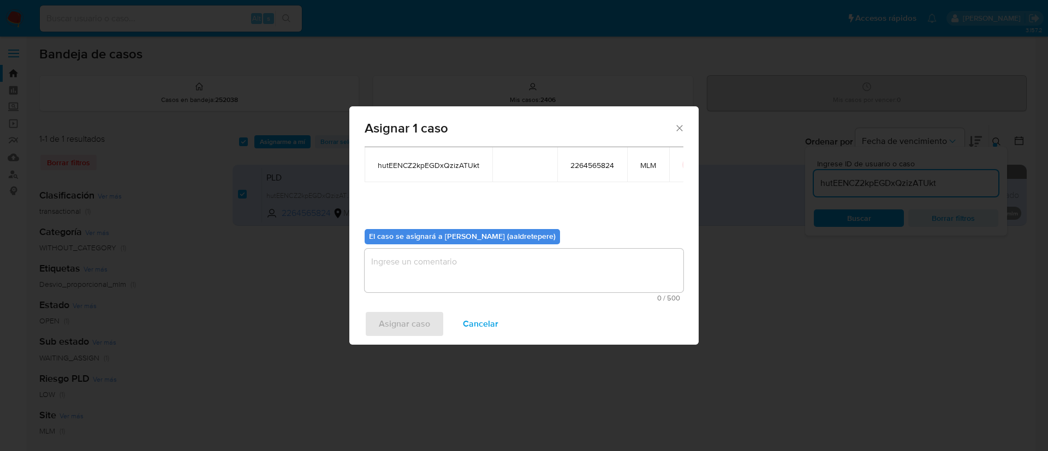
click at [456, 276] on textarea "assign-modal" at bounding box center [524, 271] width 319 height 44
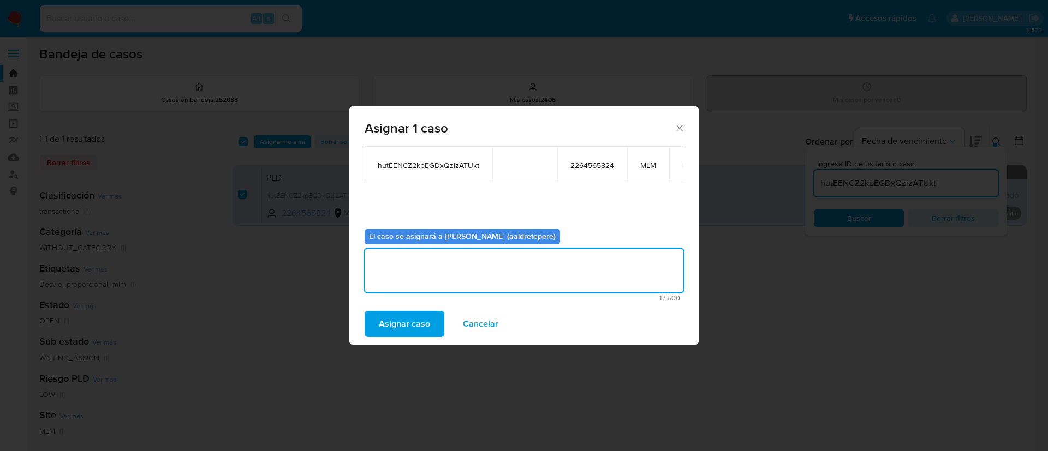
click at [426, 319] on span "Asignar caso" at bounding box center [404, 324] width 51 height 24
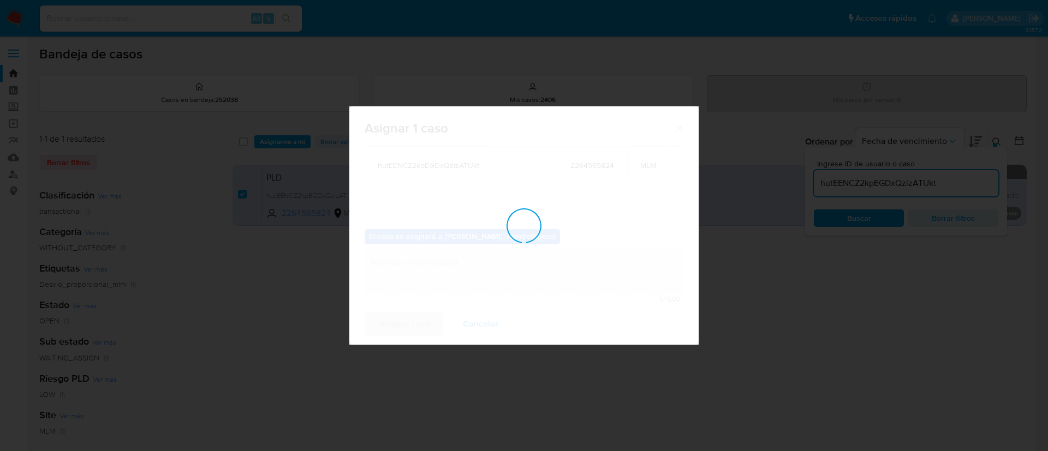
checkbox input "false"
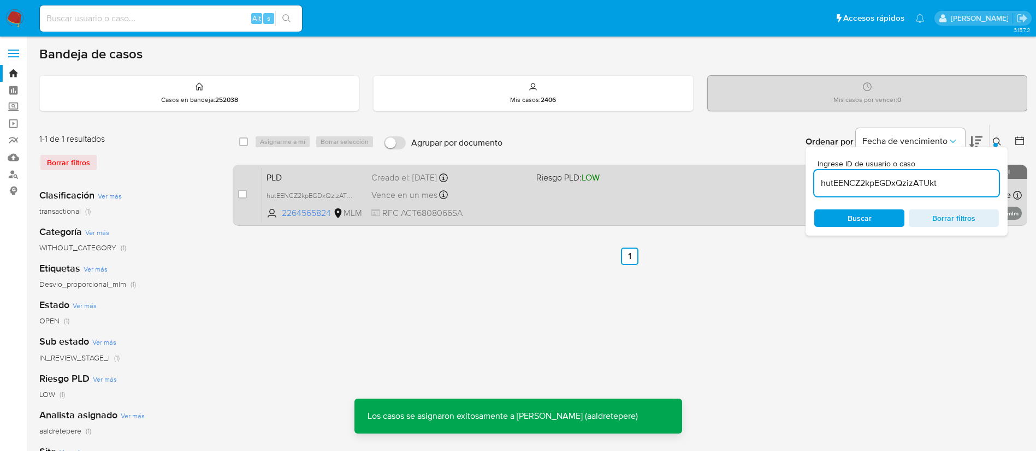
click at [571, 198] on div "PLD hutEENCZ2kpEGDxQzizATUkt 2264565824 MLM Riesgo PLD: LOW Creado el: 12/08/20…" at bounding box center [641, 195] width 759 height 55
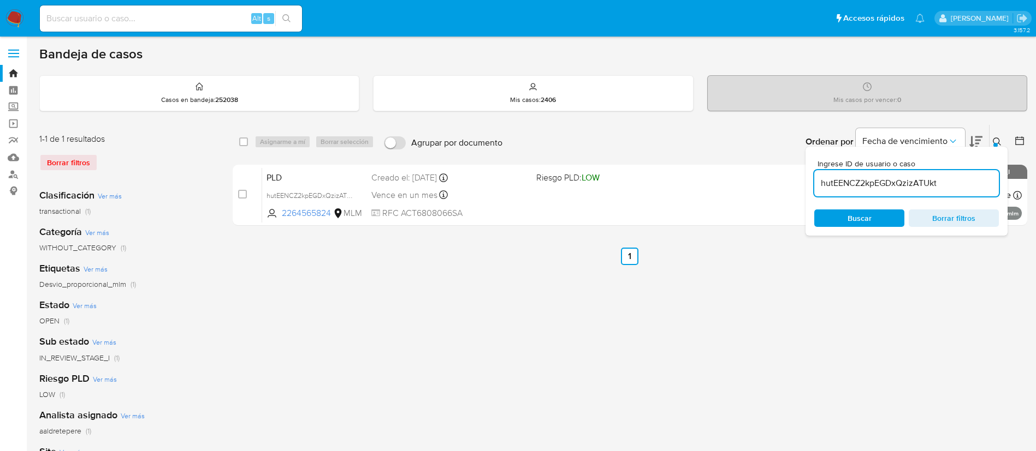
click at [167, 9] on div "Alt s" at bounding box center [171, 18] width 262 height 26
drag, startPoint x: 152, startPoint y: 16, endPoint x: 174, endPoint y: 27, distance: 25.1
click at [152, 17] on input at bounding box center [171, 18] width 262 height 14
paste input "2273900321"
type input "2273900321"
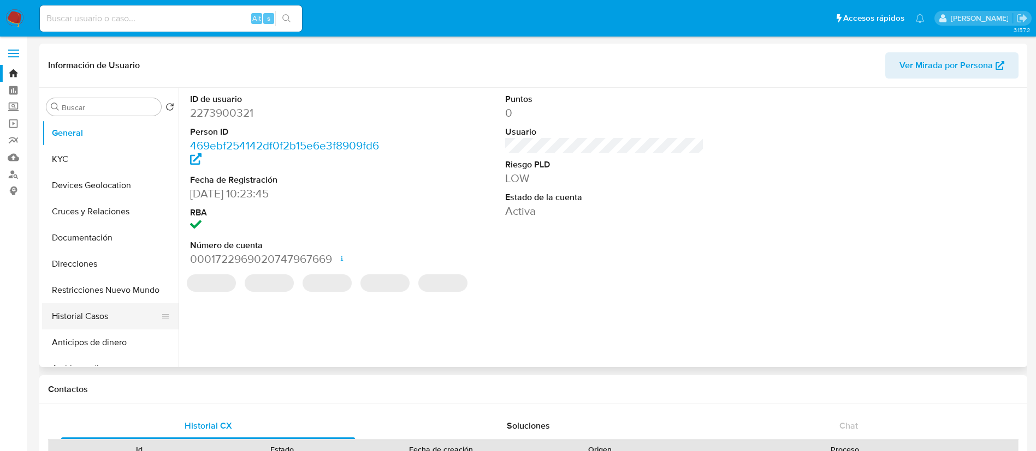
select select "10"
click at [115, 319] on button "Historial Casos" at bounding box center [106, 317] width 128 height 26
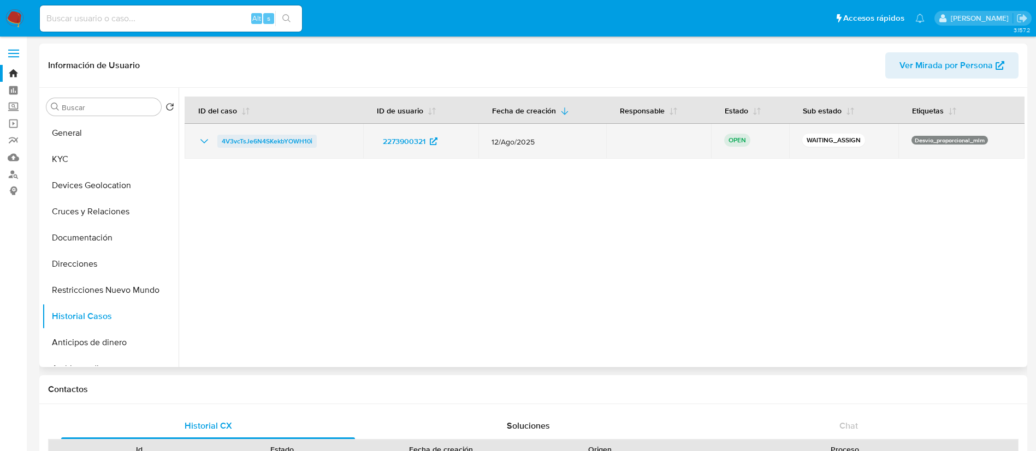
drag, startPoint x: 358, startPoint y: 150, endPoint x: 218, endPoint y: 146, distance: 139.3
click at [218, 146] on td "4V3vcTsJe6N4SKekbYOWH10i" at bounding box center [274, 141] width 179 height 35
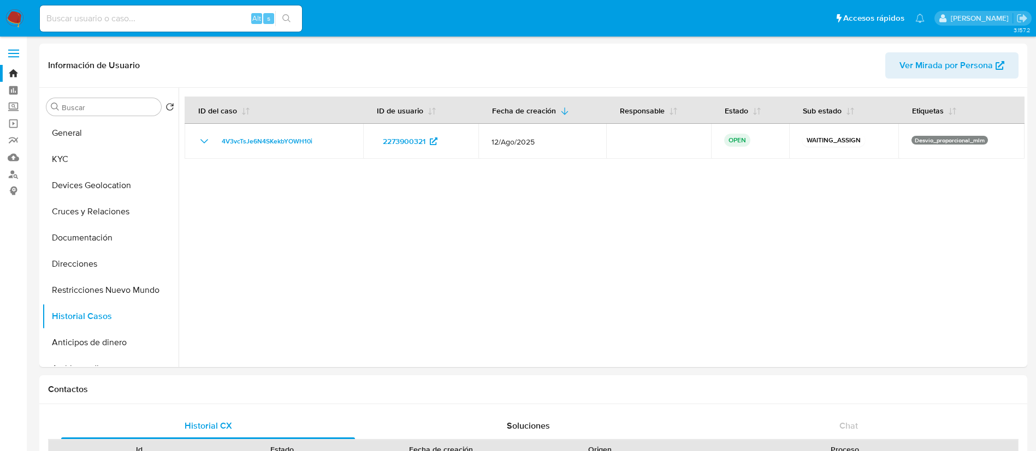
click at [10, 19] on img at bounding box center [14, 18] width 19 height 19
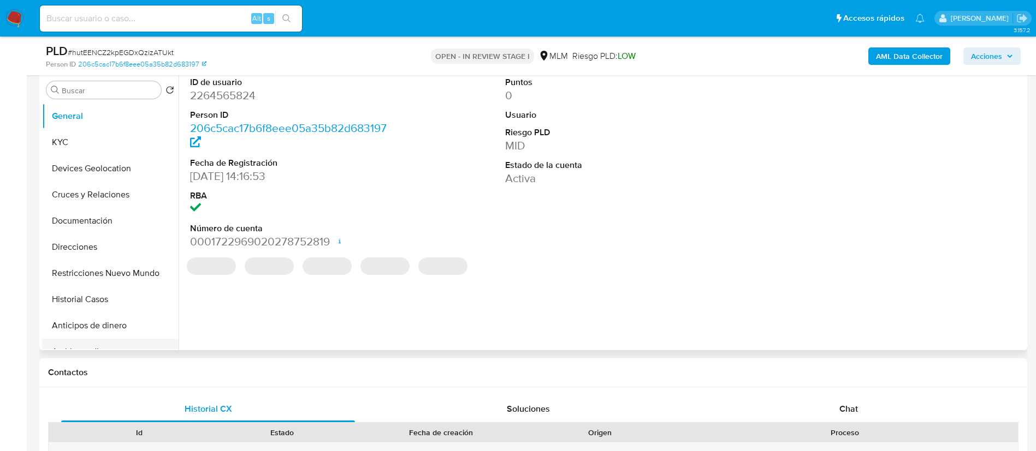
scroll to position [246, 0]
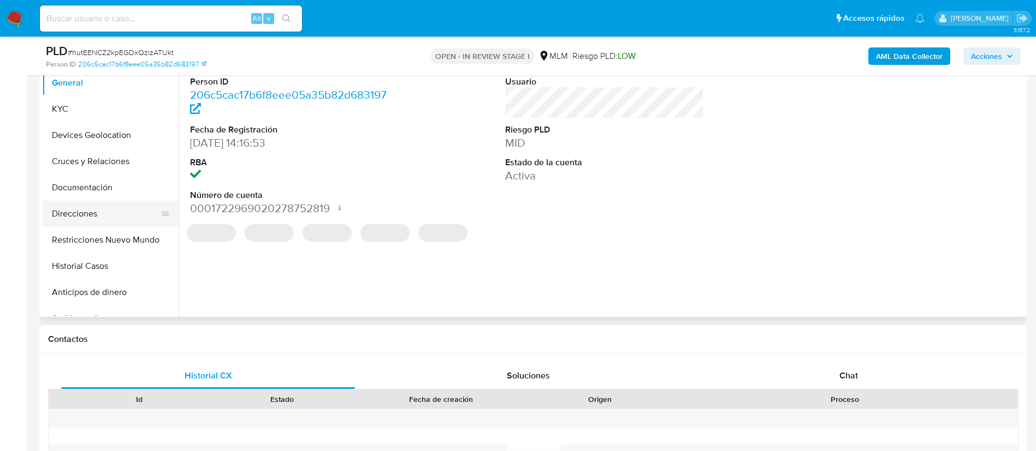
select select "10"
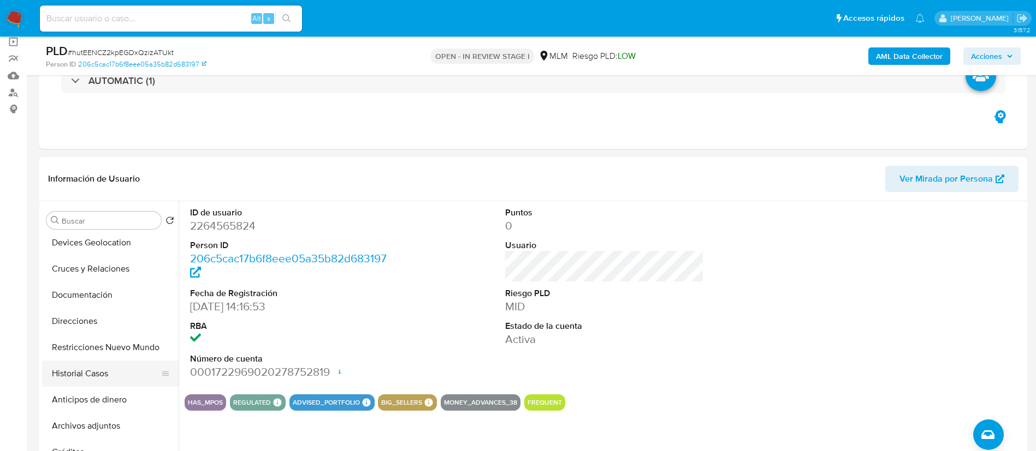
scroll to position [82, 0]
drag, startPoint x: 111, startPoint y: 347, endPoint x: 116, endPoint y: 341, distance: 7.3
click at [111, 347] on button "Historial Casos" at bounding box center [106, 348] width 128 height 26
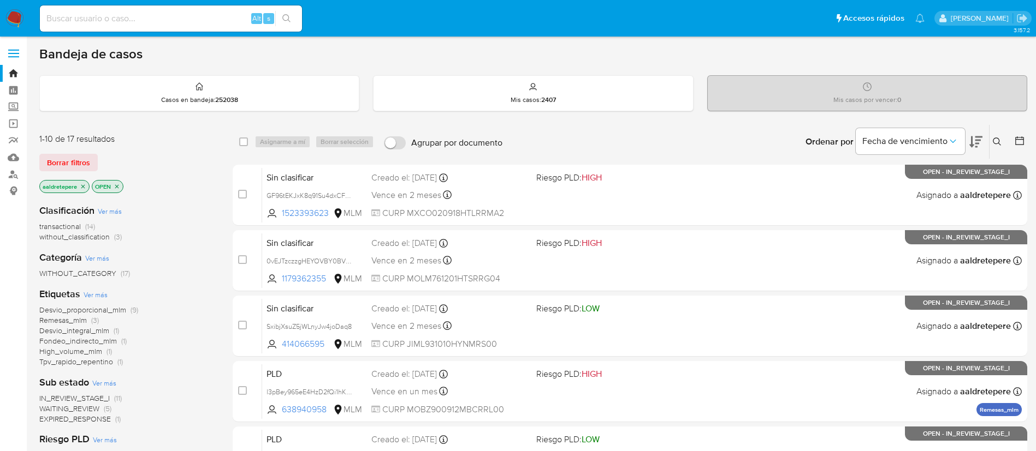
click at [993, 142] on icon at bounding box center [996, 142] width 9 height 9
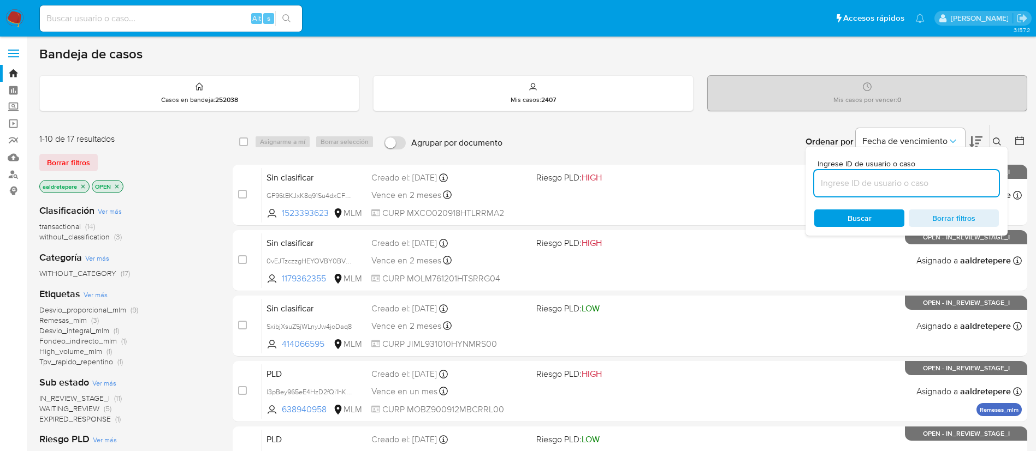
click at [920, 187] on input at bounding box center [906, 183] width 185 height 14
type input "4V3vcTsJe6N4SKekbYOWH10i"
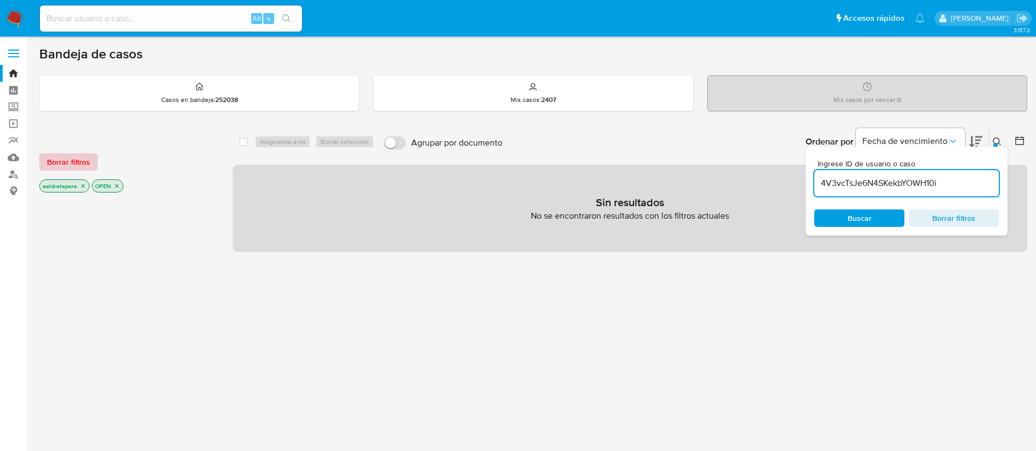
click at [41, 160] on button "Borrar filtros" at bounding box center [68, 161] width 58 height 17
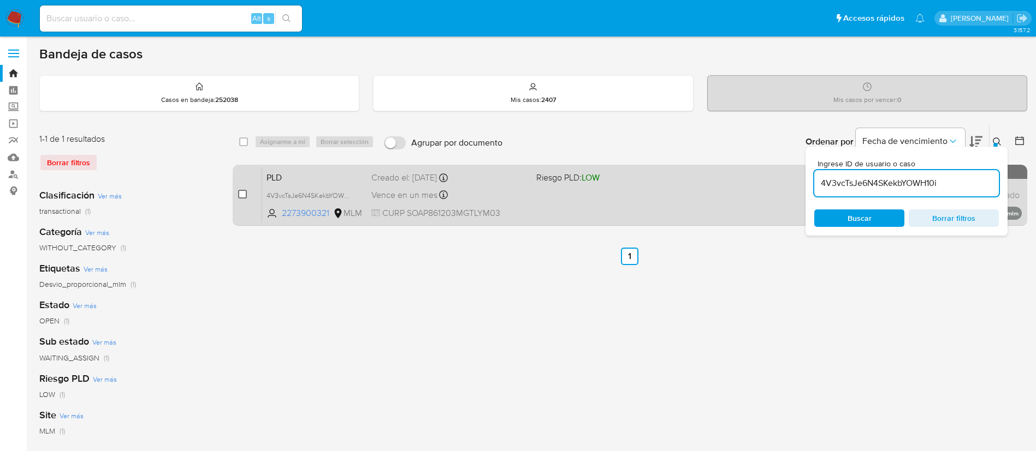
click at [242, 198] on input "checkbox" at bounding box center [242, 194] width 9 height 9
checkbox input "true"
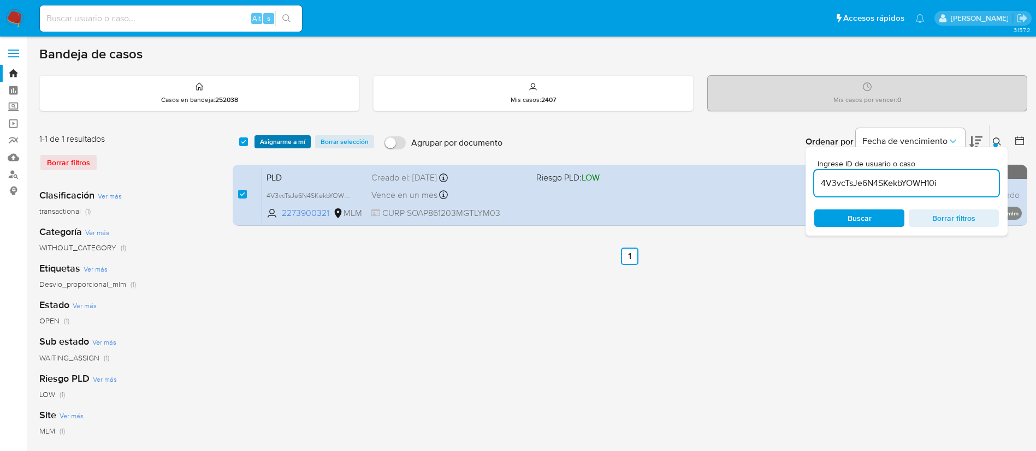
click at [287, 146] on span "Asignarme a mí" at bounding box center [282, 141] width 45 height 11
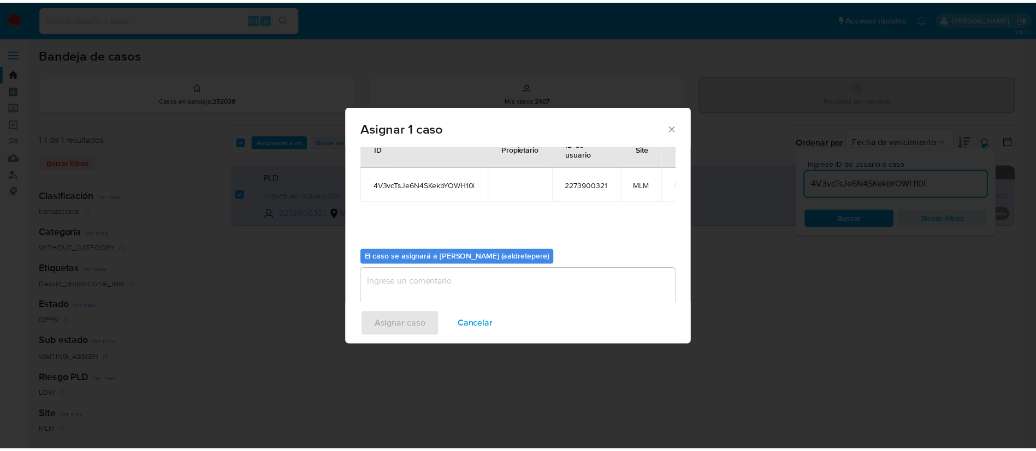
scroll to position [57, 0]
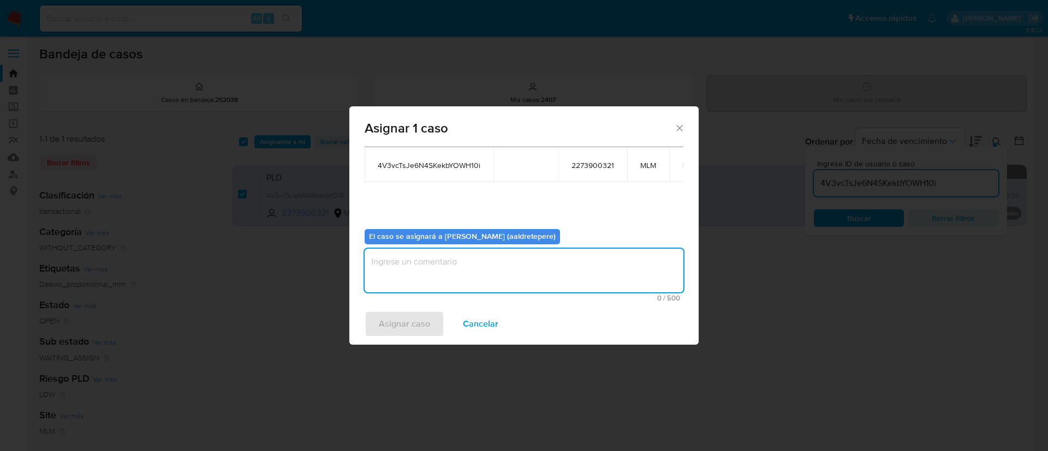
drag, startPoint x: 436, startPoint y: 259, endPoint x: 401, endPoint y: 325, distance: 74.5
click at [435, 262] on textarea "assign-modal" at bounding box center [524, 271] width 319 height 44
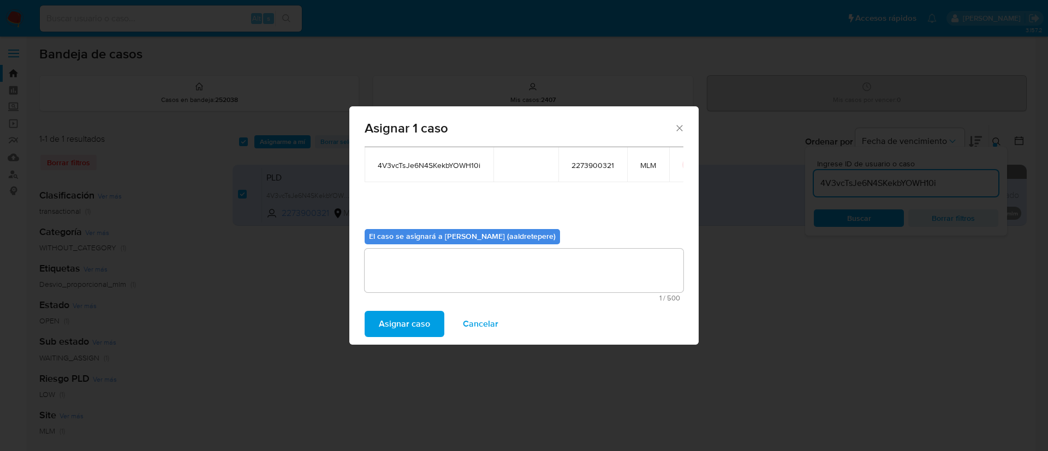
click at [401, 327] on span "Asignar caso" at bounding box center [404, 324] width 51 height 24
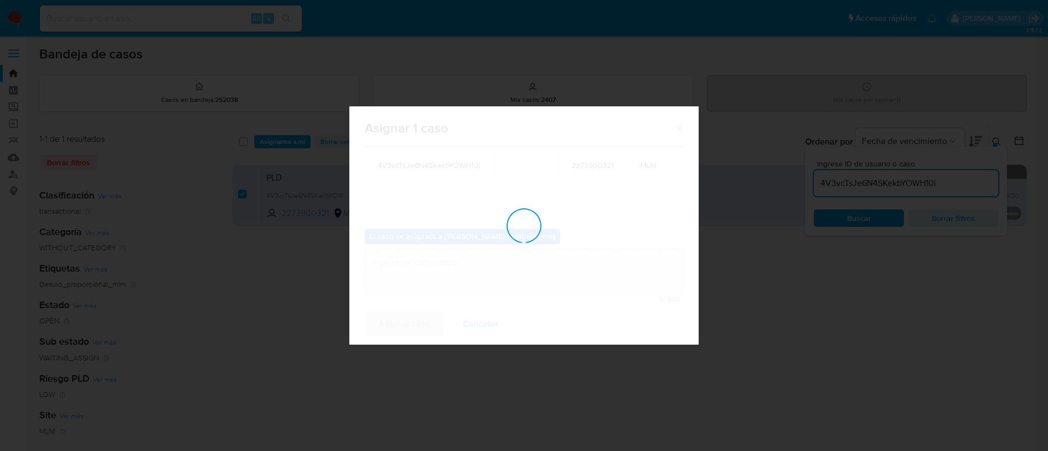
checkbox input "false"
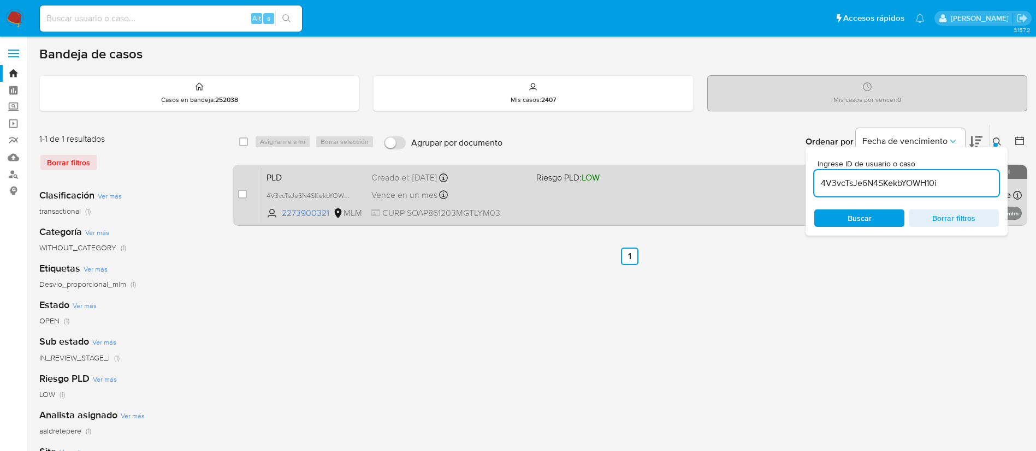
click at [623, 212] on div "PLD 4V3vcTsJe6N4SKekbYOWH10i 2273900321 MLM Riesgo PLD: LOW Creado el: 12/08/20…" at bounding box center [641, 195] width 759 height 55
click at [592, 216] on div "PLD 4V3vcTsJe6N4SKekbYOWH10i 2273900321 MLM Riesgo PLD: LOW Creado el: 12/08/20…" at bounding box center [641, 195] width 759 height 55
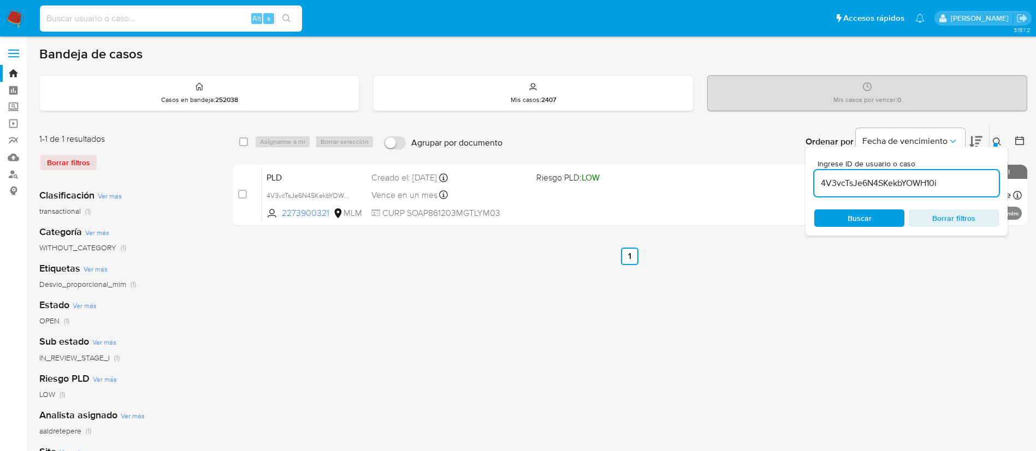
click at [209, 22] on input at bounding box center [171, 18] width 262 height 14
paste input "2412048888"
type input "2412048888"
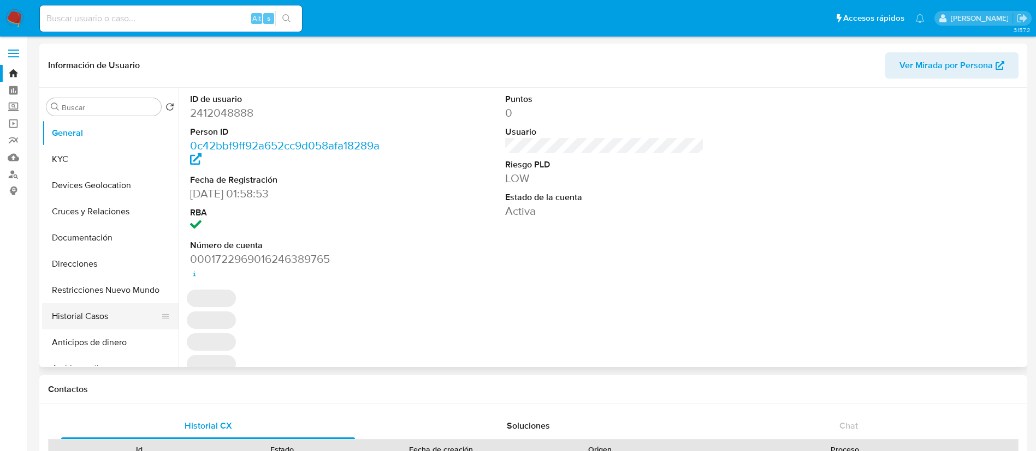
select select "10"
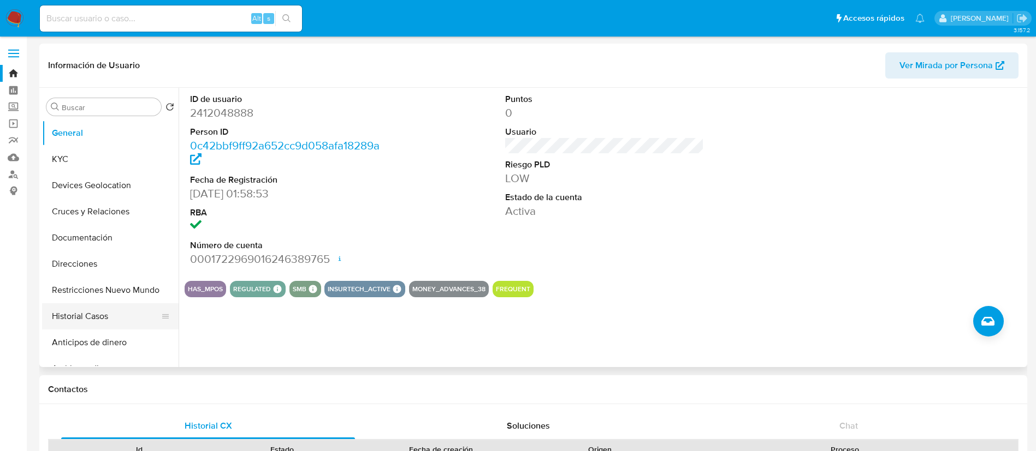
click at [119, 306] on button "Historial Casos" at bounding box center [106, 317] width 128 height 26
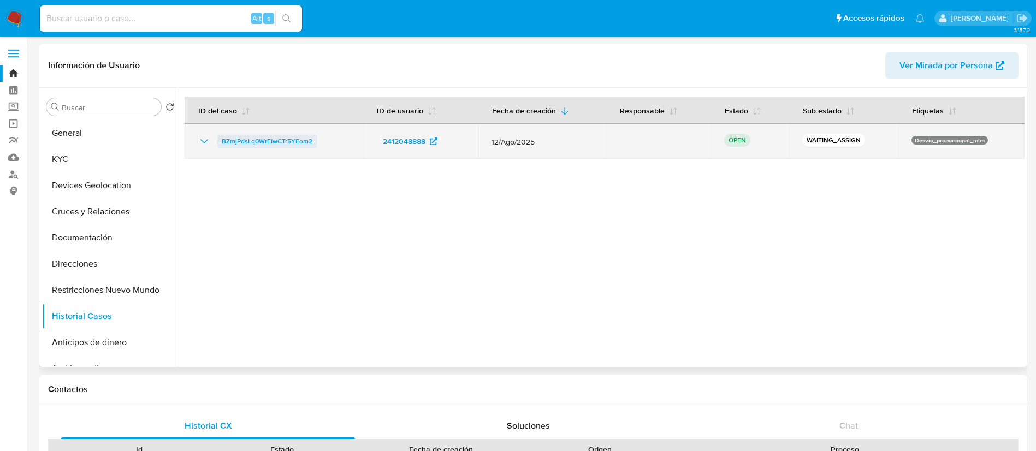
drag, startPoint x: 333, startPoint y: 139, endPoint x: 221, endPoint y: 145, distance: 112.6
click at [221, 145] on div "BZmjPdsLq0WrEIwCTr5YEom2" at bounding box center [274, 141] width 152 height 13
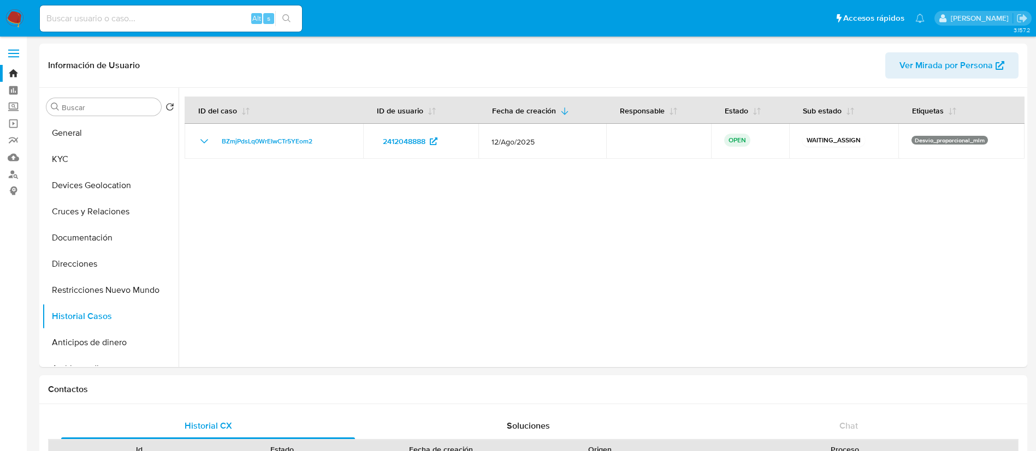
click at [8, 18] on img at bounding box center [14, 18] width 19 height 19
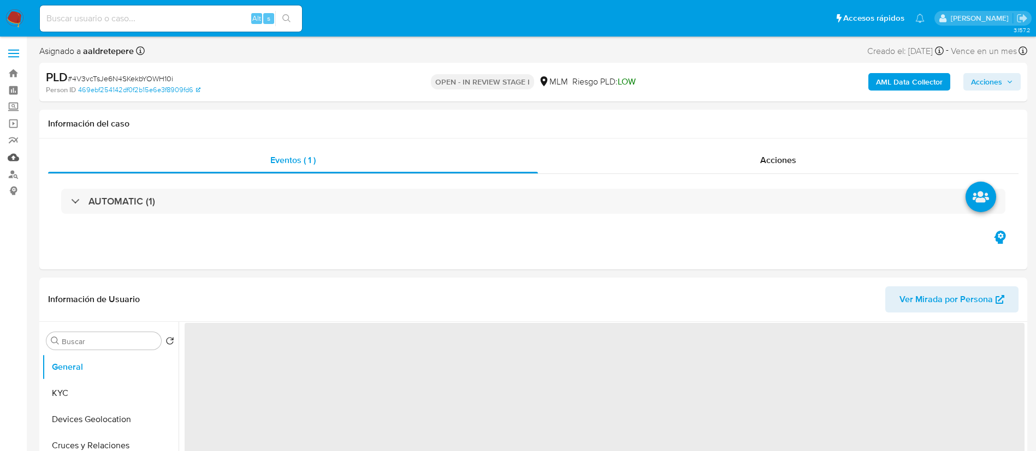
click at [17, 152] on link "Mulan" at bounding box center [65, 157] width 130 height 17
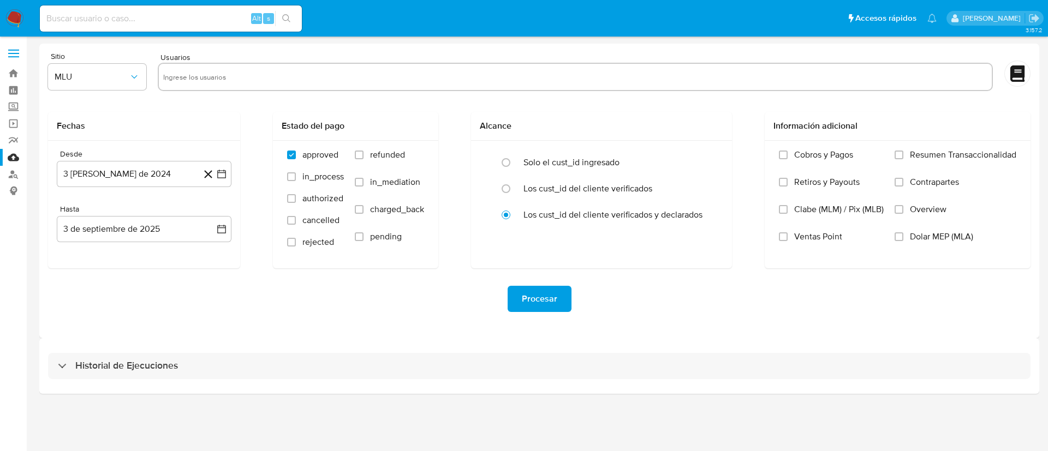
click at [348, 85] on input "text" at bounding box center [575, 76] width 824 height 17
paste input "2273900321"
type input "2273900321"
click at [118, 83] on button "MLU" at bounding box center [97, 77] width 98 height 26
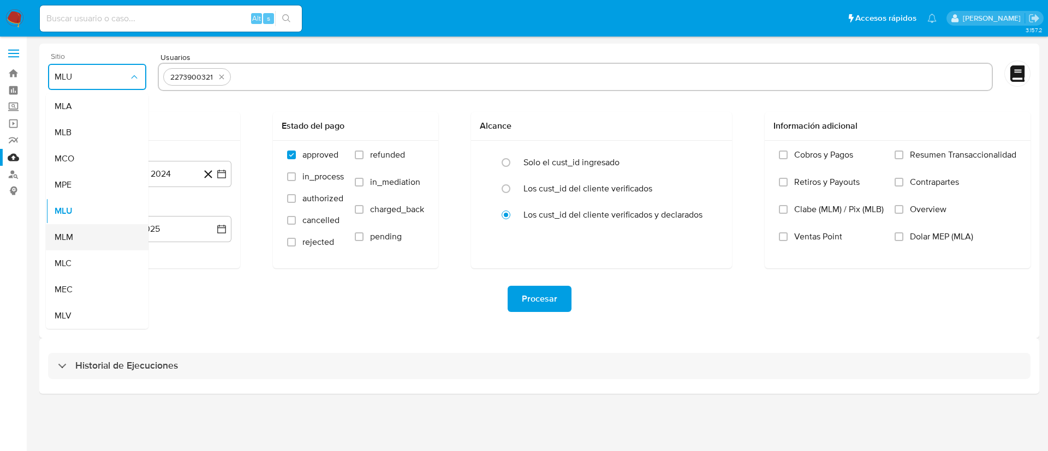
click at [58, 235] on span "MLM" at bounding box center [64, 237] width 19 height 11
click at [99, 168] on button "3 [PERSON_NAME] de 2024" at bounding box center [144, 174] width 175 height 26
click at [114, 209] on span "agosto 2024" at bounding box center [139, 213] width 50 height 11
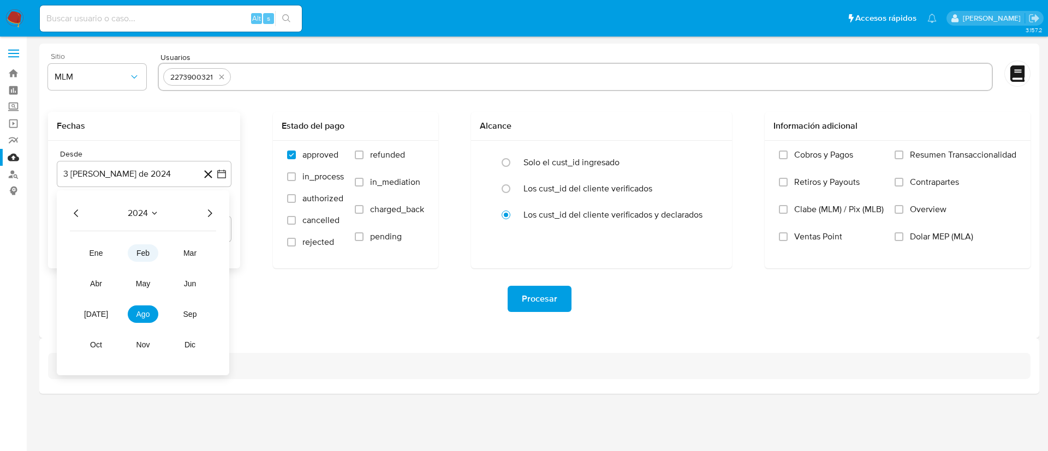
click at [141, 251] on span "feb" at bounding box center [142, 253] width 13 height 9
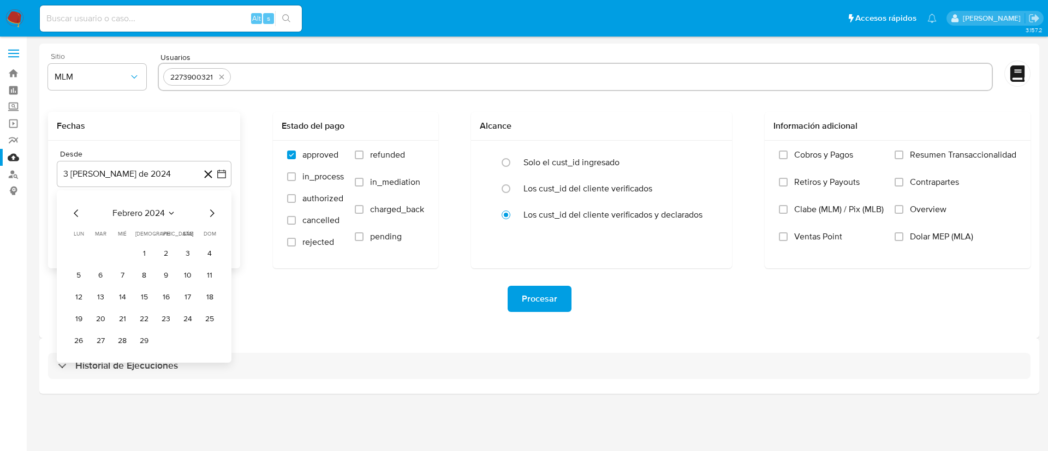
click at [151, 211] on span "febrero 2024" at bounding box center [138, 213] width 52 height 11
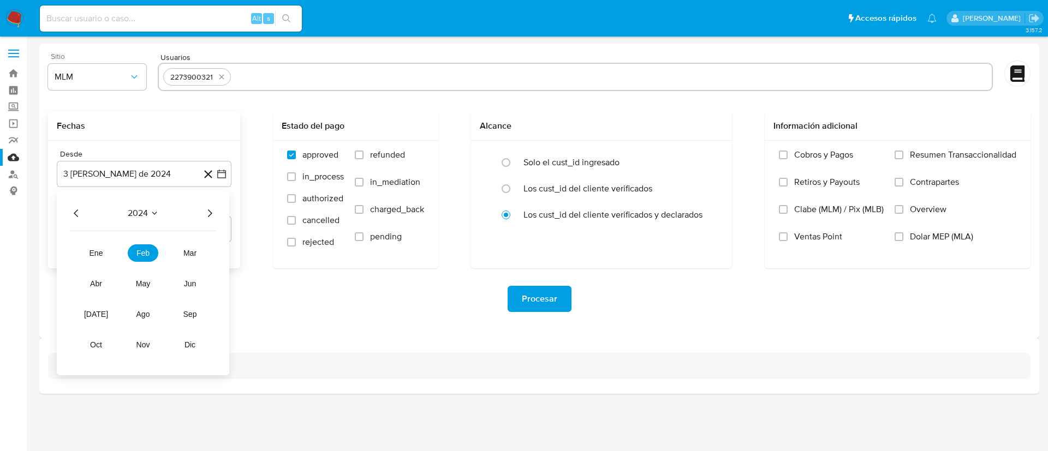
click at [207, 221] on div "2024 2024 ene feb mar abr may jun [DATE] ago sep oct nov dic" at bounding box center [143, 283] width 173 height 185
click at [209, 211] on icon "Año siguiente" at bounding box center [209, 213] width 13 height 13
click at [146, 250] on span "feb" at bounding box center [142, 253] width 13 height 9
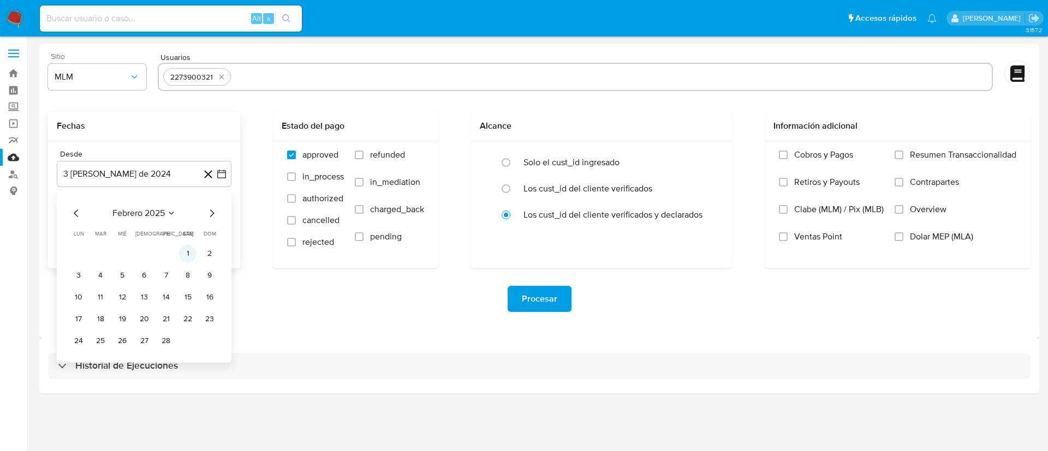
click at [181, 251] on button "1" at bounding box center [187, 253] width 17 height 17
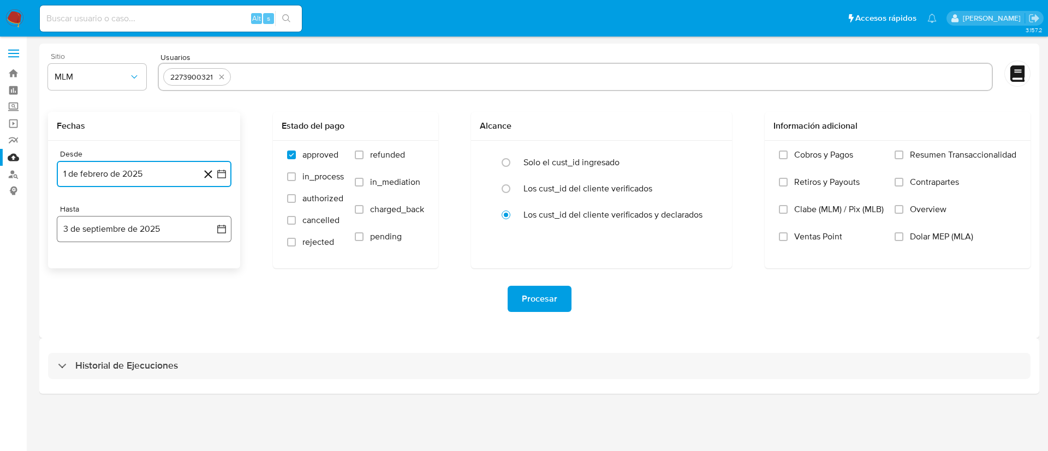
click at [176, 228] on button "3 de septiembre de 2025" at bounding box center [144, 229] width 175 height 26
click at [74, 266] on icon "Mes anterior" at bounding box center [76, 268] width 13 height 13
click at [81, 264] on icon "Mes anterior" at bounding box center [76, 268] width 13 height 13
click at [144, 397] on button "31" at bounding box center [143, 396] width 17 height 17
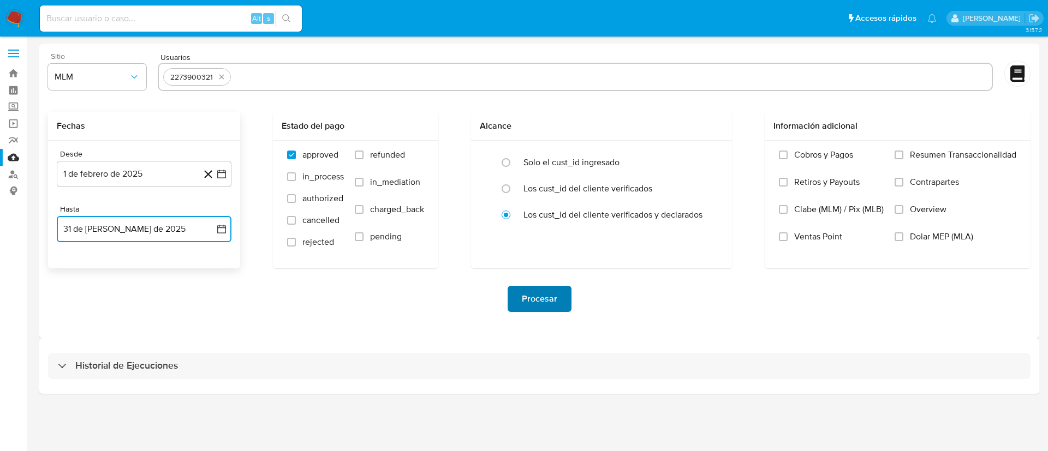
click at [527, 310] on span "Procesar" at bounding box center [539, 299] width 35 height 24
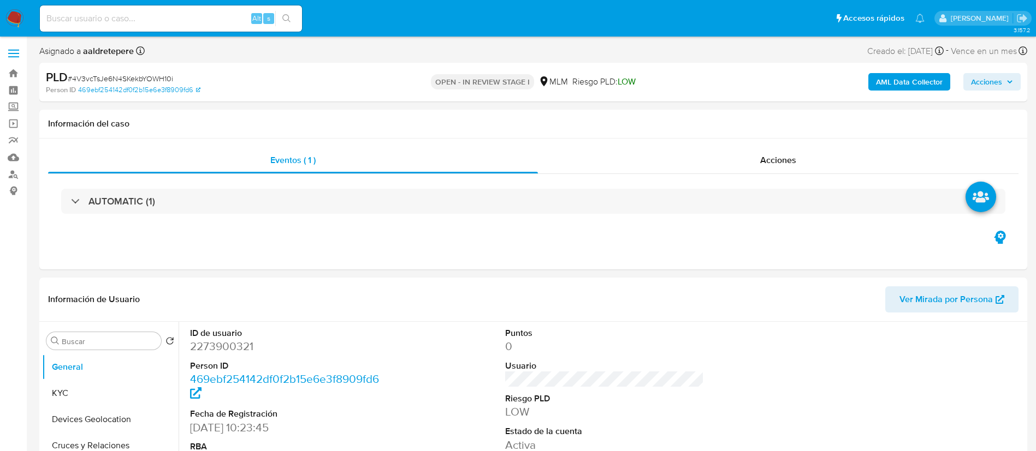
select select "10"
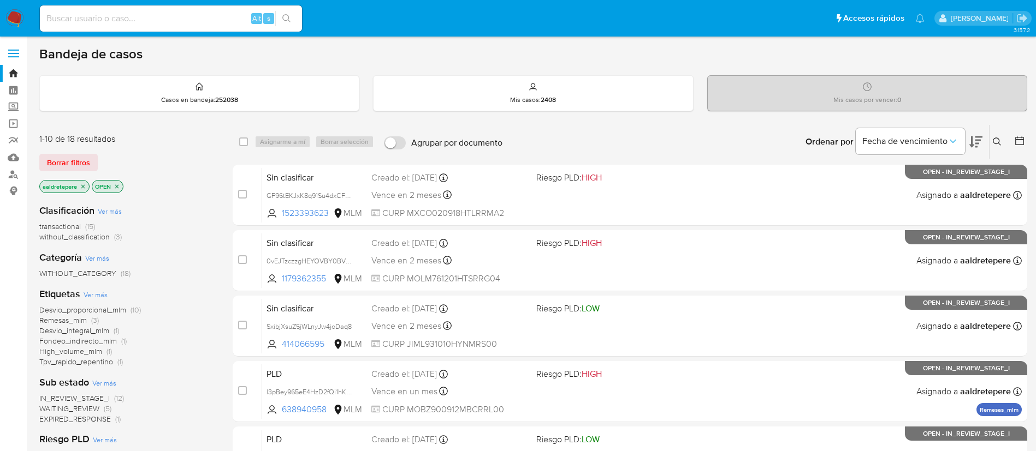
click at [995, 140] on icon at bounding box center [996, 142] width 9 height 9
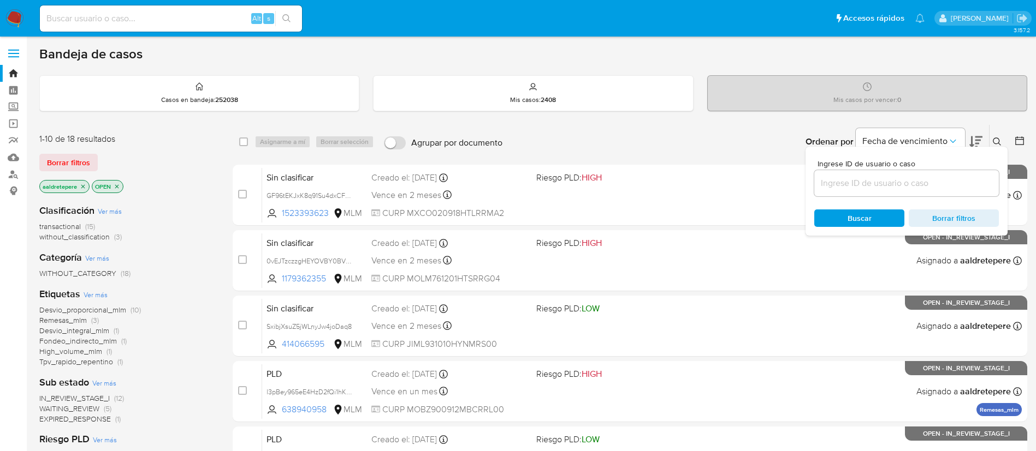
click at [968, 179] on input at bounding box center [906, 183] width 185 height 14
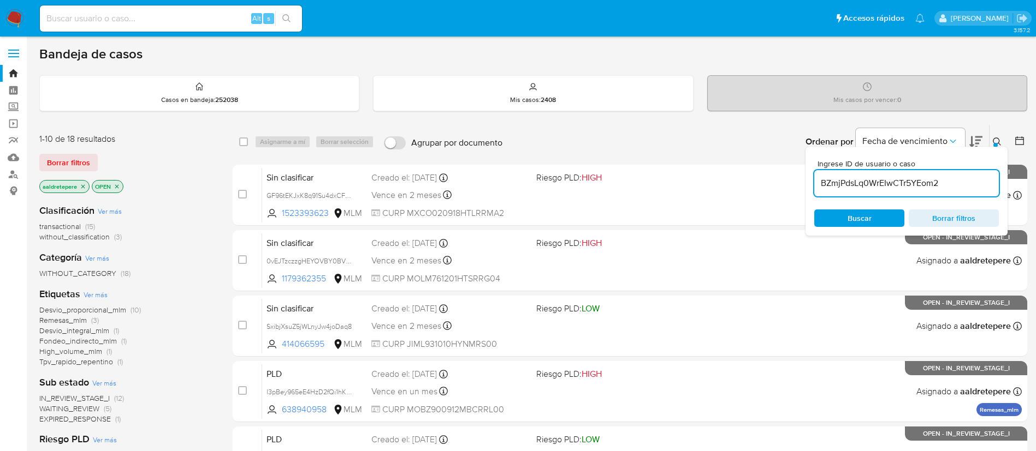
type input "BZmjPdsLq0WrEIwCTr5YEom2"
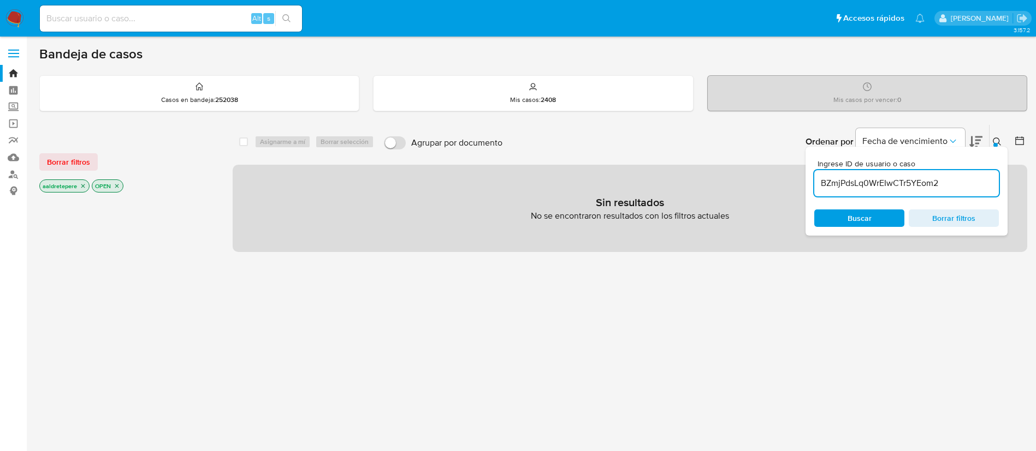
click at [74, 159] on span "Borrar filtros" at bounding box center [68, 161] width 43 height 15
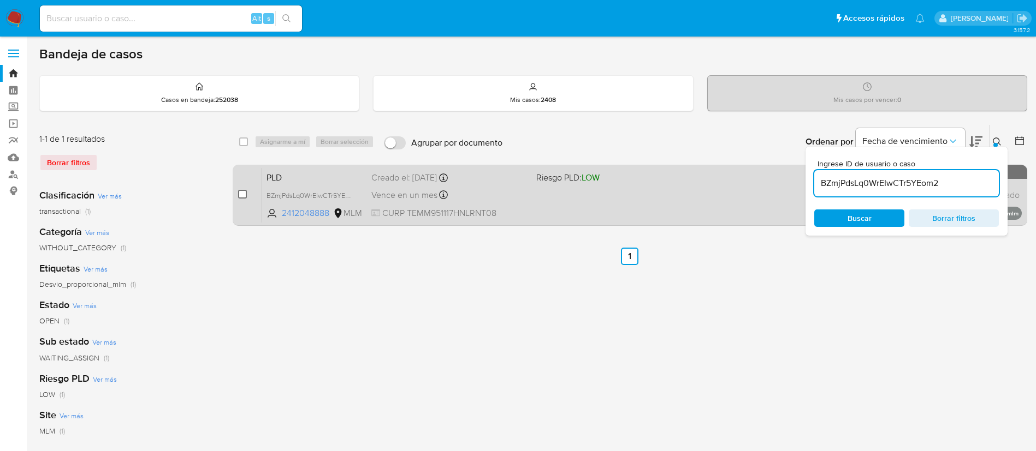
click at [243, 194] on input "checkbox" at bounding box center [242, 194] width 9 height 9
checkbox input "true"
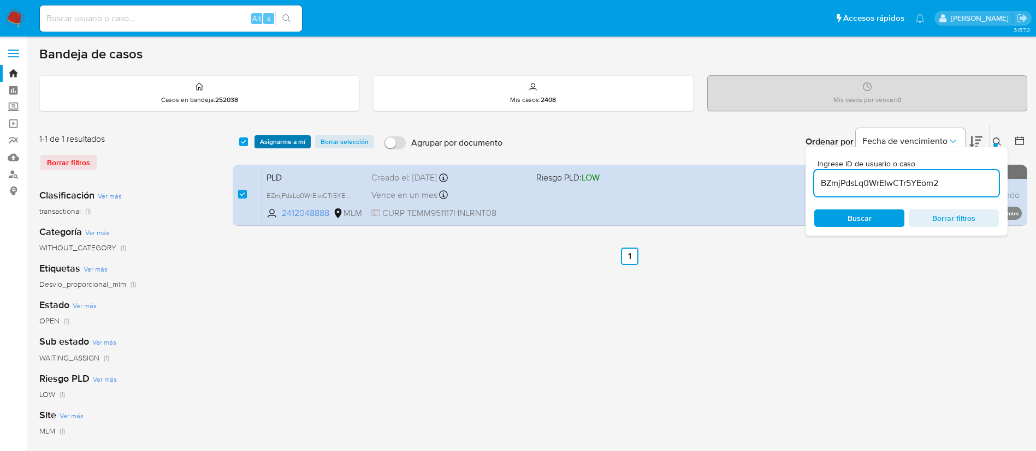
click at [272, 145] on span "Asignarme a mí" at bounding box center [282, 141] width 45 height 11
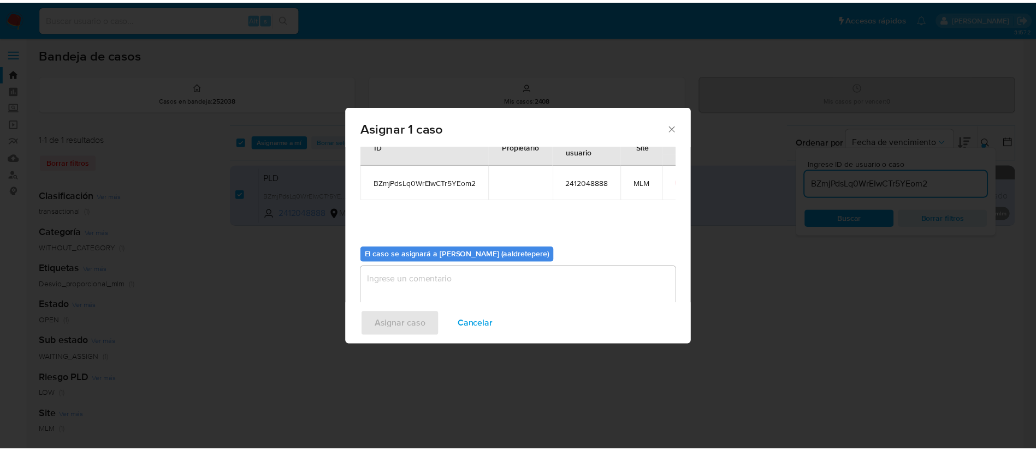
scroll to position [57, 0]
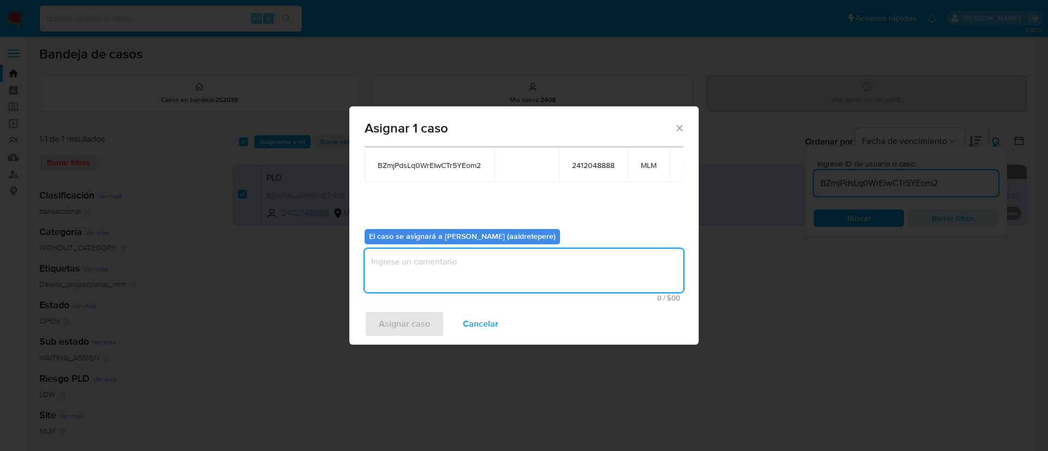
click at [462, 277] on textarea "assign-modal" at bounding box center [524, 271] width 319 height 44
click at [396, 314] on span "Asignar caso" at bounding box center [404, 324] width 51 height 24
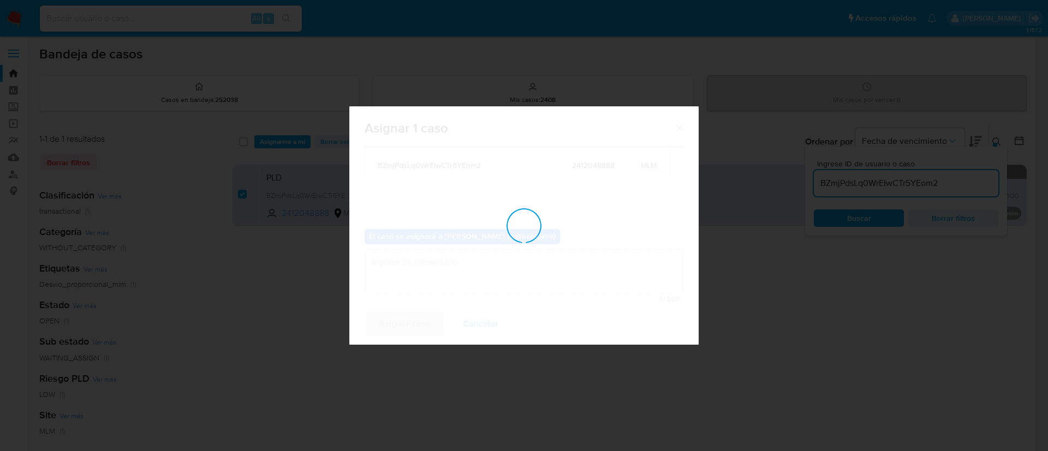
checkbox input "false"
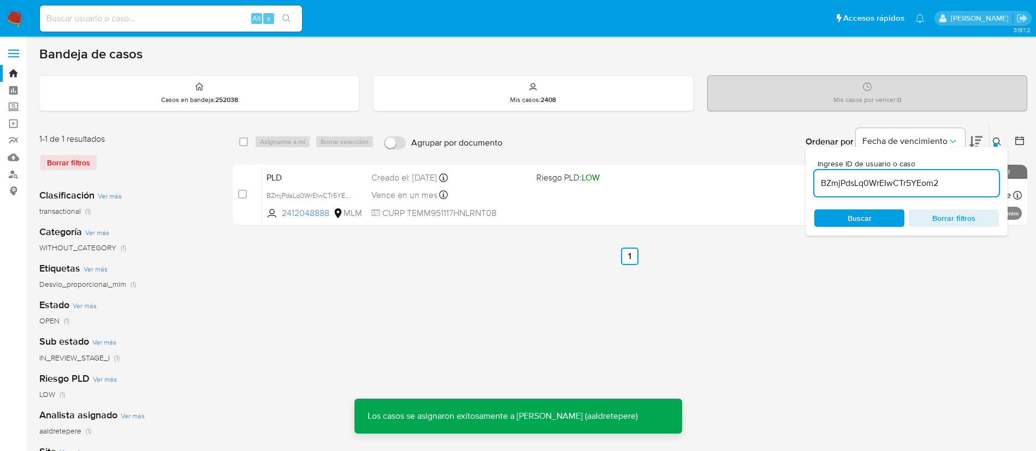
click at [569, 201] on div "PLD BZmjPdsLq0WrEIwCTr5YEom2 2412048888 MLM Riesgo PLD: LOW Creado el: 12/08/20…" at bounding box center [641, 195] width 759 height 55
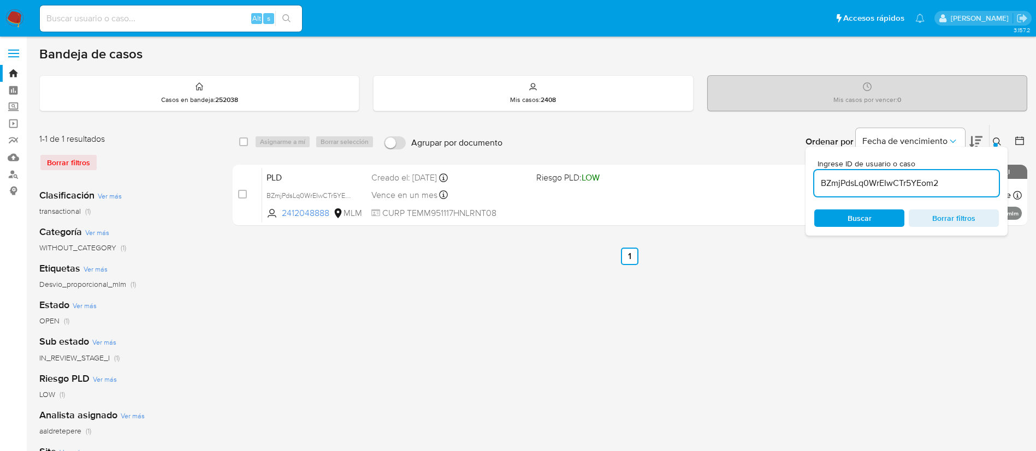
click at [210, 21] on input at bounding box center [171, 18] width 262 height 14
paste input "2493599929"
type input "2493599929"
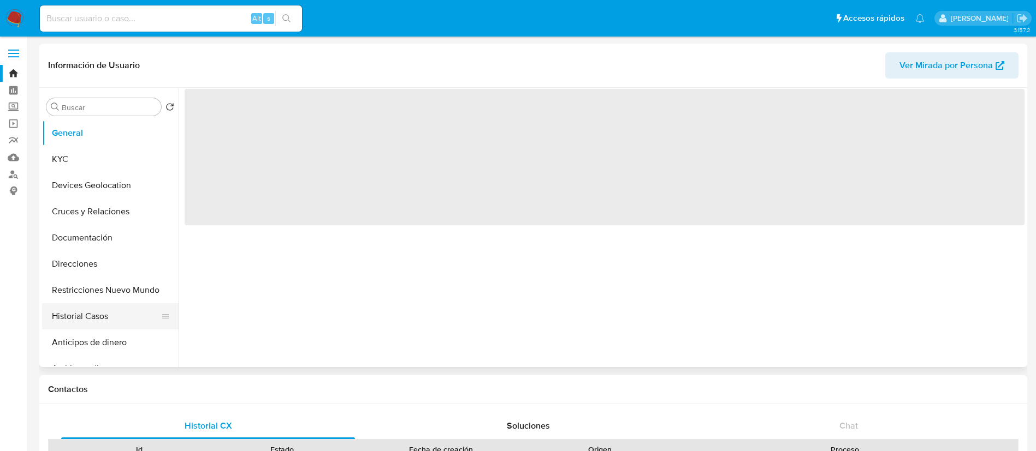
click at [112, 316] on button "Historial Casos" at bounding box center [106, 317] width 128 height 26
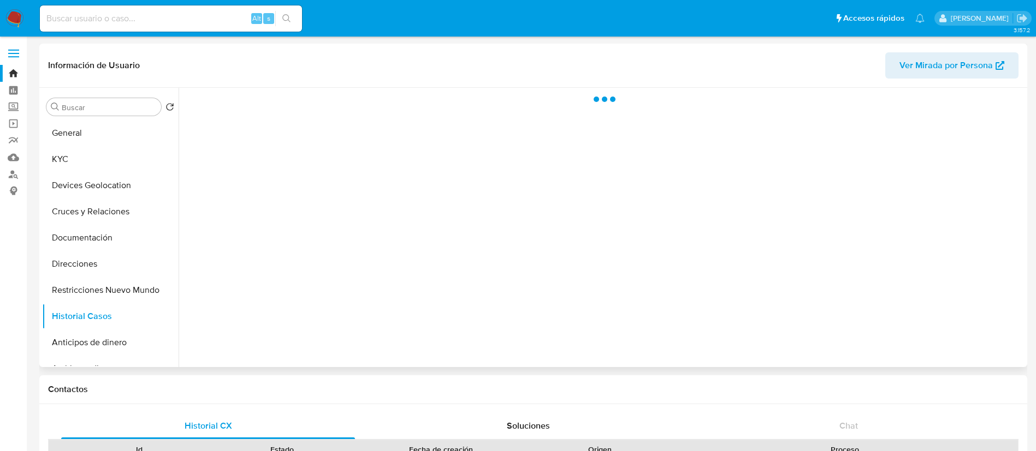
select select "10"
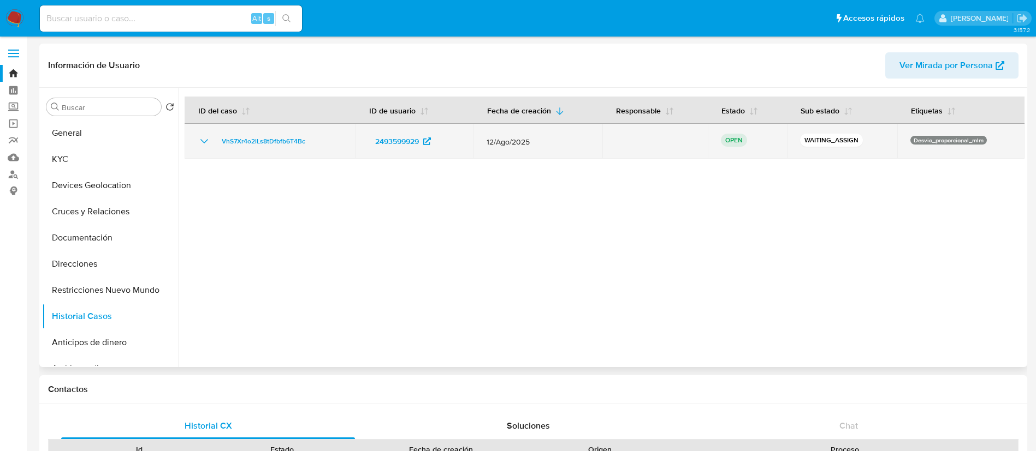
drag, startPoint x: 336, startPoint y: 140, endPoint x: 195, endPoint y: 136, distance: 141.5
click at [195, 136] on td "VhS7Xr4o2lLs8tDfbfb6T4Bc" at bounding box center [270, 141] width 171 height 35
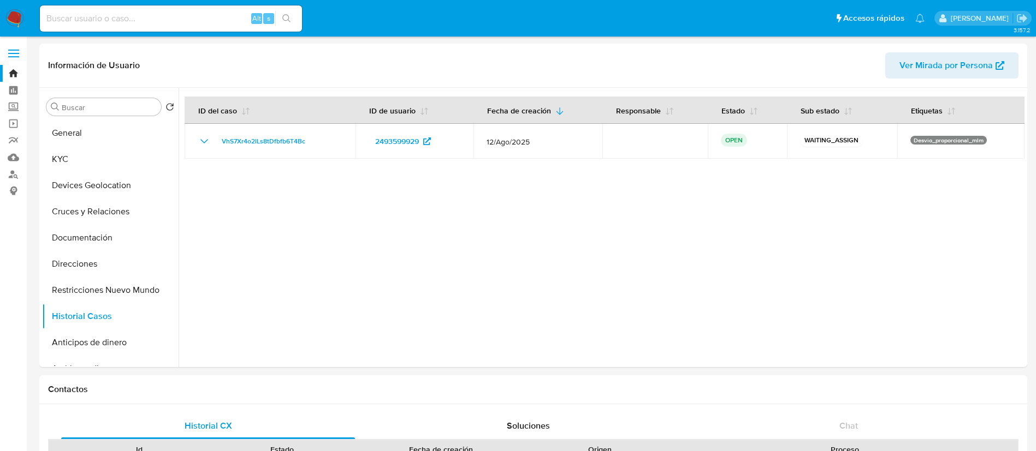
click at [19, 15] on img at bounding box center [14, 18] width 19 height 19
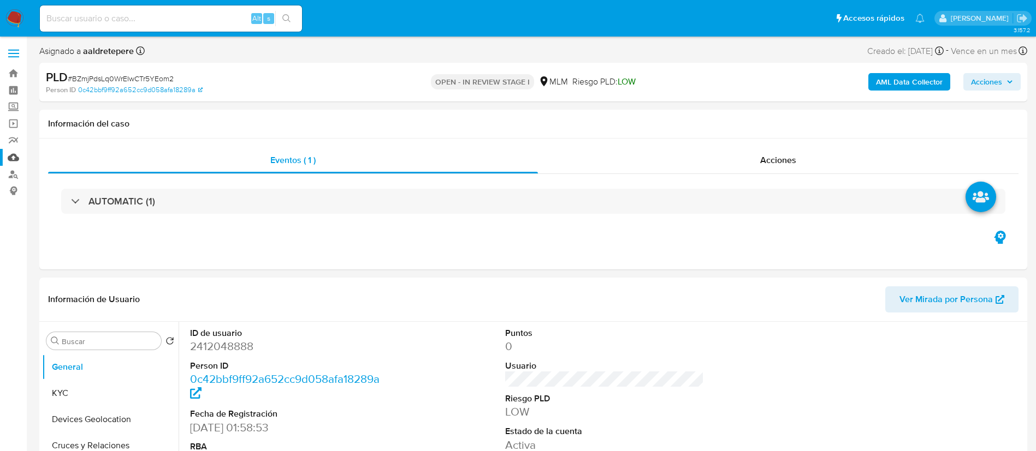
select select "10"
click at [16, 157] on link "Mulan" at bounding box center [65, 157] width 130 height 17
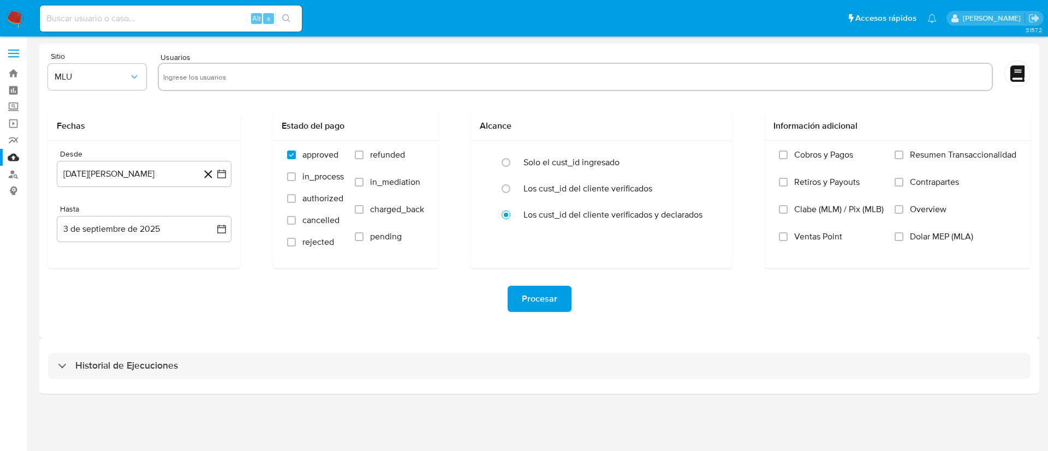
click at [307, 76] on input "text" at bounding box center [575, 76] width 824 height 17
paste input "2412048888"
type input "2412048888"
click at [91, 78] on span "MLU" at bounding box center [92, 77] width 74 height 11
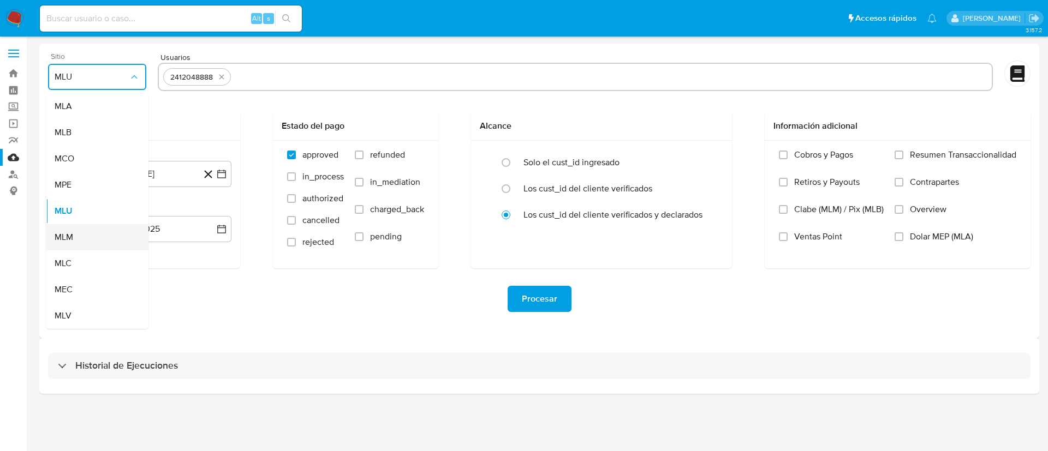
click at [96, 243] on div "MLM" at bounding box center [94, 237] width 79 height 26
click at [131, 185] on button "3 de agosto de 2024" at bounding box center [144, 174] width 175 height 26
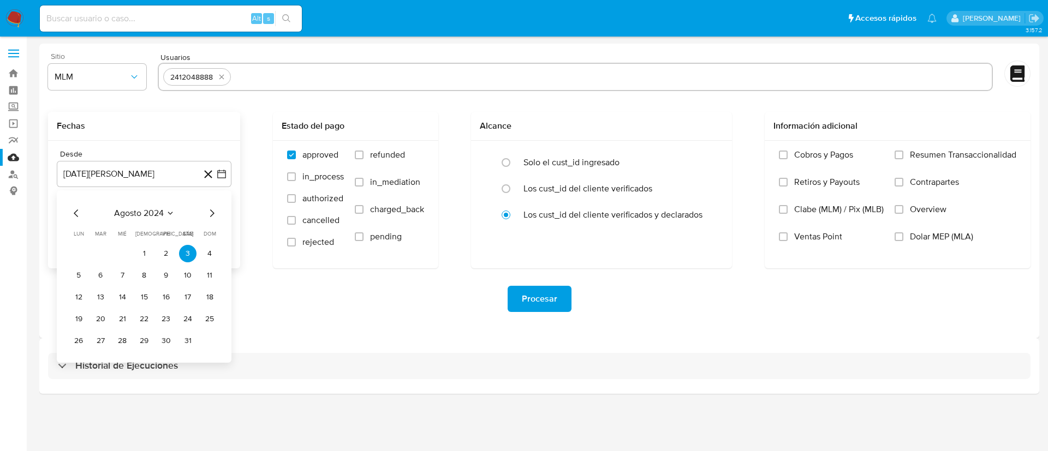
click at [145, 224] on div "agosto 2024 agosto 2024 lun lunes mar martes mié miércoles jue jueves vie viern…" at bounding box center [144, 278] width 148 height 143
click at [154, 219] on span "agosto 2024" at bounding box center [139, 213] width 50 height 11
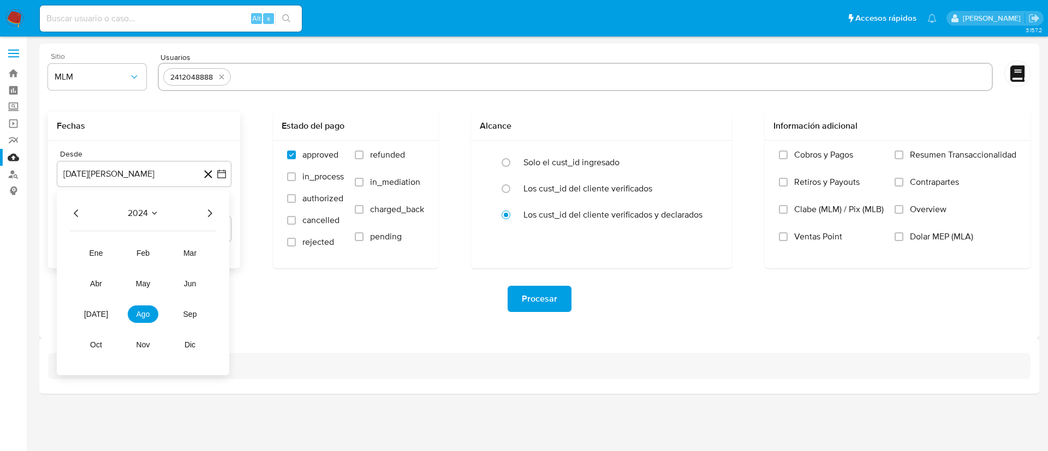
click at [211, 211] on icon "Año siguiente" at bounding box center [209, 213] width 13 height 13
click at [154, 252] on button "feb" at bounding box center [143, 253] width 31 height 17
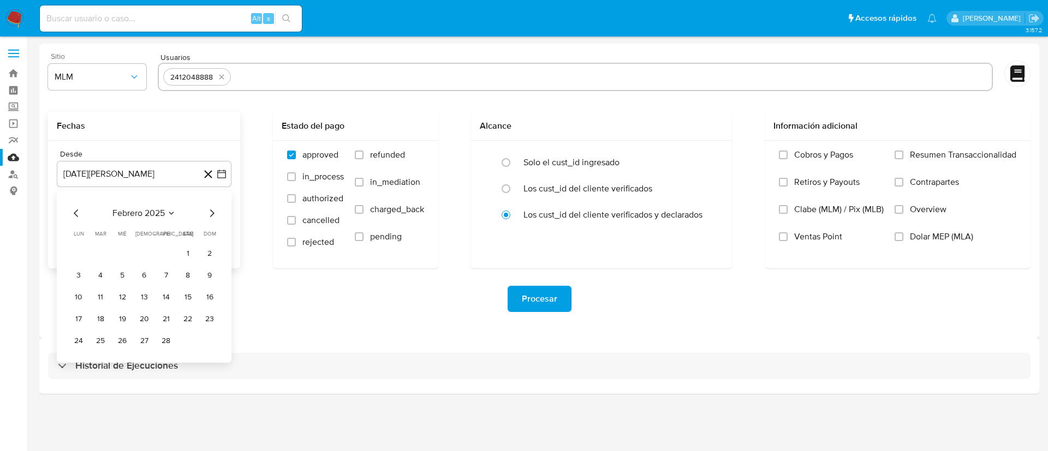
drag, startPoint x: 184, startPoint y: 254, endPoint x: 179, endPoint y: 240, distance: 15.2
click at [185, 254] on button "1" at bounding box center [187, 253] width 17 height 17
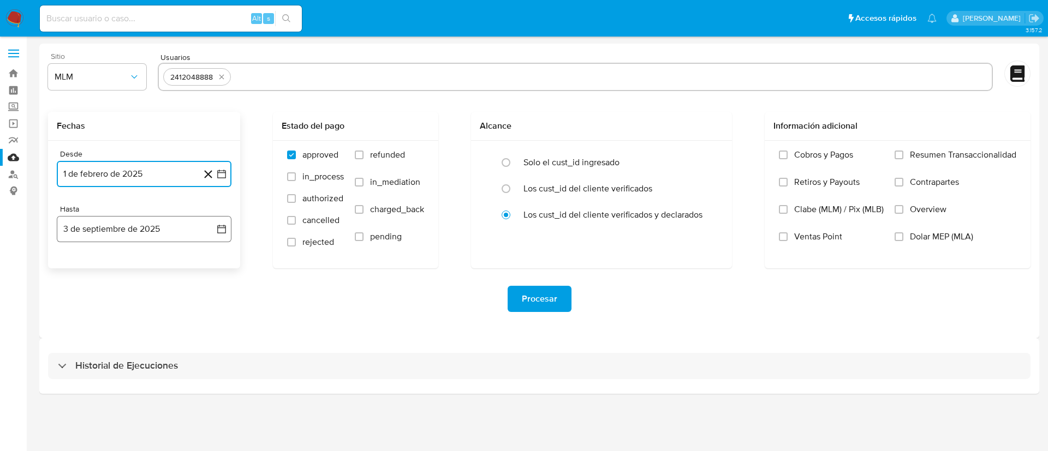
click at [179, 239] on button "3 de septiembre de 2025" at bounding box center [144, 229] width 175 height 26
click at [75, 270] on icon "Mes anterior" at bounding box center [76, 268] width 13 height 13
click at [151, 395] on button "31" at bounding box center [143, 396] width 17 height 17
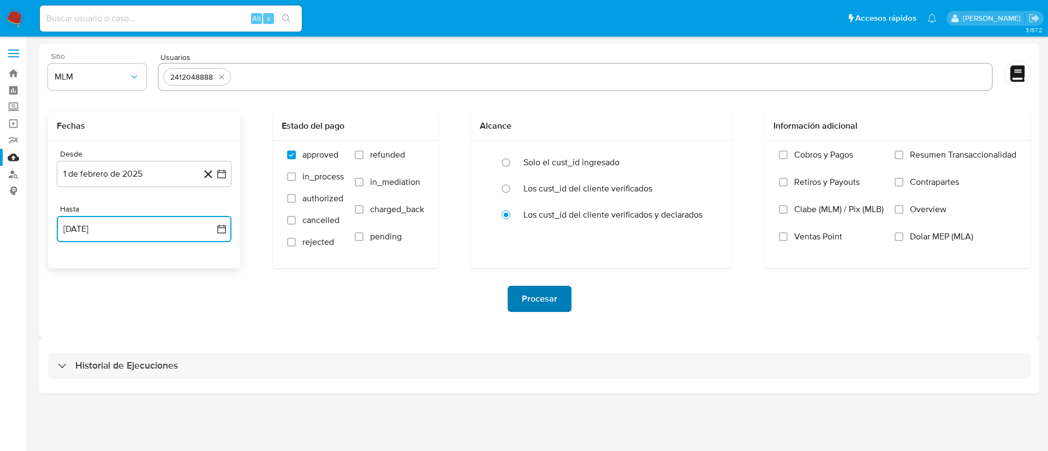
click at [541, 300] on span "Procesar" at bounding box center [539, 299] width 35 height 24
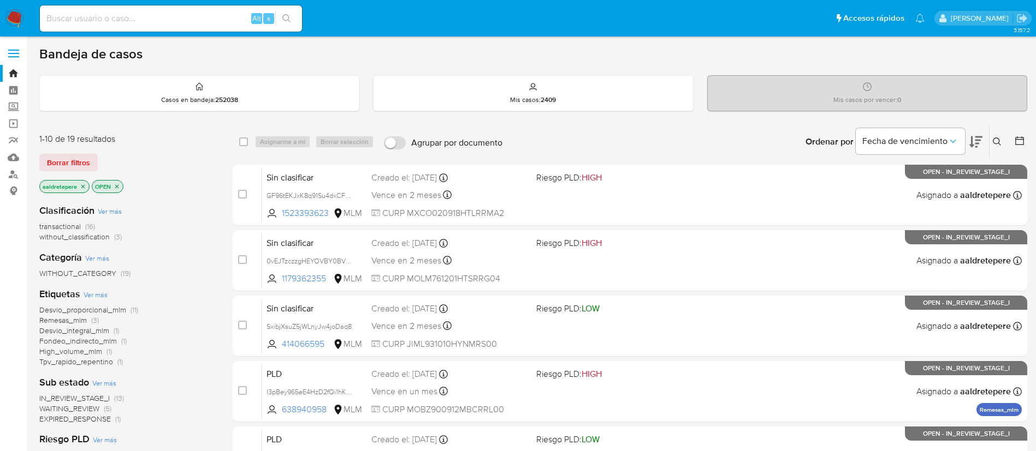
drag, startPoint x: 995, startPoint y: 136, endPoint x: 995, endPoint y: 142, distance: 6.0
click at [995, 140] on button at bounding box center [998, 141] width 18 height 13
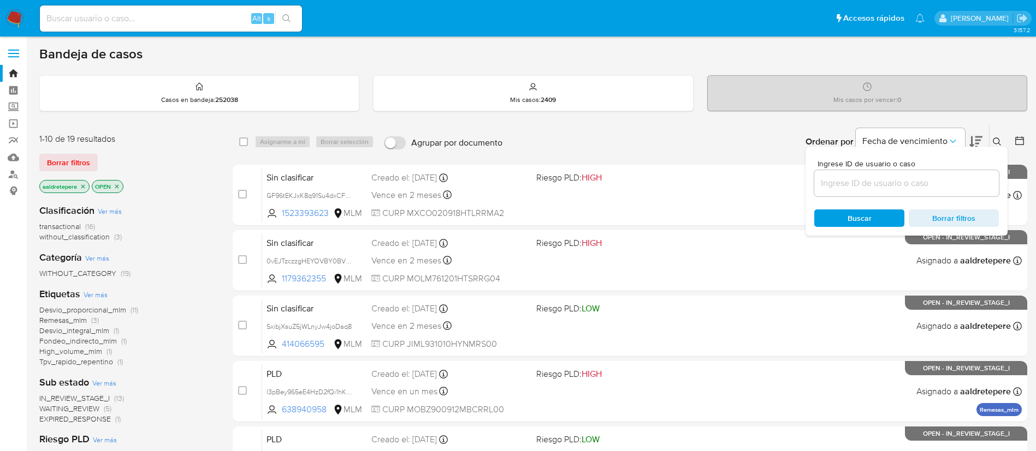
drag, startPoint x: 945, startPoint y: 168, endPoint x: 942, endPoint y: 177, distance: 10.4
click at [944, 169] on div "Ingrese ID de usuario o caso" at bounding box center [906, 178] width 185 height 37
click at [936, 187] on input at bounding box center [906, 183] width 185 height 14
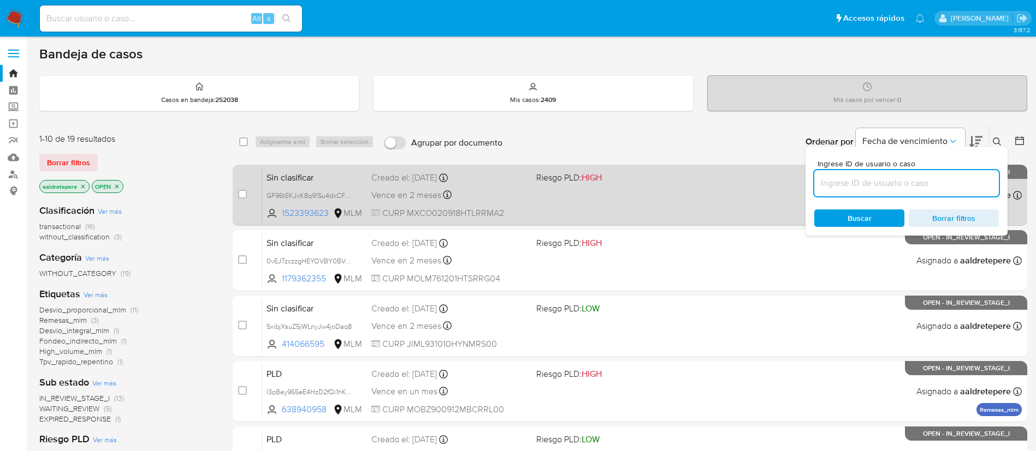
paste input "VhS7Xr4o2lLs8tDfbfb6T4Bc"
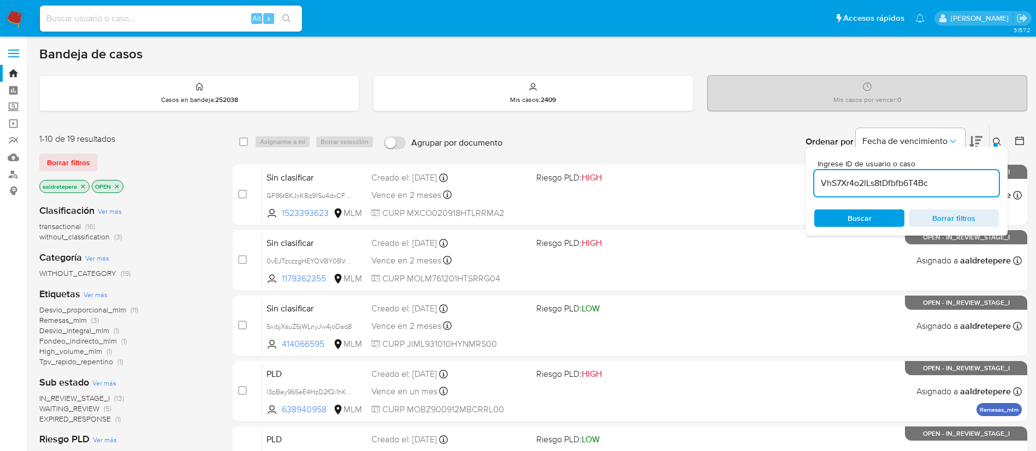
type input "VhS7Xr4o2lLs8tDfbfb6T4Bc"
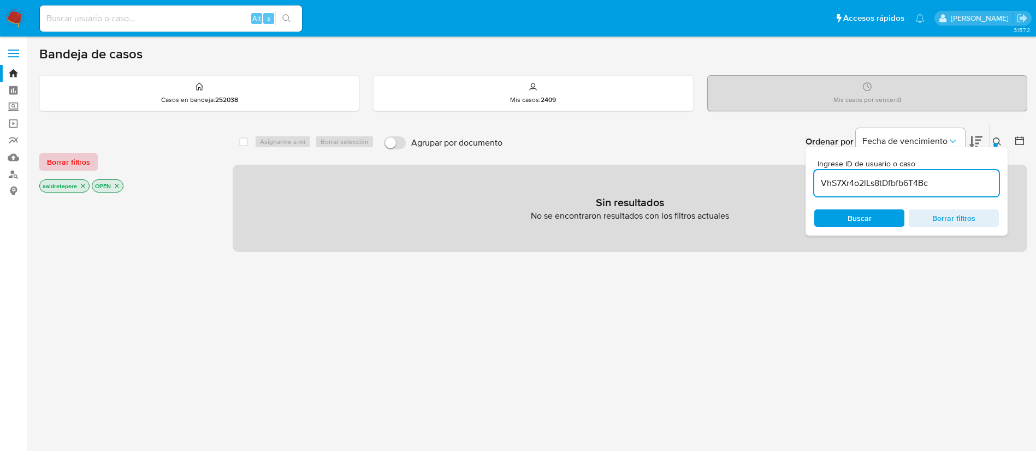
click at [87, 163] on span "Borrar filtros" at bounding box center [68, 161] width 43 height 15
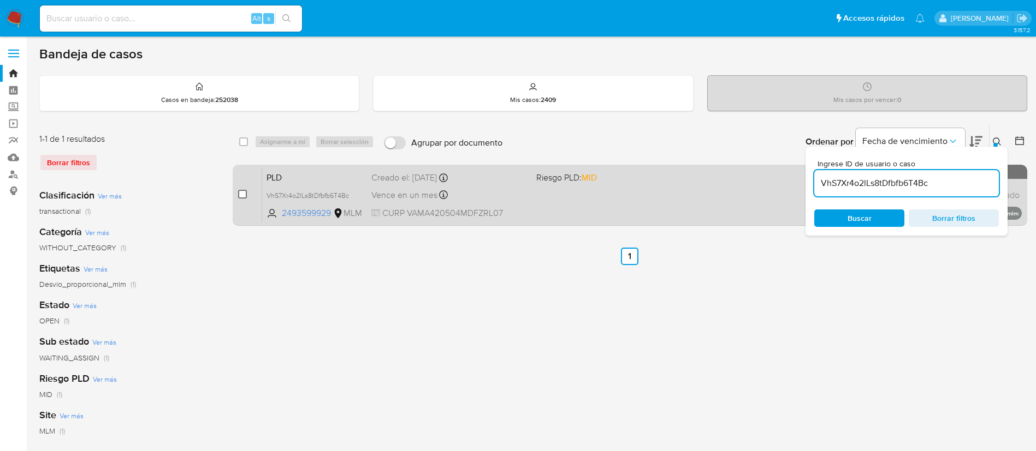
click at [243, 195] on input "checkbox" at bounding box center [242, 194] width 9 height 9
checkbox input "true"
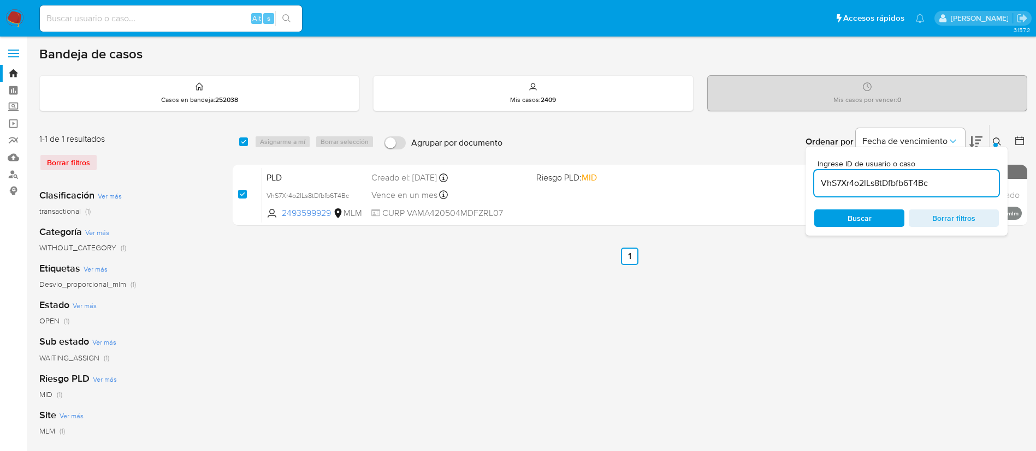
checkbox input "true"
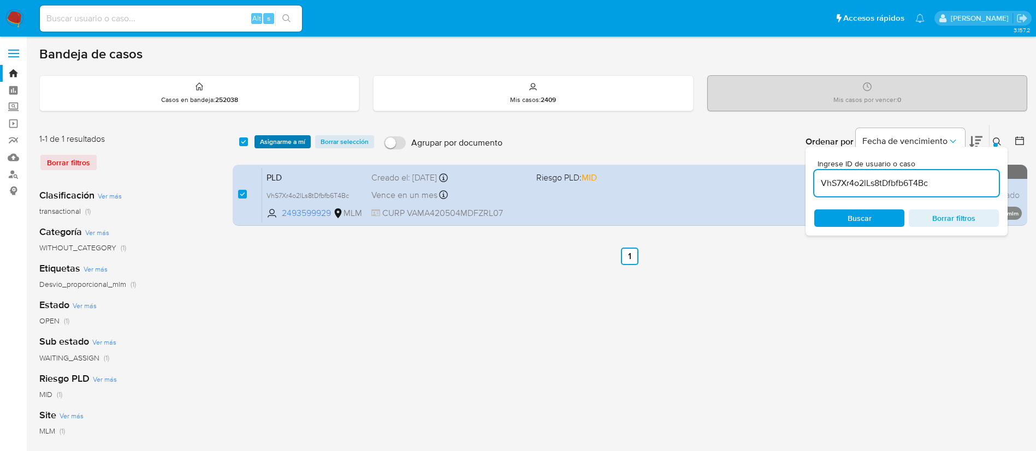
click at [274, 142] on span "Asignarme a mí" at bounding box center [282, 141] width 45 height 11
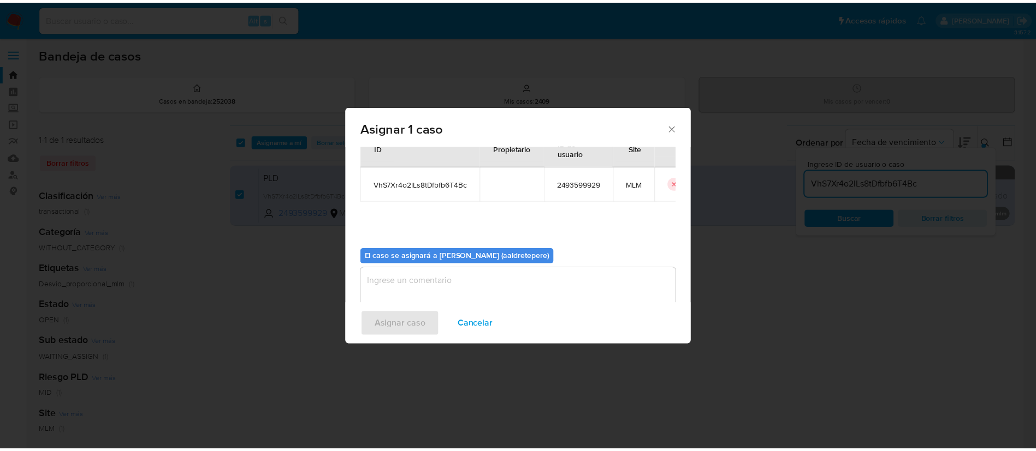
scroll to position [57, 0]
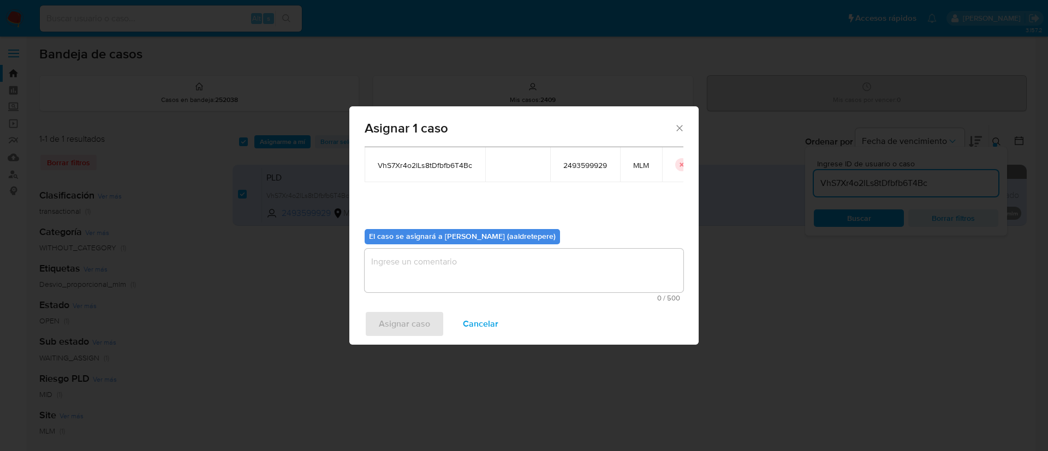
click at [421, 272] on textarea "assign-modal" at bounding box center [524, 271] width 319 height 44
click at [407, 328] on span "Asignar caso" at bounding box center [404, 324] width 51 height 24
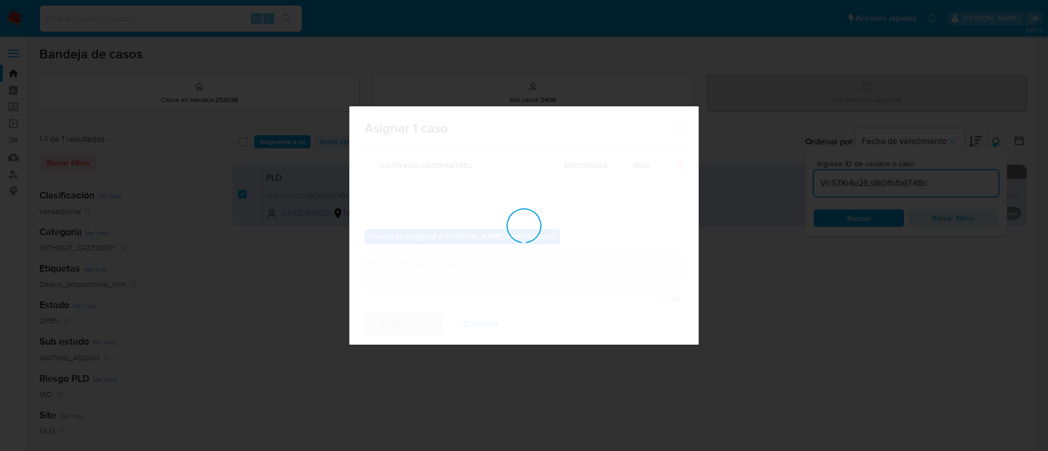
checkbox input "false"
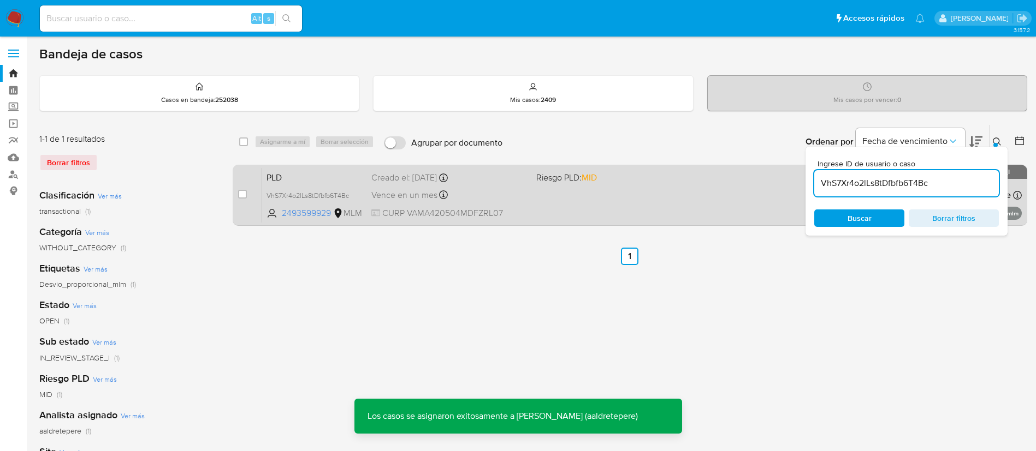
click at [480, 208] on span "CURP VAMA420504MDFZRL07" at bounding box center [449, 213] width 156 height 12
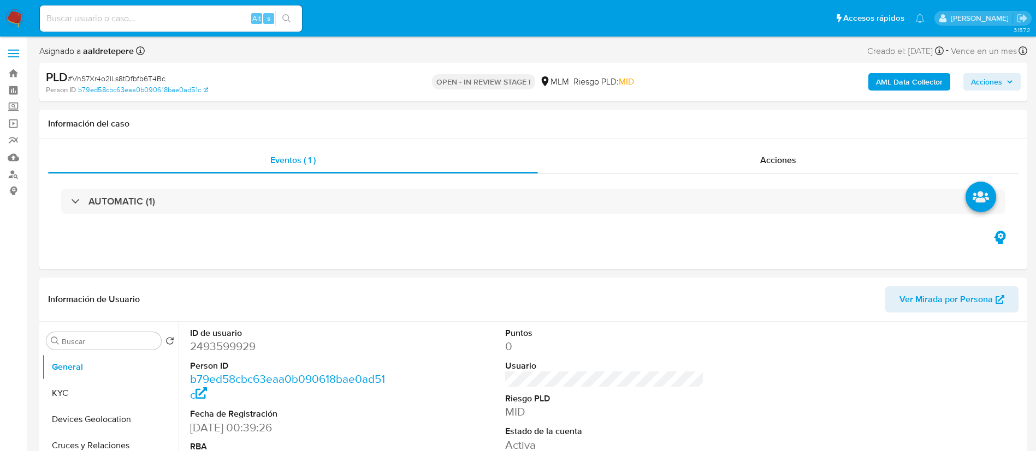
select select "10"
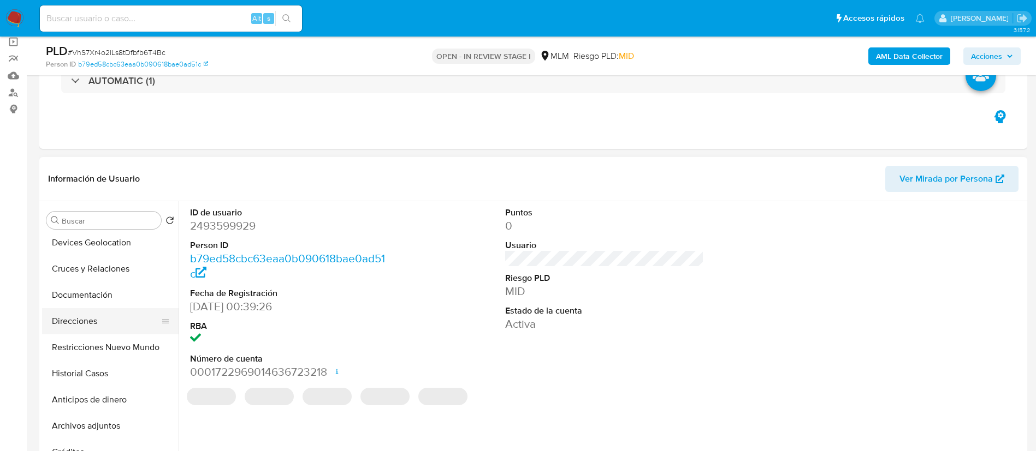
scroll to position [82, 0]
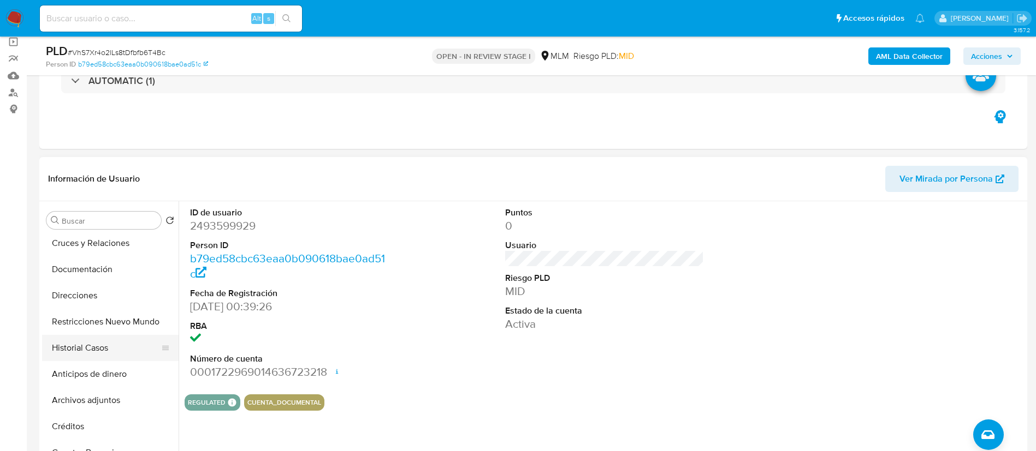
click at [114, 359] on button "Historial Casos" at bounding box center [106, 348] width 128 height 26
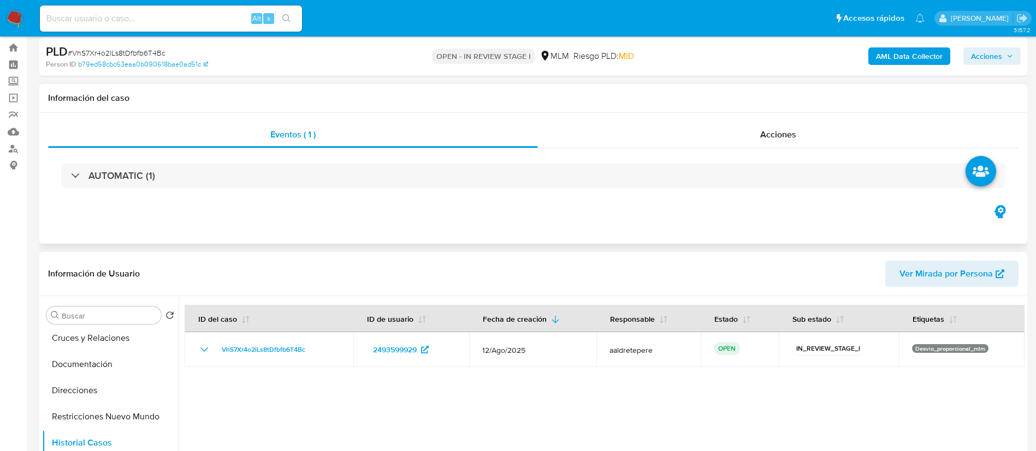
scroll to position [0, 0]
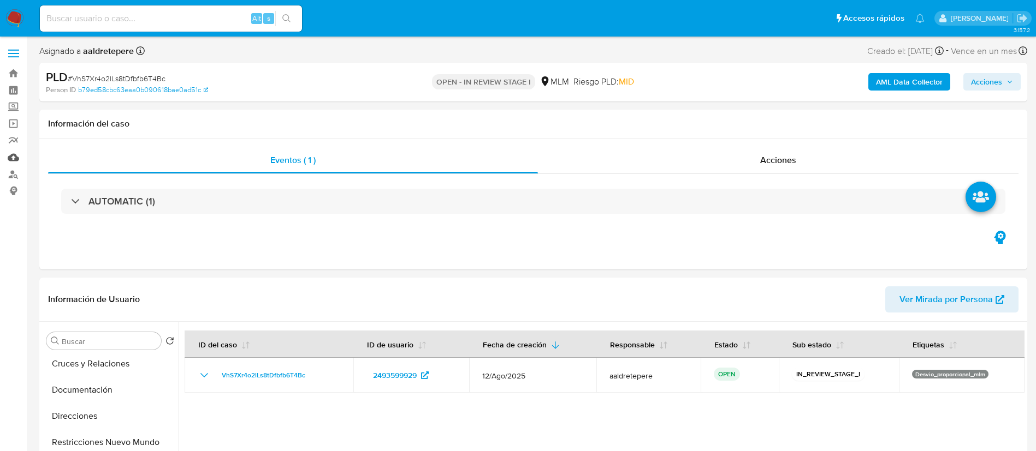
click at [16, 162] on link "Mulan" at bounding box center [65, 157] width 130 height 17
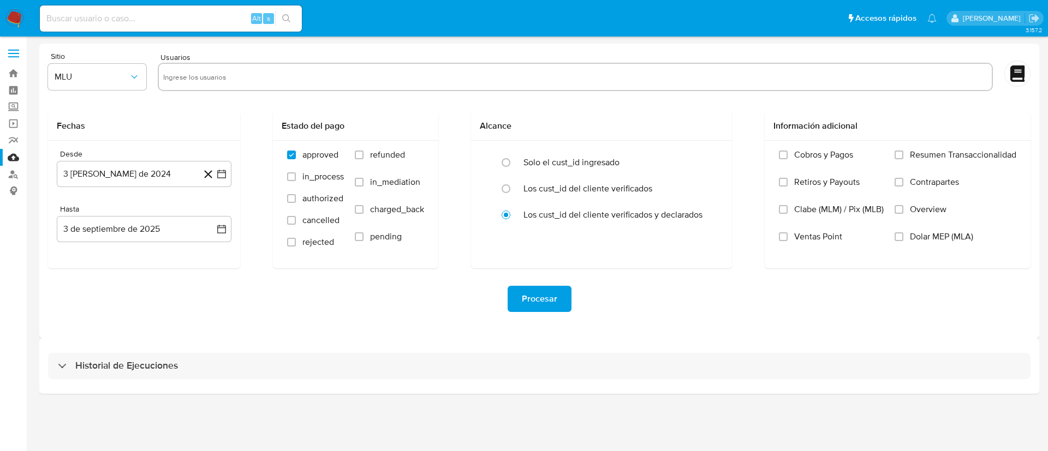
drag, startPoint x: 297, startPoint y: 81, endPoint x: 289, endPoint y: 81, distance: 8.2
click at [298, 81] on input "text" at bounding box center [575, 76] width 824 height 17
paste input "2493599929"
type input "2493599929"
click at [116, 81] on span "MLU" at bounding box center [92, 77] width 74 height 11
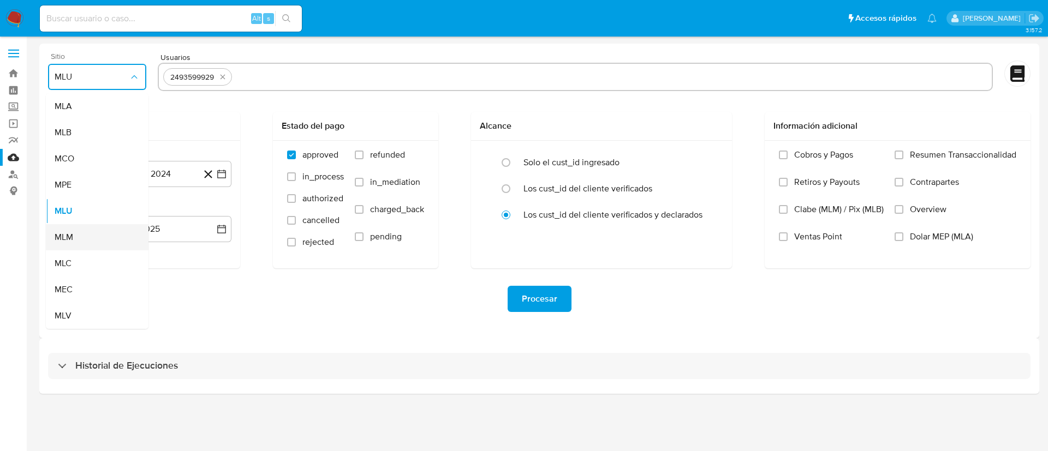
click at [76, 236] on div "MLM" at bounding box center [94, 237] width 79 height 26
click at [120, 175] on button "3 [PERSON_NAME] de 2024" at bounding box center [144, 174] width 175 height 26
click at [138, 215] on span "agosto 2024" at bounding box center [139, 213] width 50 height 11
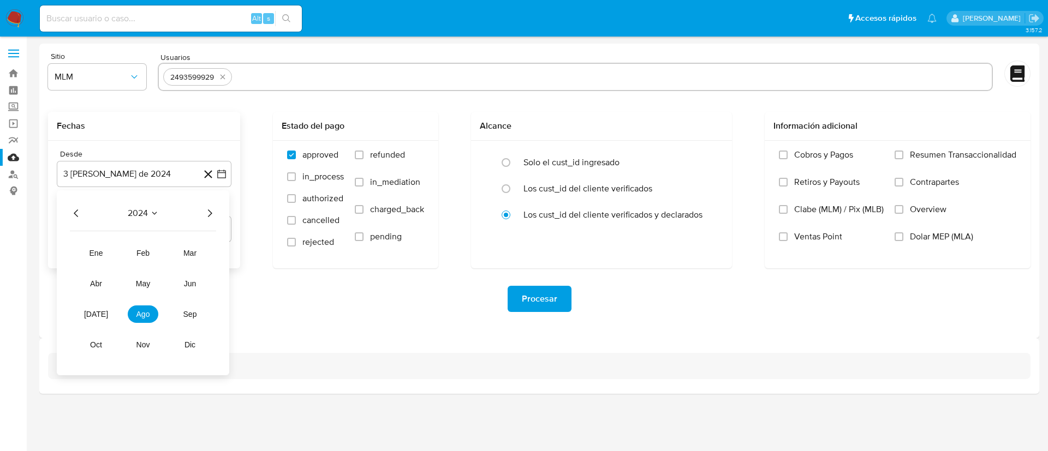
click at [208, 213] on icon "Año siguiente" at bounding box center [209, 213] width 13 height 13
click at [140, 258] on button "feb" at bounding box center [143, 253] width 31 height 17
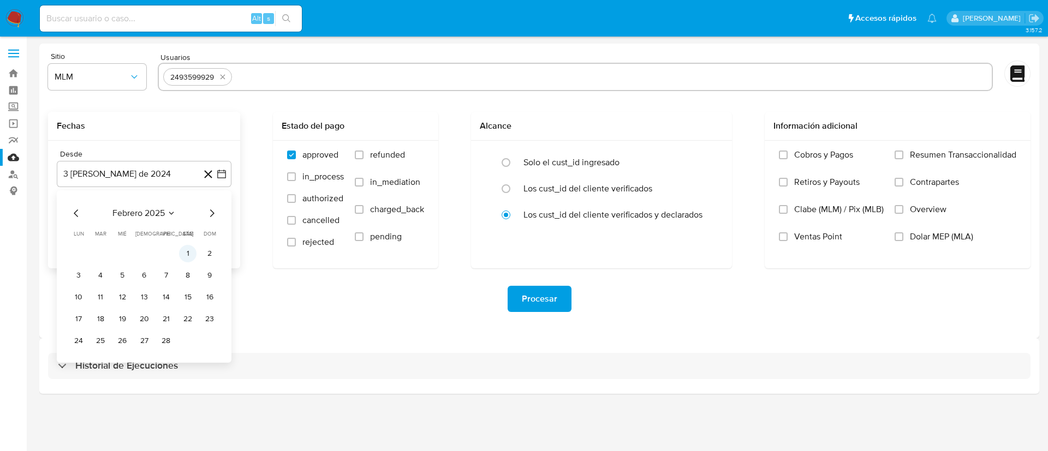
click at [193, 258] on button "1" at bounding box center [187, 253] width 17 height 17
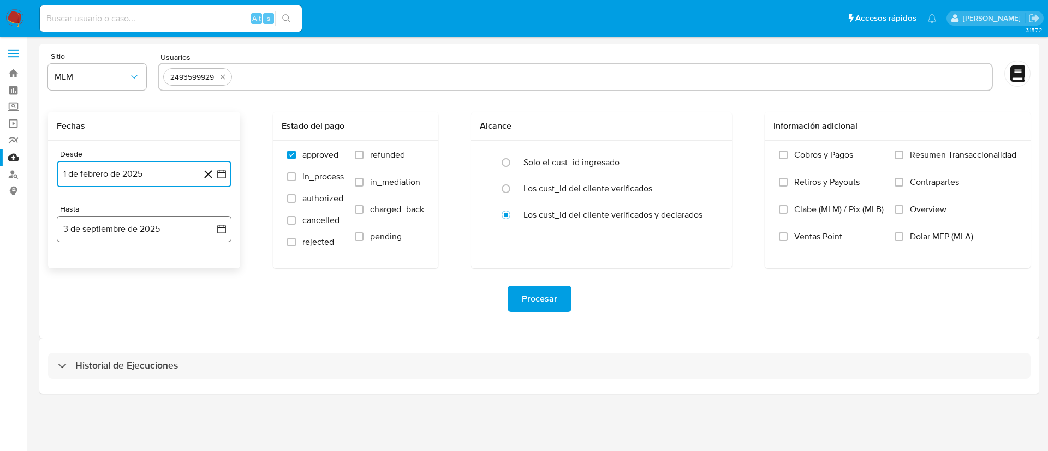
click at [175, 225] on button "3 de septiembre de 2025" at bounding box center [144, 229] width 175 height 26
click at [76, 264] on icon "Mes anterior" at bounding box center [76, 268] width 13 height 13
click at [142, 400] on button "31" at bounding box center [143, 396] width 17 height 17
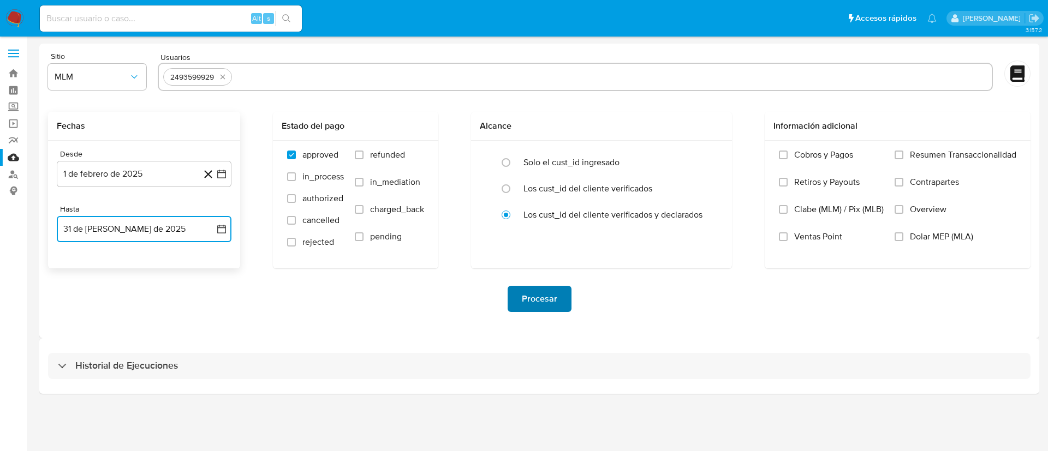
click at [557, 300] on button "Procesar" at bounding box center [540, 299] width 64 height 26
